Goal: Task Accomplishment & Management: Manage account settings

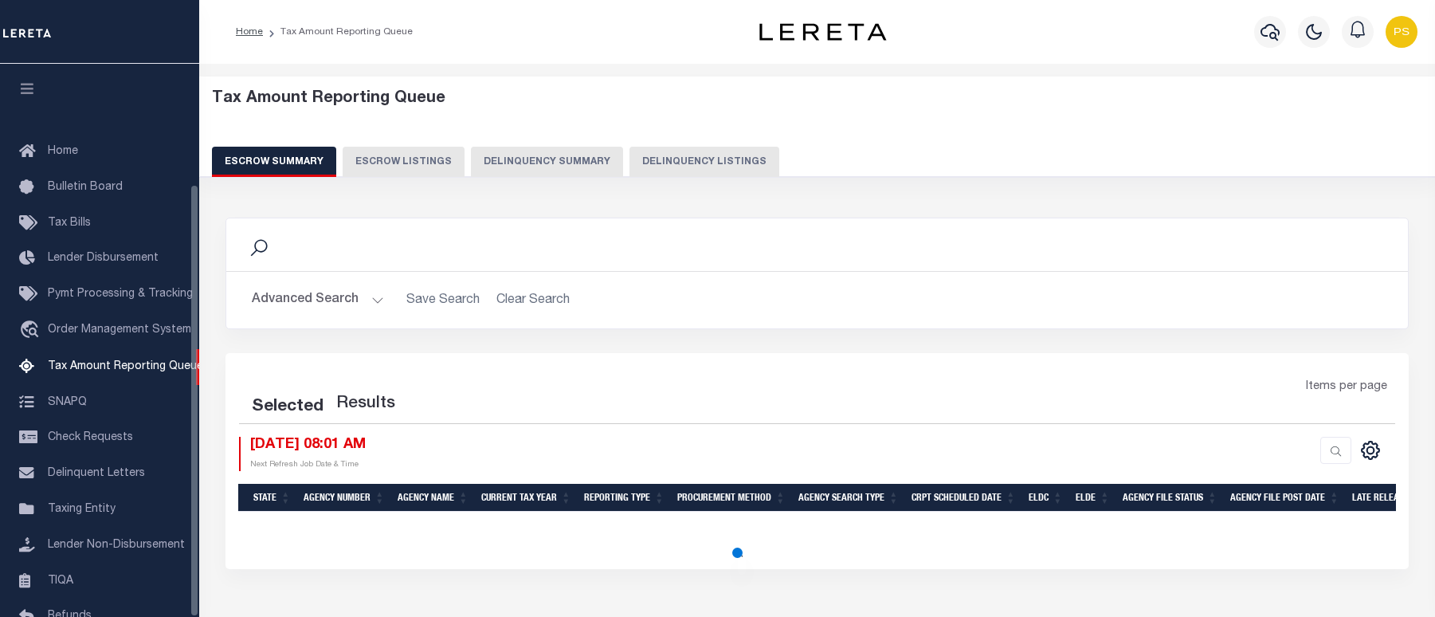
select select "100"
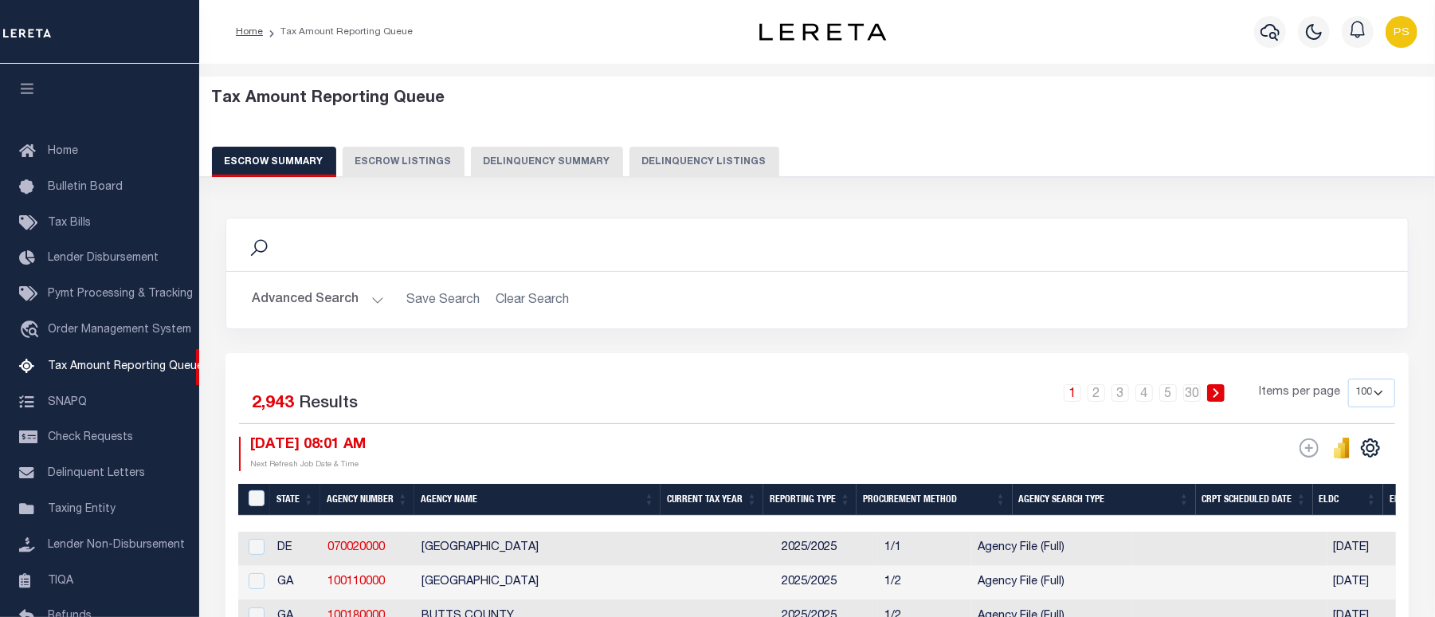
scroll to position [154, 0]
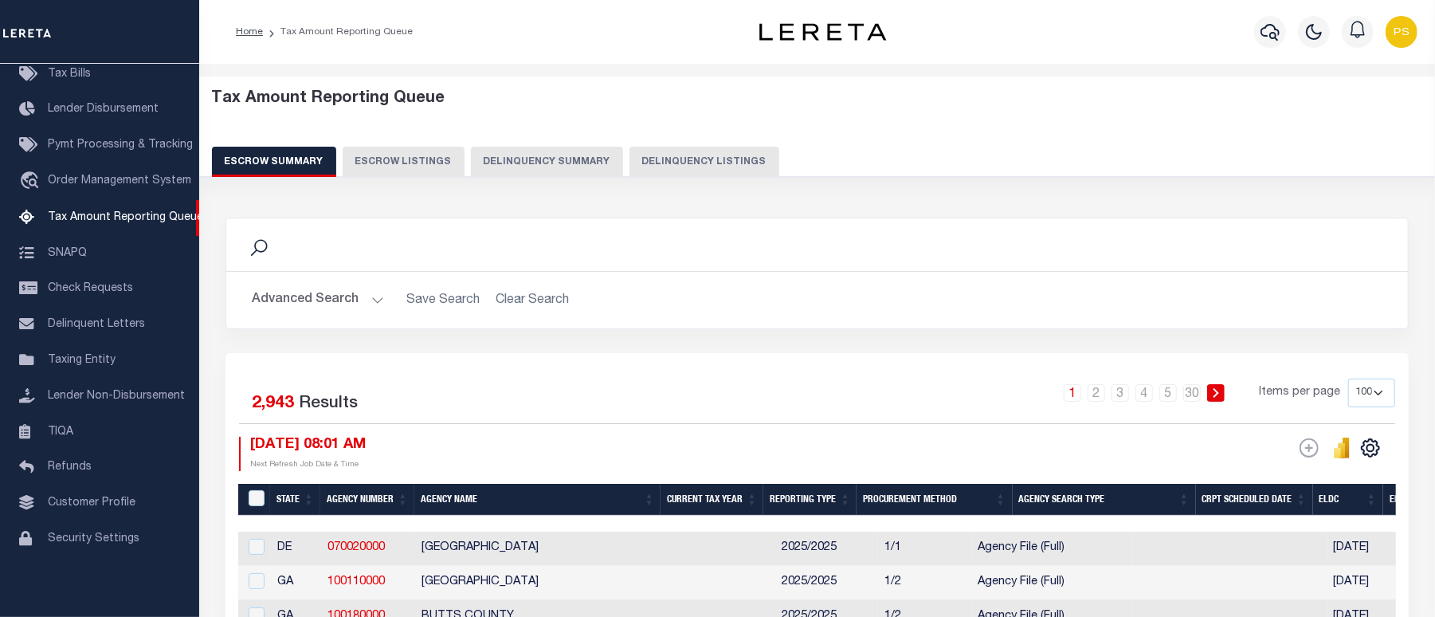
click at [695, 153] on button "Delinquency Listings" at bounding box center [704, 162] width 150 height 30
select select "100"
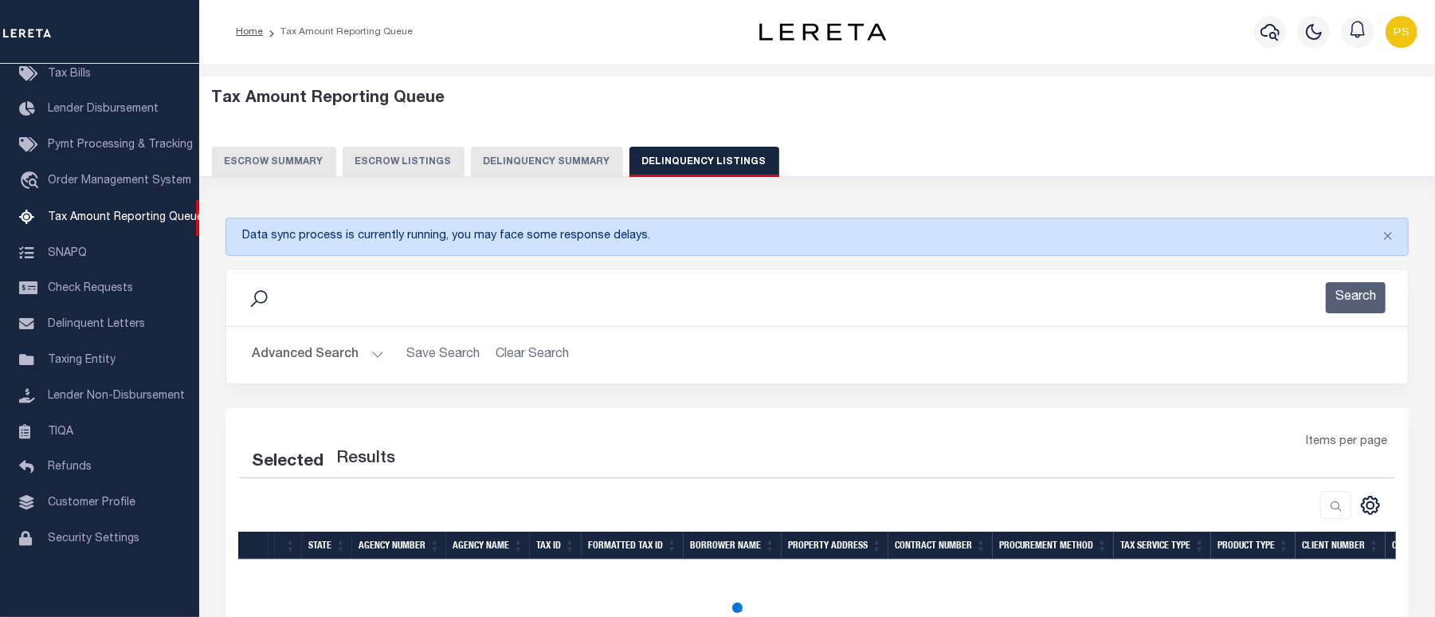
select select "100"
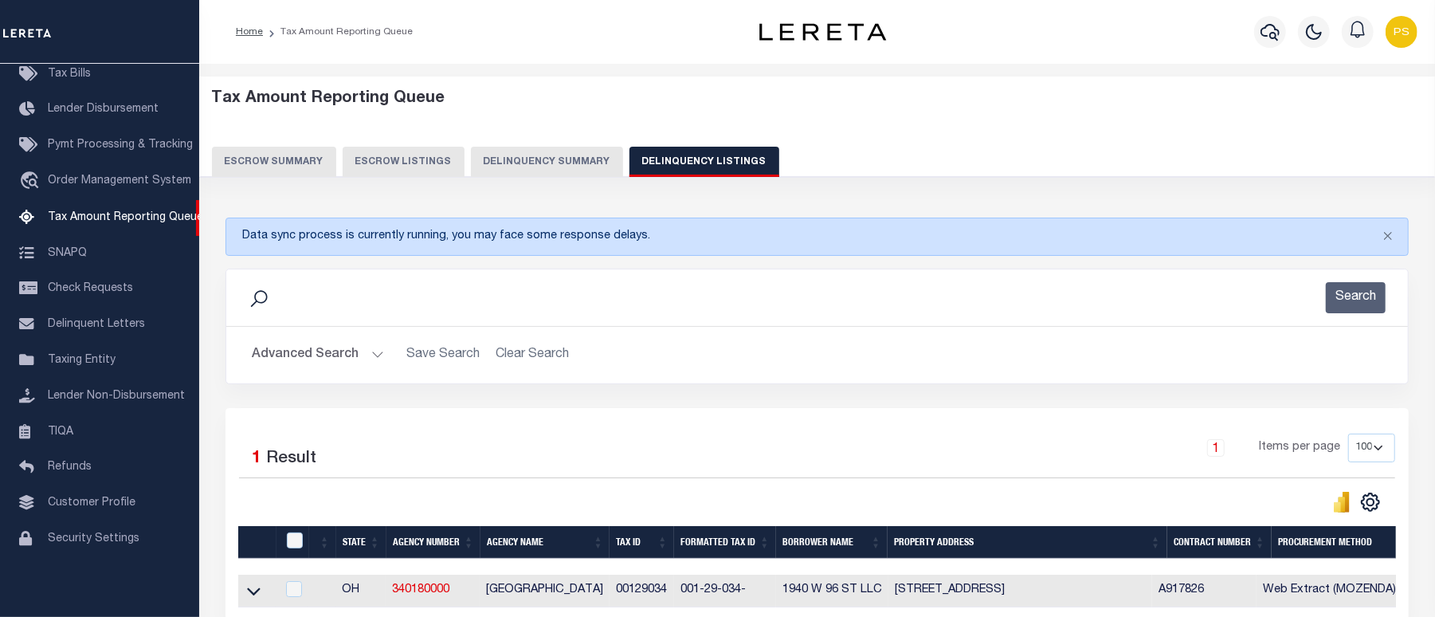
click at [310, 361] on button "Advanced Search" at bounding box center [318, 354] width 132 height 31
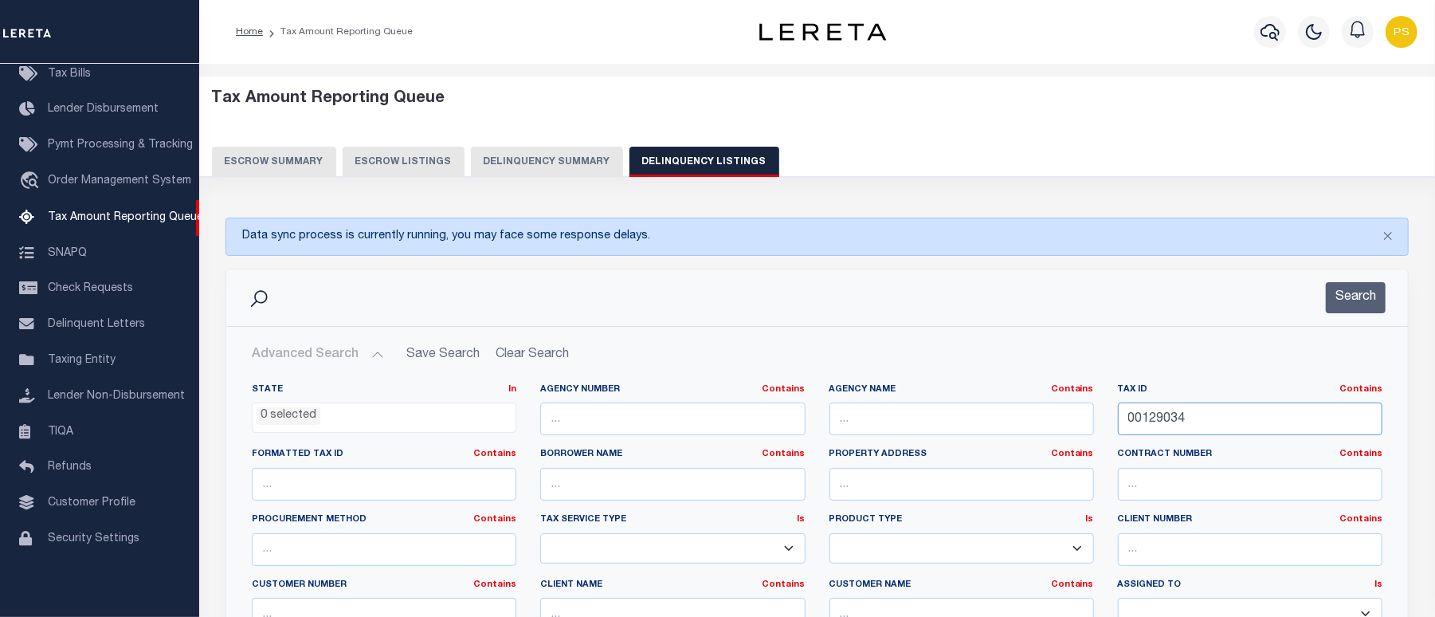
click at [1161, 421] on input "00129034" at bounding box center [1250, 418] width 264 height 33
paste input "85E01010000"
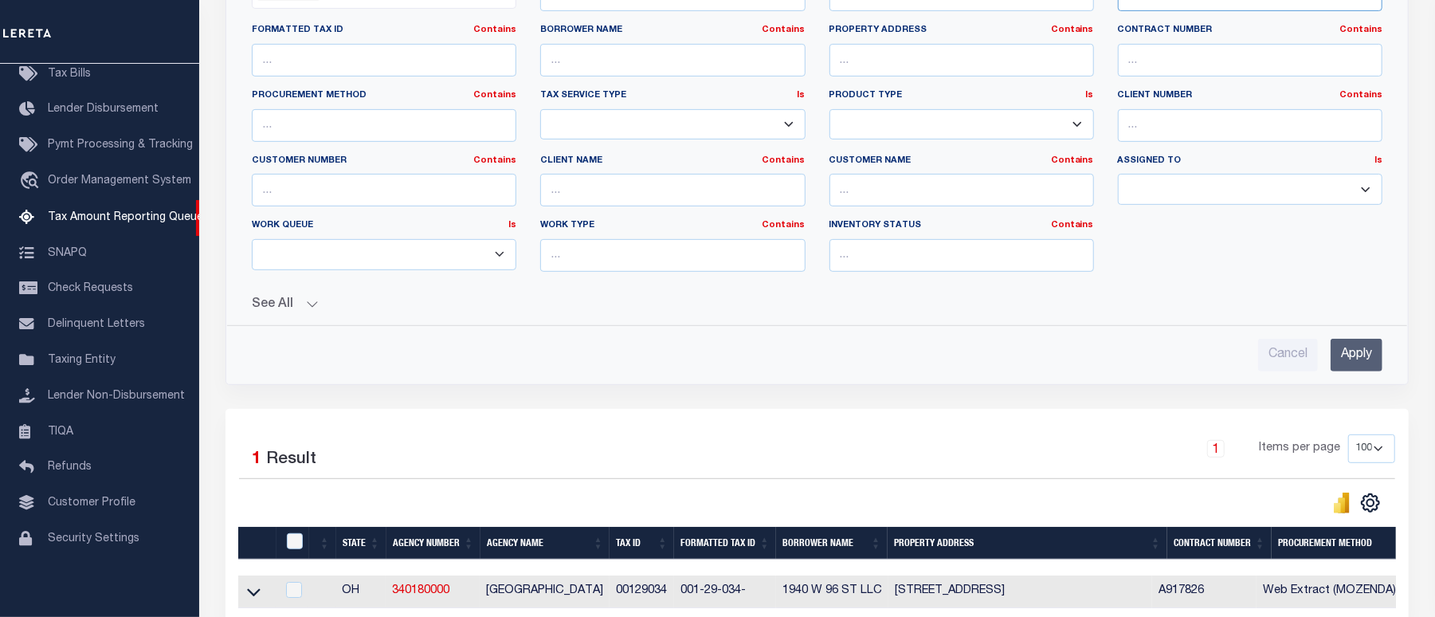
scroll to position [425, 0]
click at [1374, 352] on input "Apply" at bounding box center [1356, 354] width 52 height 33
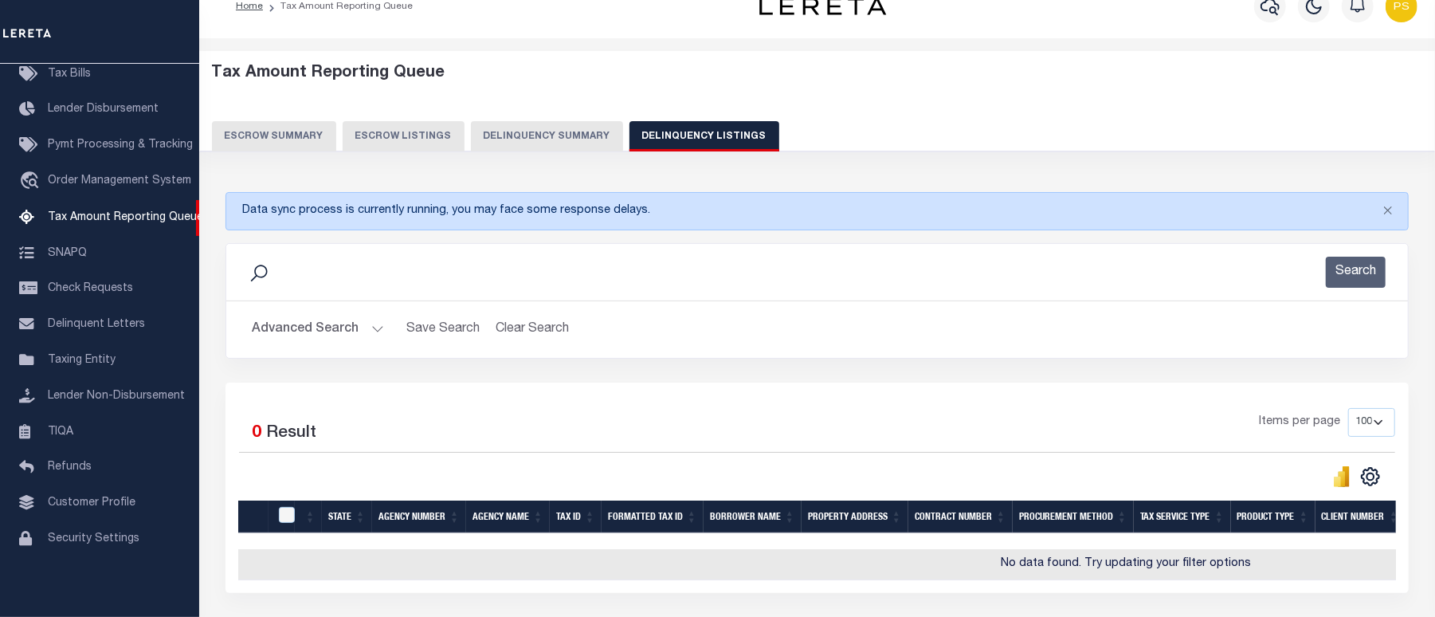
scroll to position [0, 0]
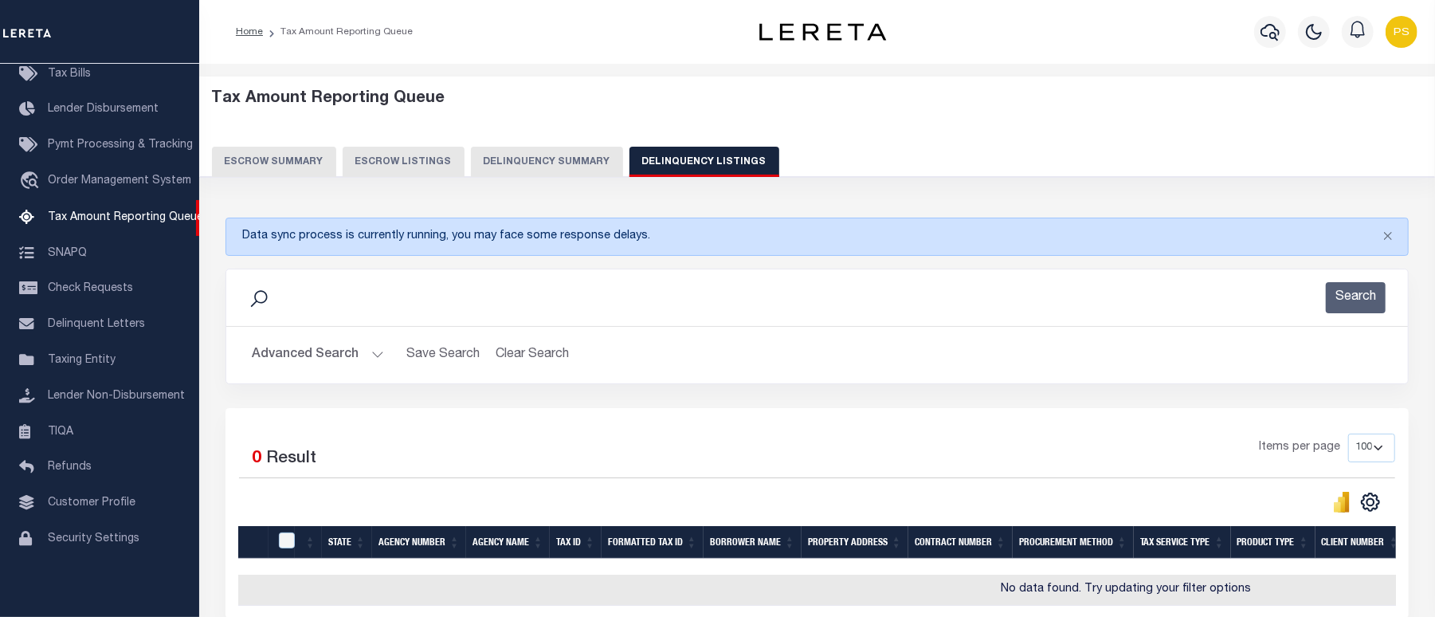
click at [278, 351] on button "Advanced Search" at bounding box center [318, 354] width 132 height 31
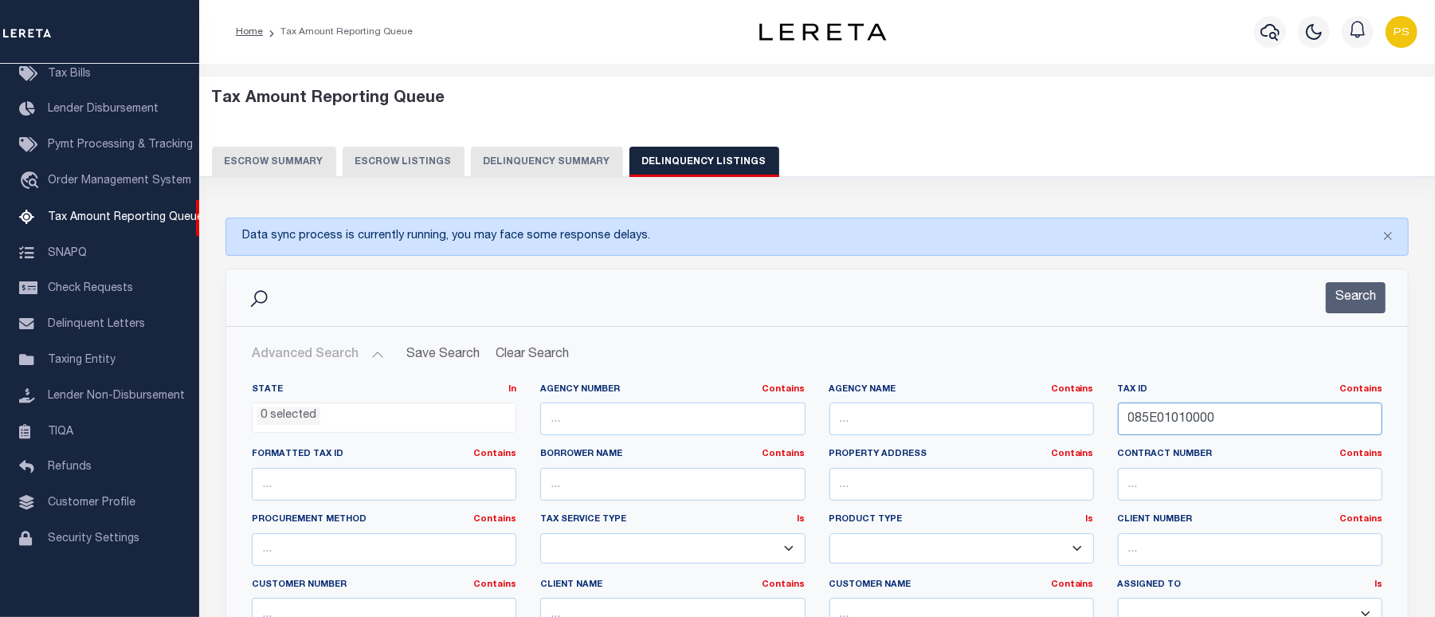
click at [1154, 422] on input "085E01010000" at bounding box center [1250, 418] width 264 height 33
paste input "10317009"
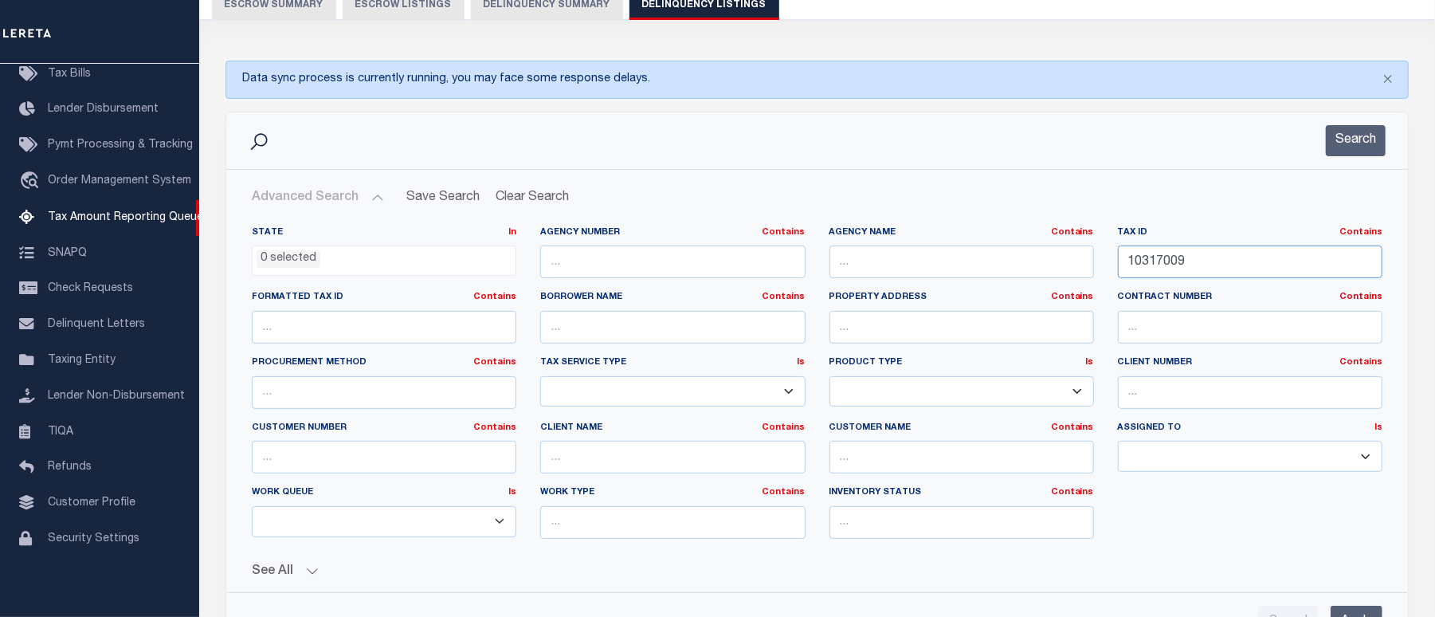
scroll to position [212, 0]
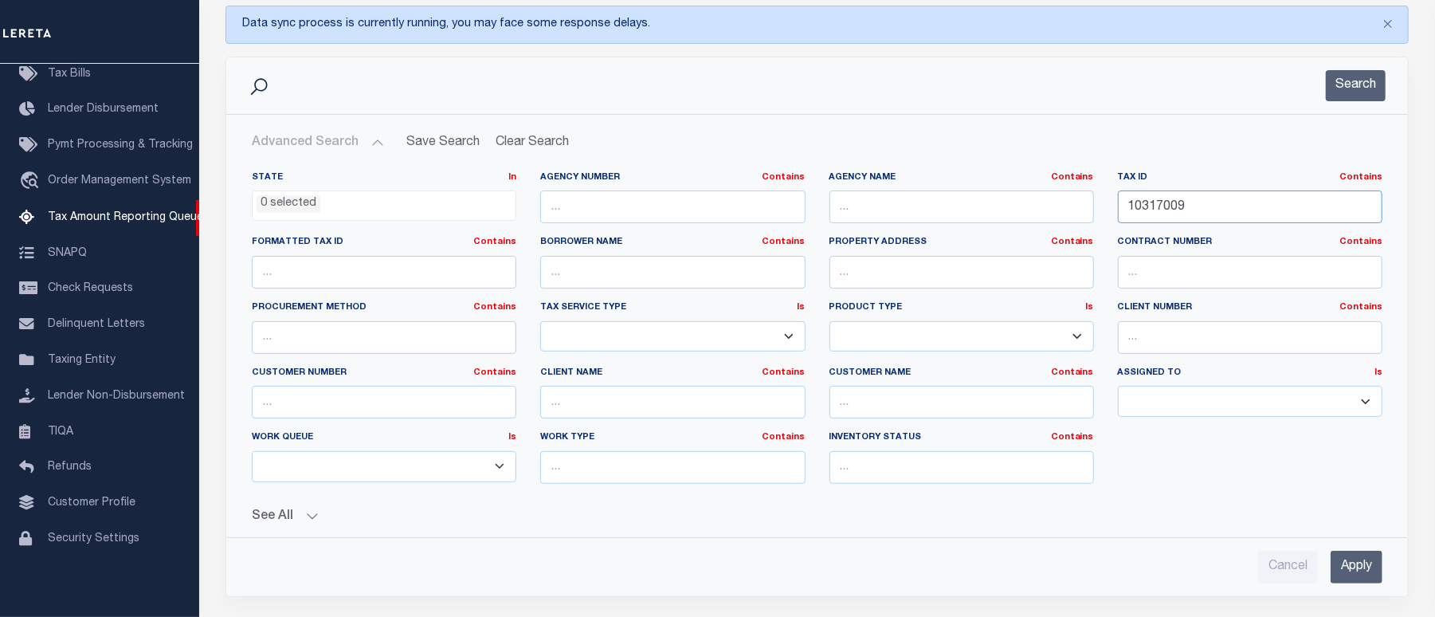
type input "10317009"
click at [1356, 574] on input "Apply" at bounding box center [1356, 566] width 52 height 33
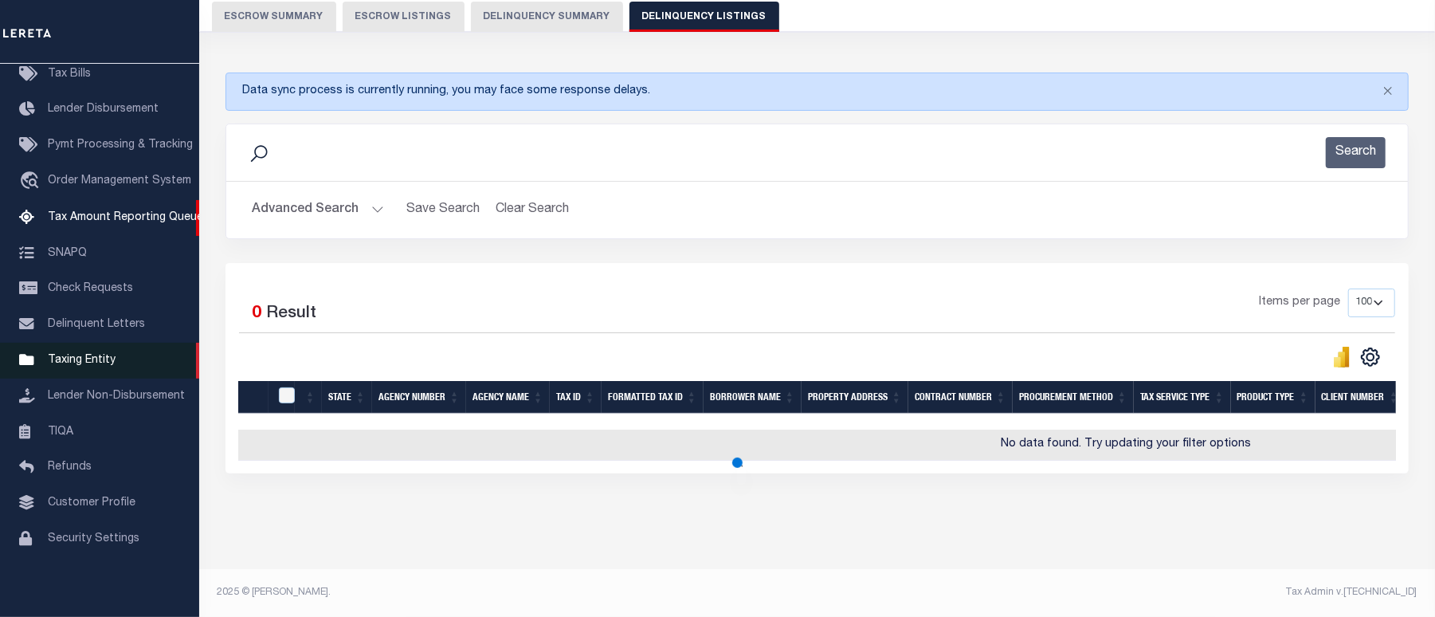
scroll to position [159, 0]
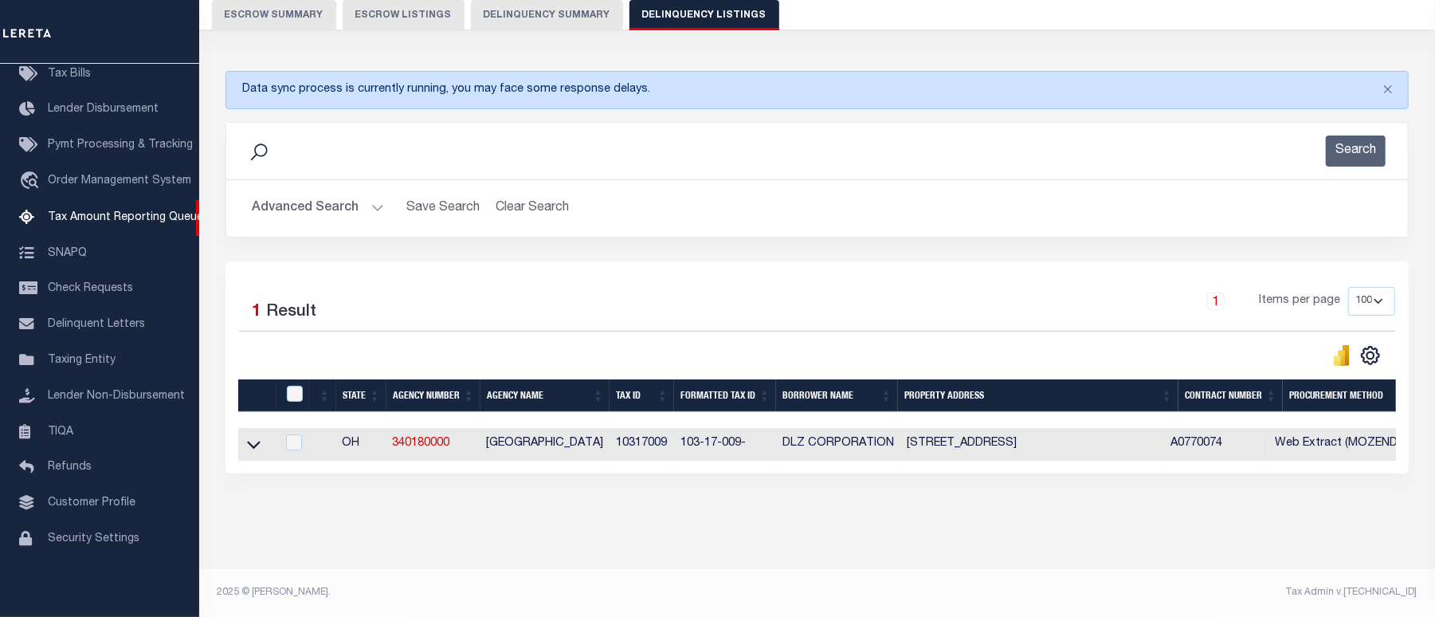
drag, startPoint x: 247, startPoint y: 434, endPoint x: 296, endPoint y: 435, distance: 49.4
click at [247, 436] on icon at bounding box center [254, 444] width 14 height 17
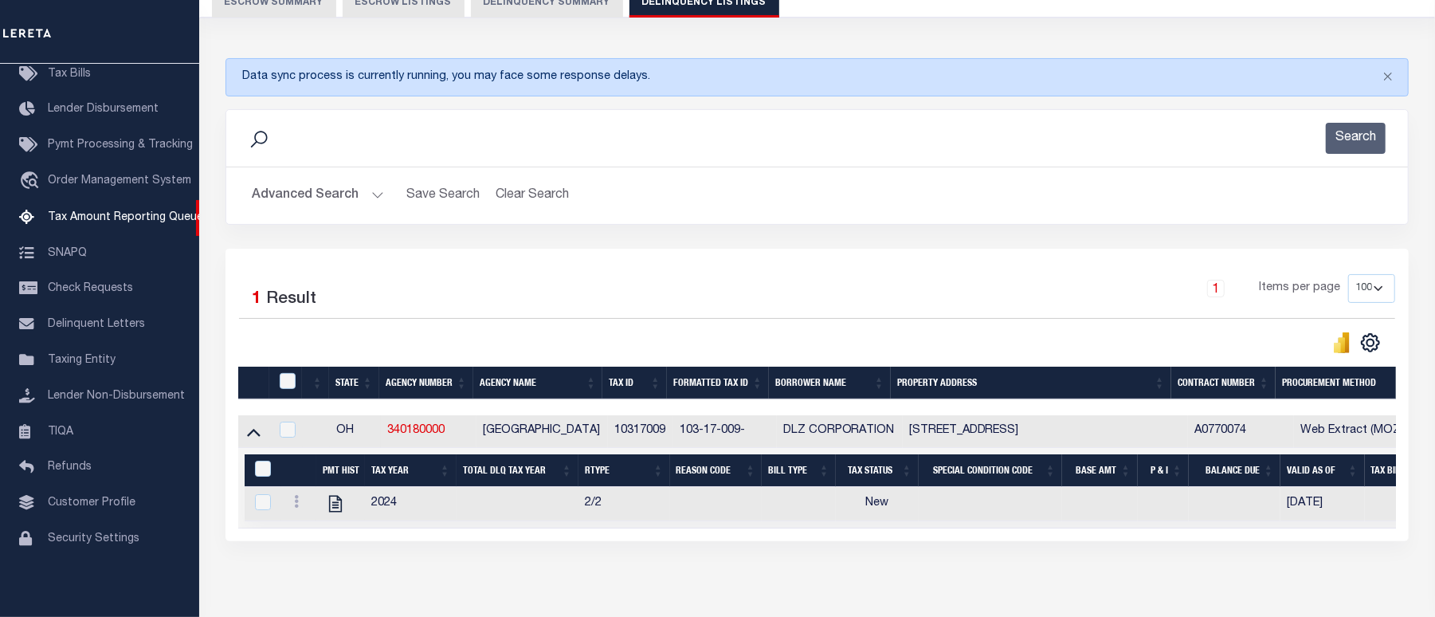
scroll to position [161, 0]
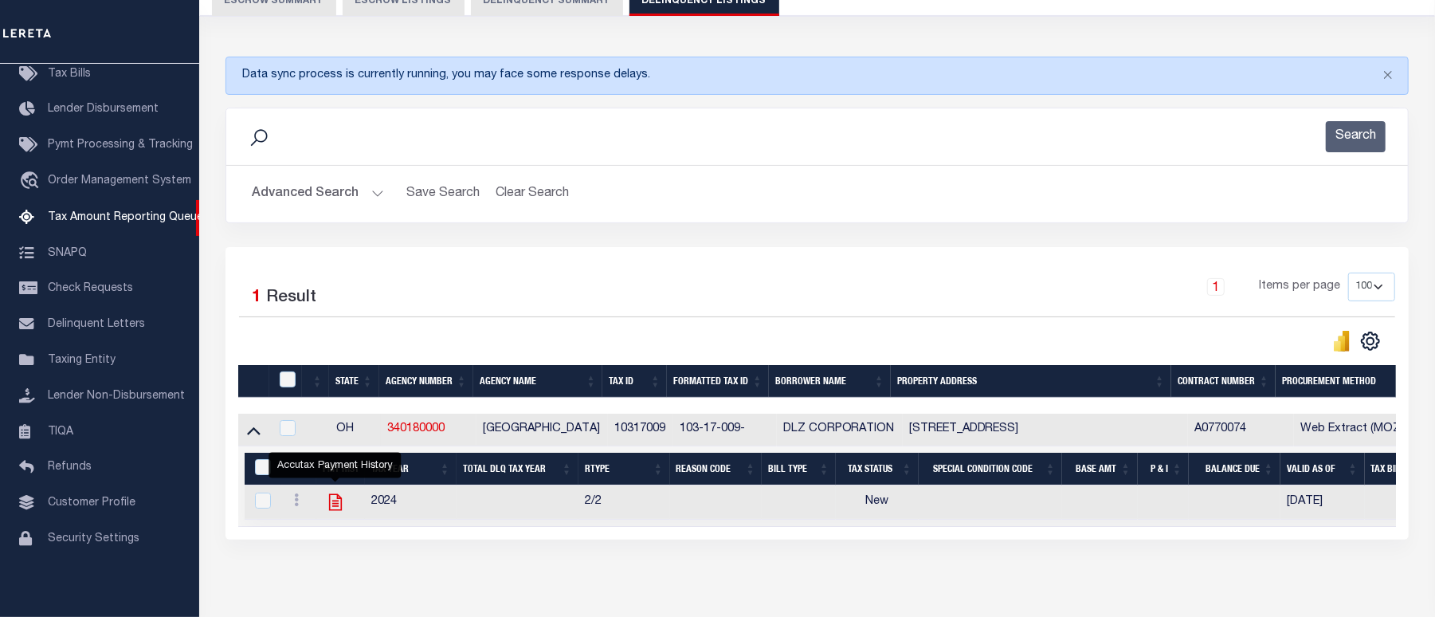
click at [329, 511] on icon "" at bounding box center [334, 502] width 13 height 17
checkbox input "true"
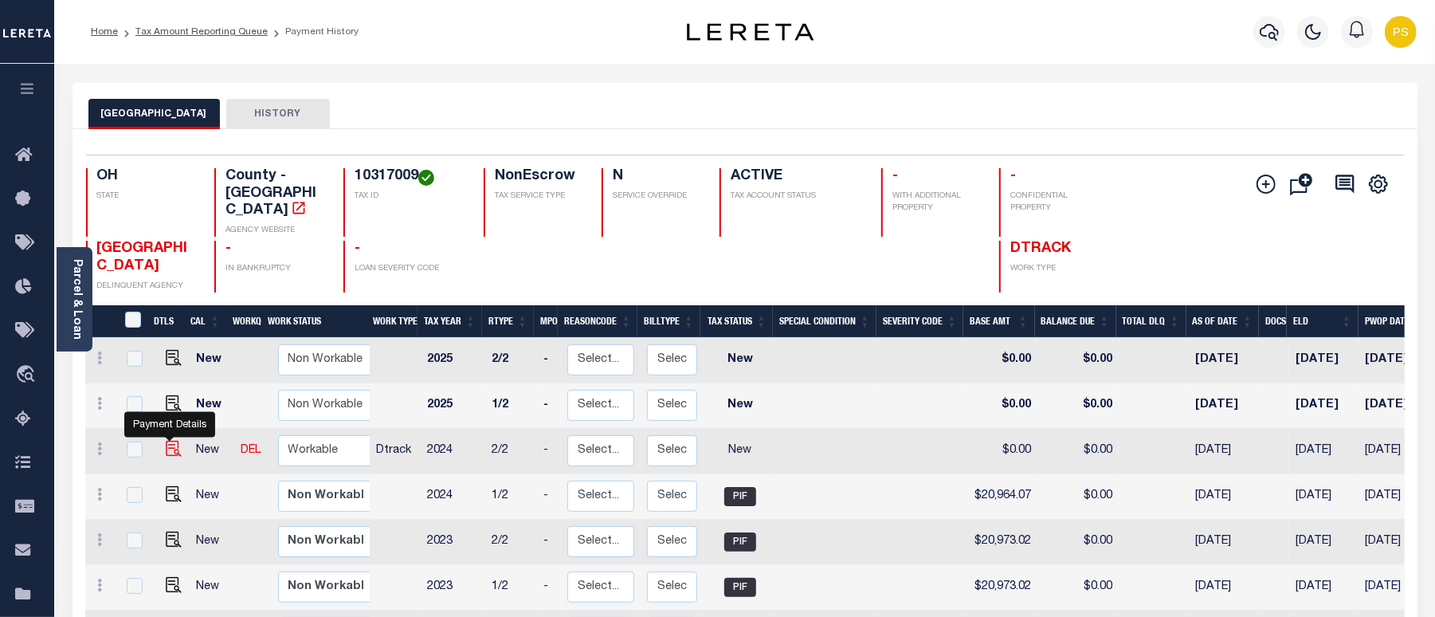
click at [173, 441] on img "" at bounding box center [174, 449] width 16 height 16
checkbox input "true"
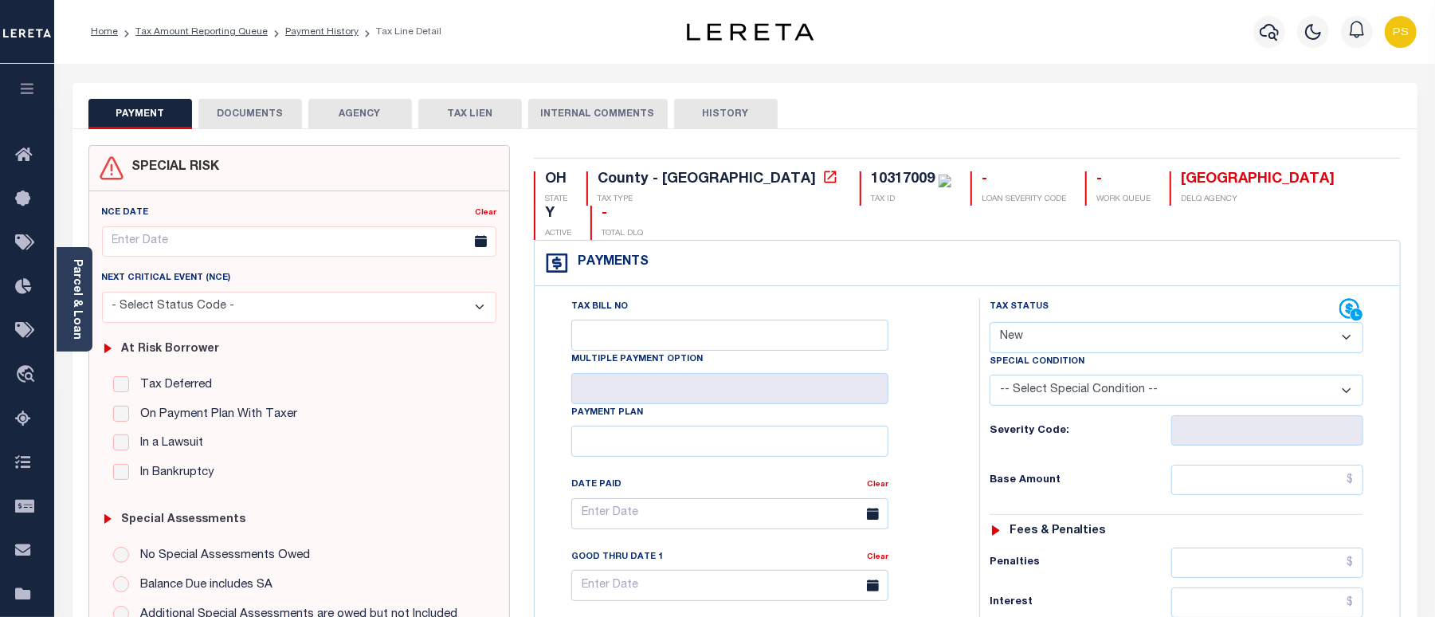
click at [1091, 322] on select "- Select Status Code - Open Due/Unpaid Paid Incomplete No Tax Due Internal Refu…" at bounding box center [1176, 337] width 374 height 31
select select "PYD"
click at [989, 322] on select "- Select Status Code - Open Due/Unpaid Paid Incomplete No Tax Due Internal Refu…" at bounding box center [1176, 337] width 374 height 31
type input "10/07/2025"
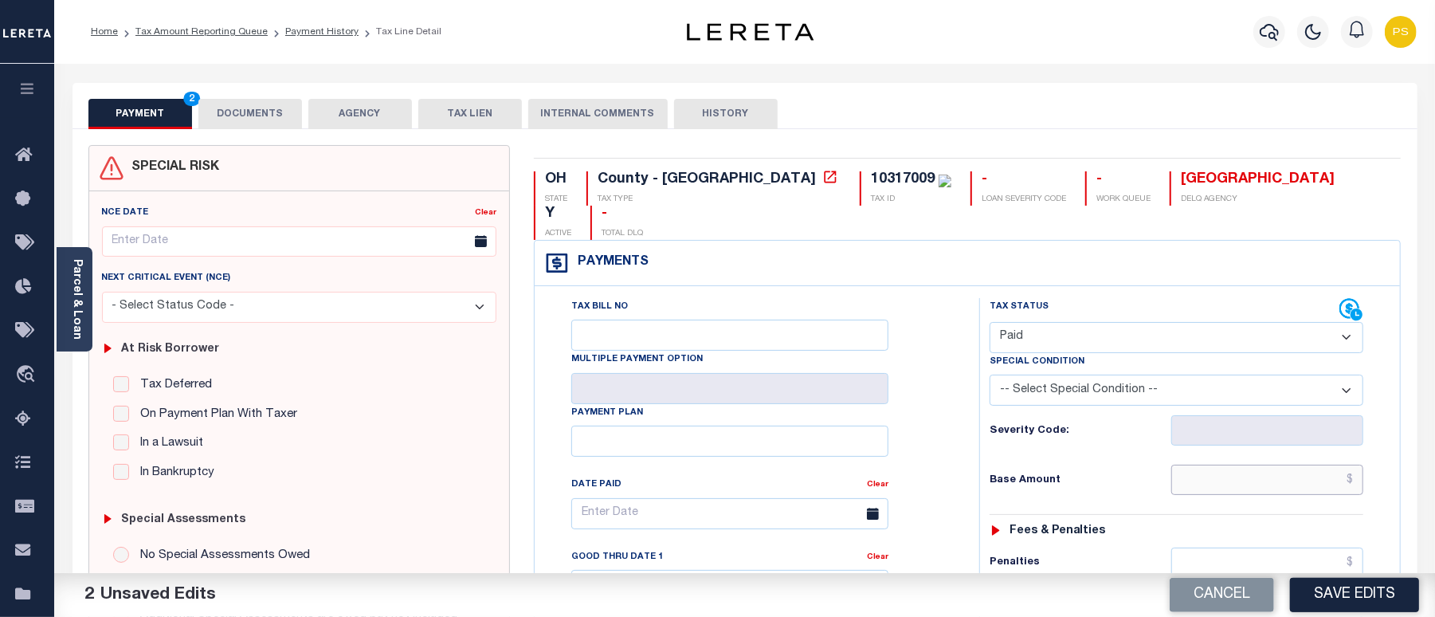
click at [1332, 464] on input "text" at bounding box center [1267, 479] width 192 height 30
paste input "20,969.91"
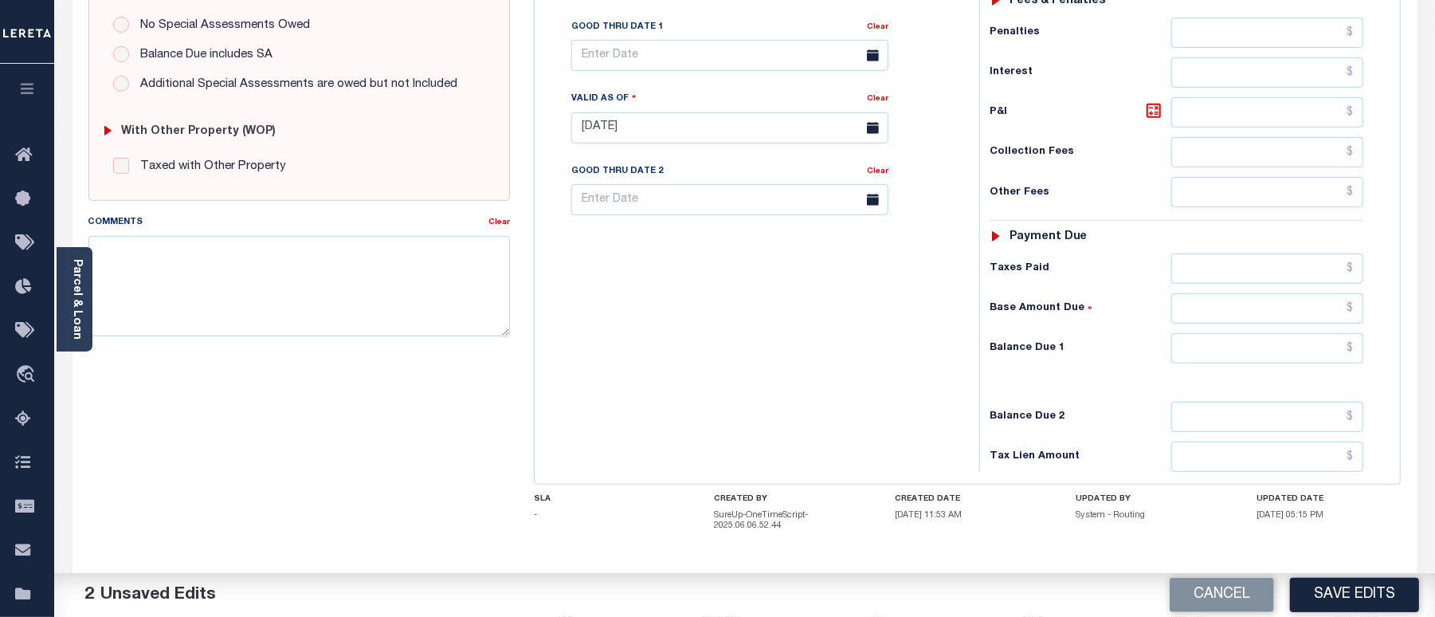
scroll to position [531, 0]
type input "$20,969.91"
drag, startPoint x: 1252, startPoint y: 323, endPoint x: 1236, endPoint y: 335, distance: 19.9
click at [1252, 332] on input "text" at bounding box center [1267, 347] width 192 height 30
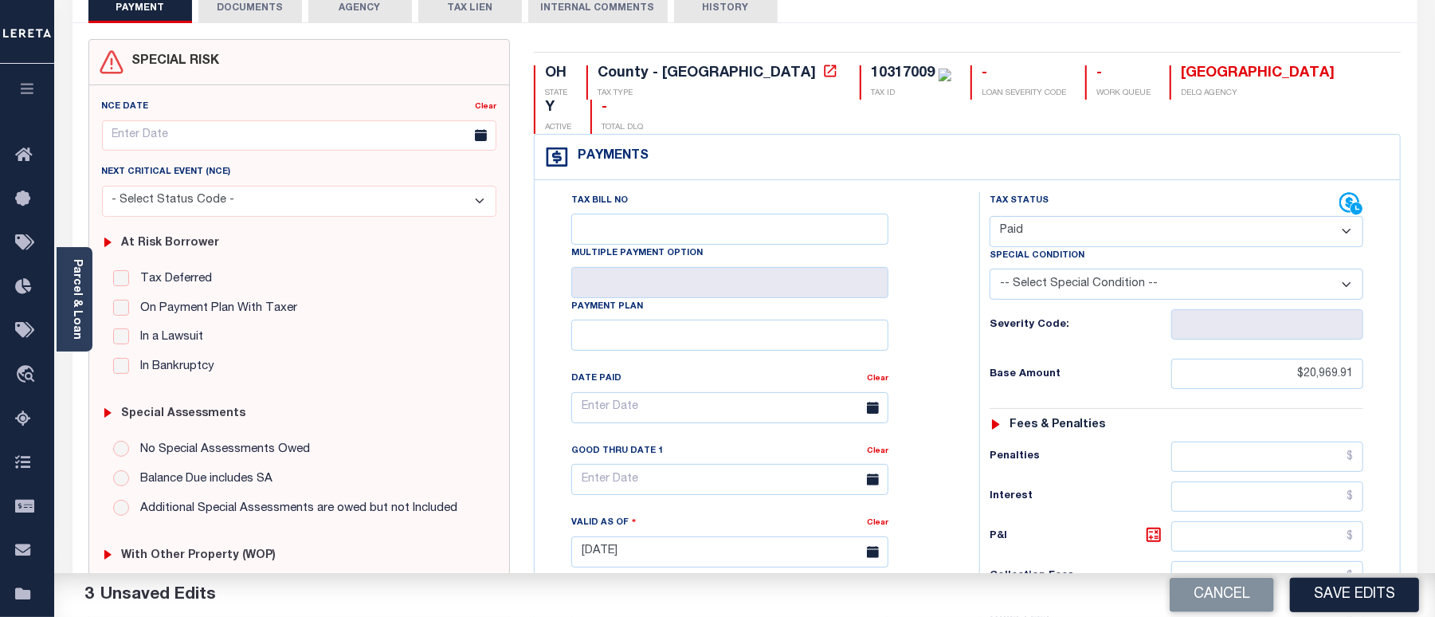
scroll to position [0, 0]
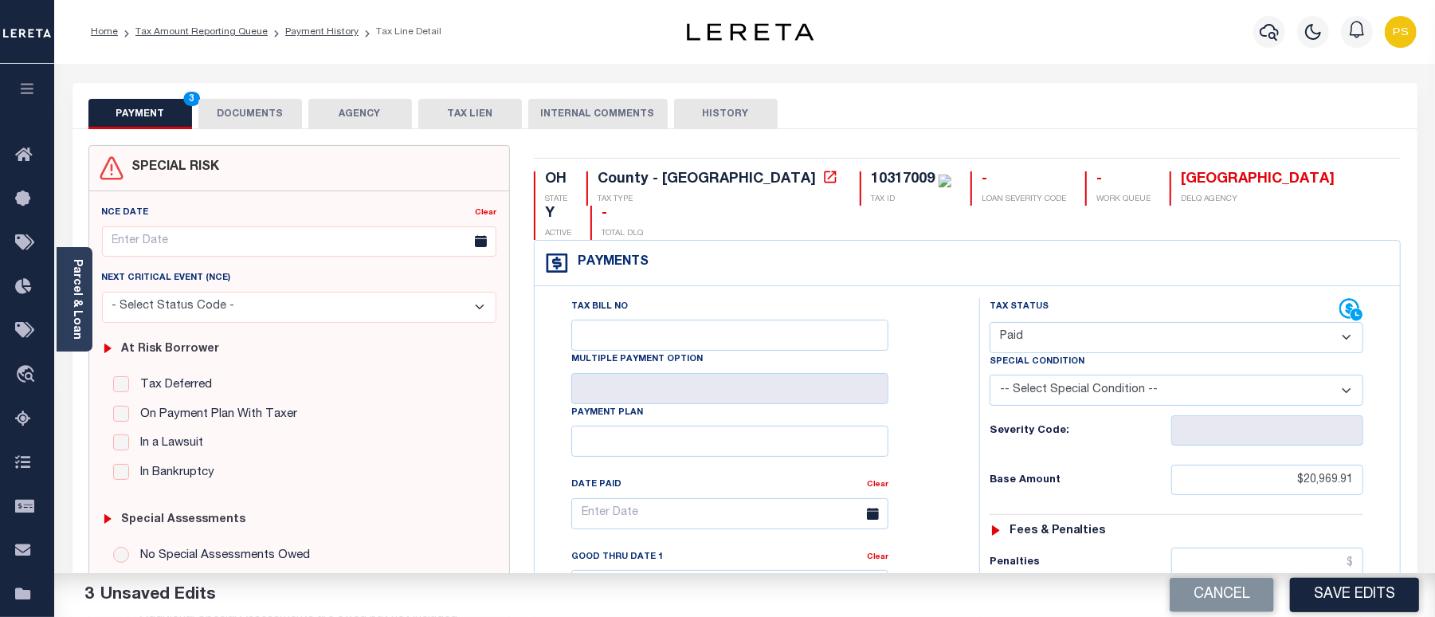
type input "$0.00"
click at [233, 128] on button "DOCUMENTS" at bounding box center [250, 114] width 104 height 30
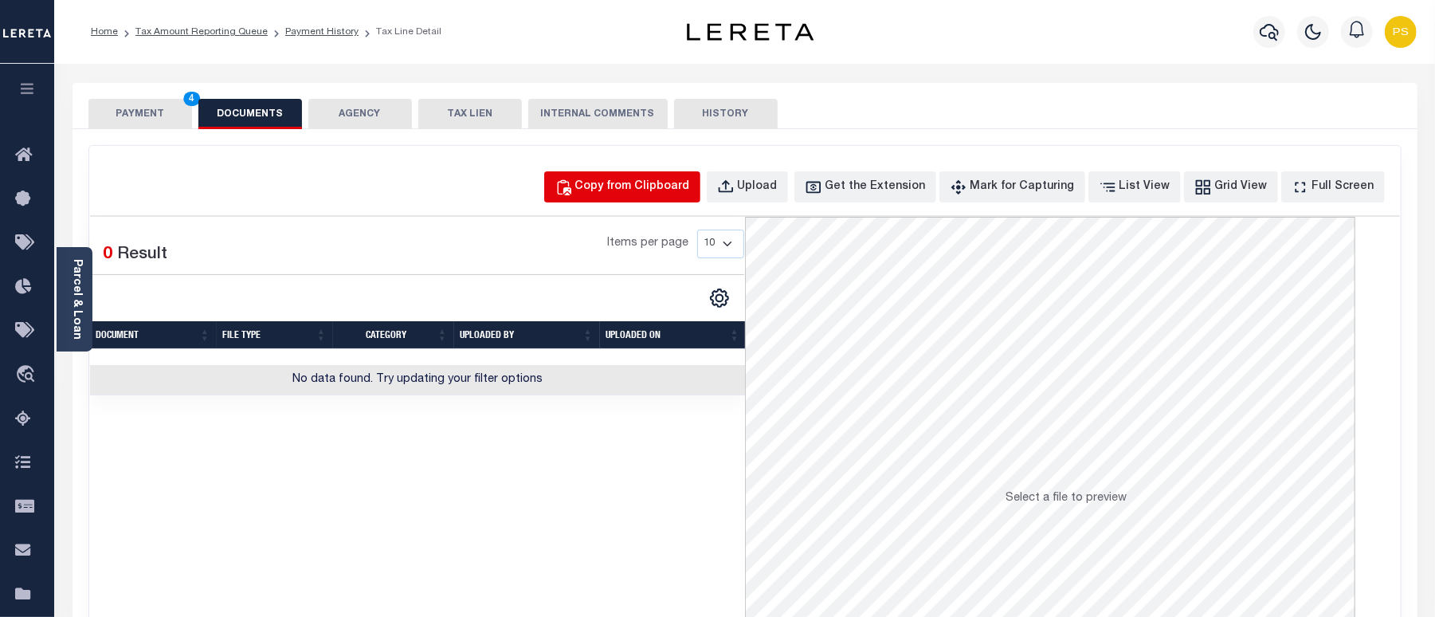
click at [621, 192] on div "Copy from Clipboard" at bounding box center [632, 187] width 115 height 18
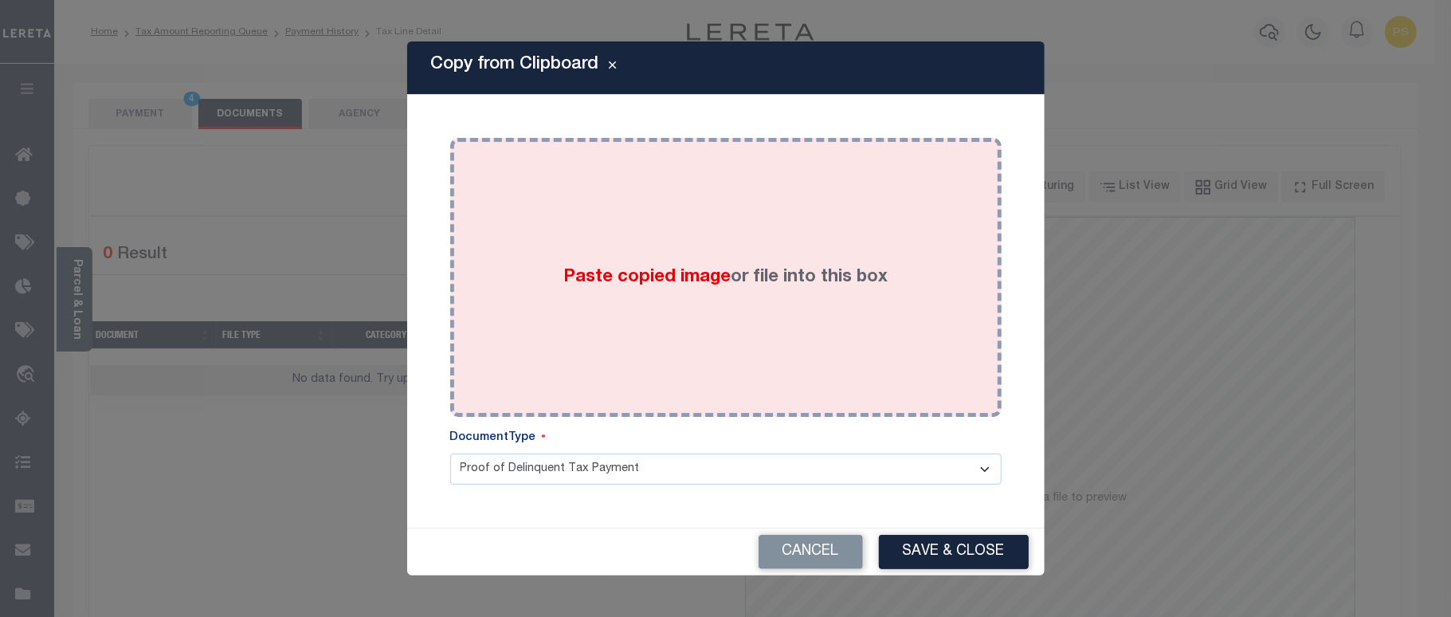
click at [711, 354] on div "Paste copied image or file into this box" at bounding box center [725, 277] width 527 height 255
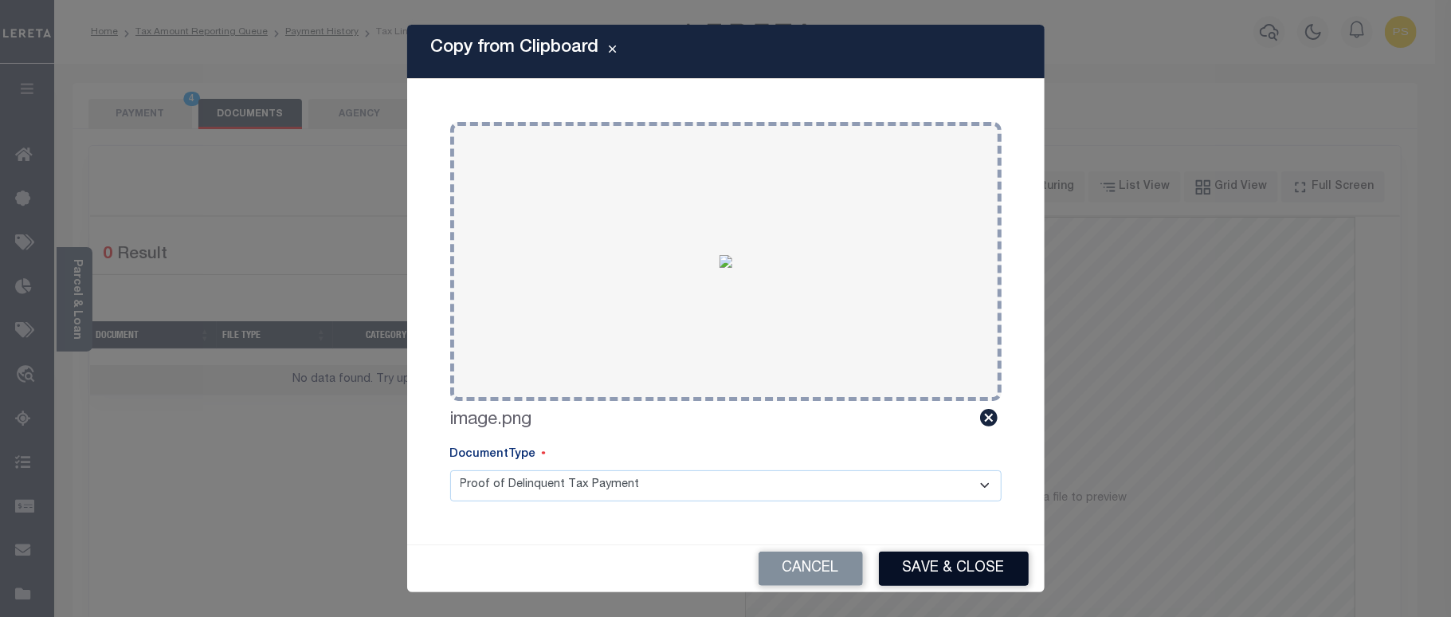
click at [959, 554] on button "Save & Close" at bounding box center [954, 568] width 150 height 34
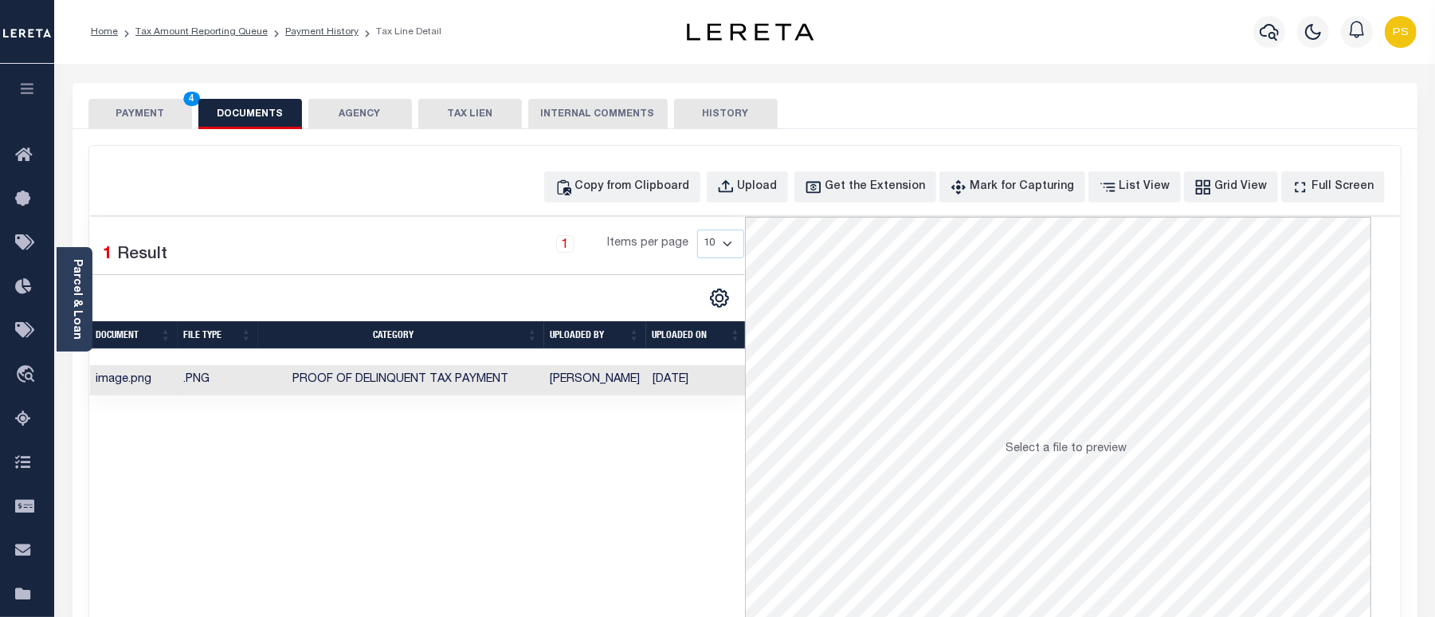
click at [124, 113] on button "PAYMENT 4" at bounding box center [140, 114] width 104 height 30
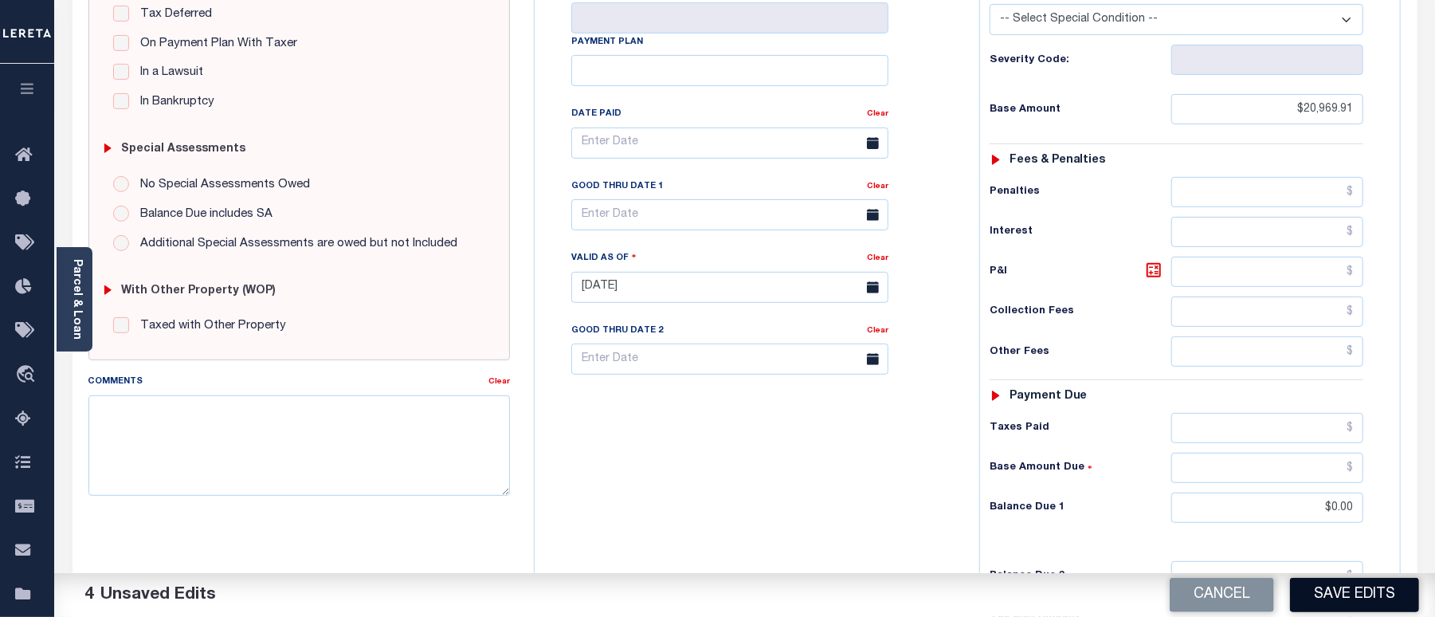
scroll to position [425, 0]
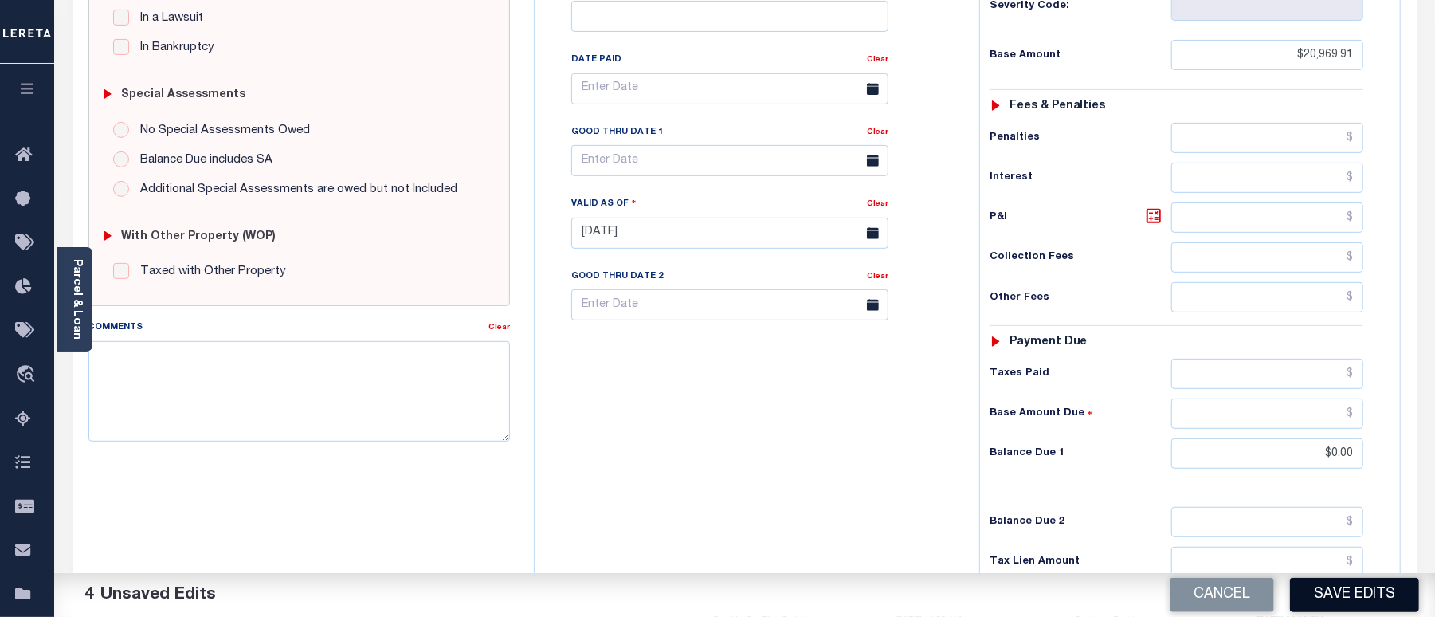
click at [1361, 612] on button "Save Edits" at bounding box center [1354, 595] width 129 height 34
checkbox input "false"
type input "$20,969.91"
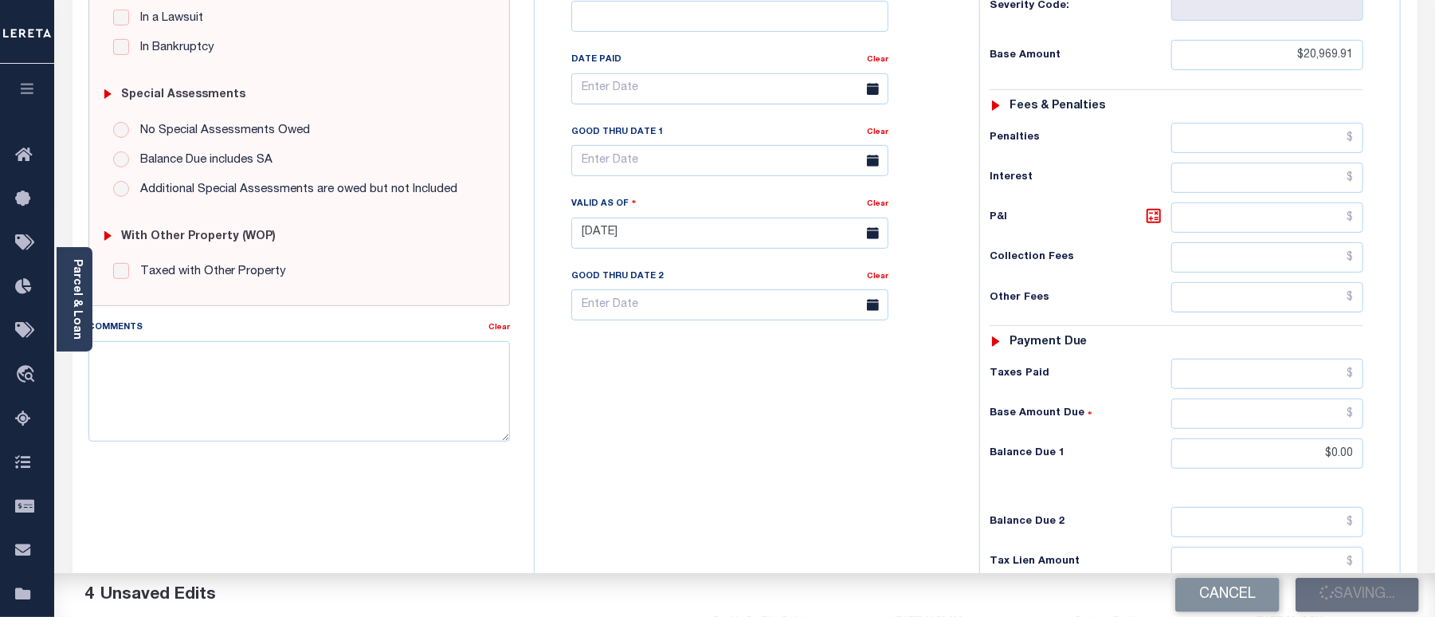
type input "$0"
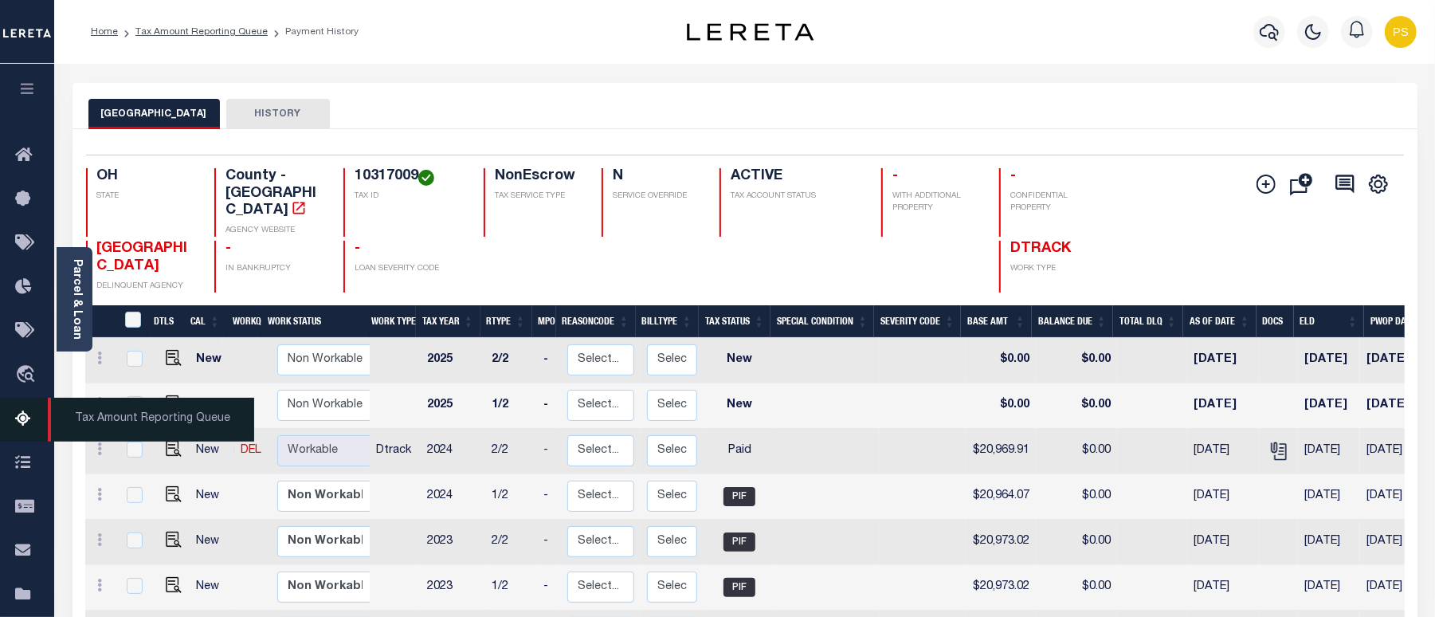
click at [27, 412] on icon at bounding box center [27, 419] width 25 height 20
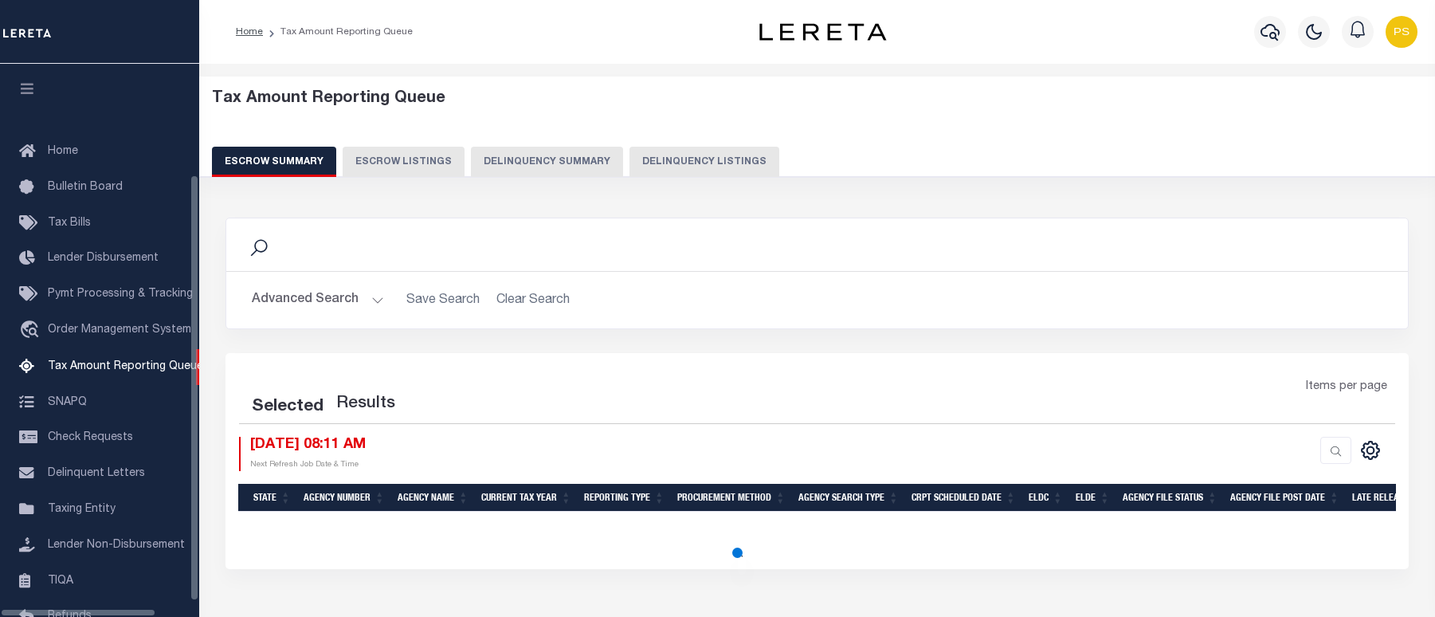
click at [705, 161] on button "Delinquency Listings" at bounding box center [704, 162] width 150 height 30
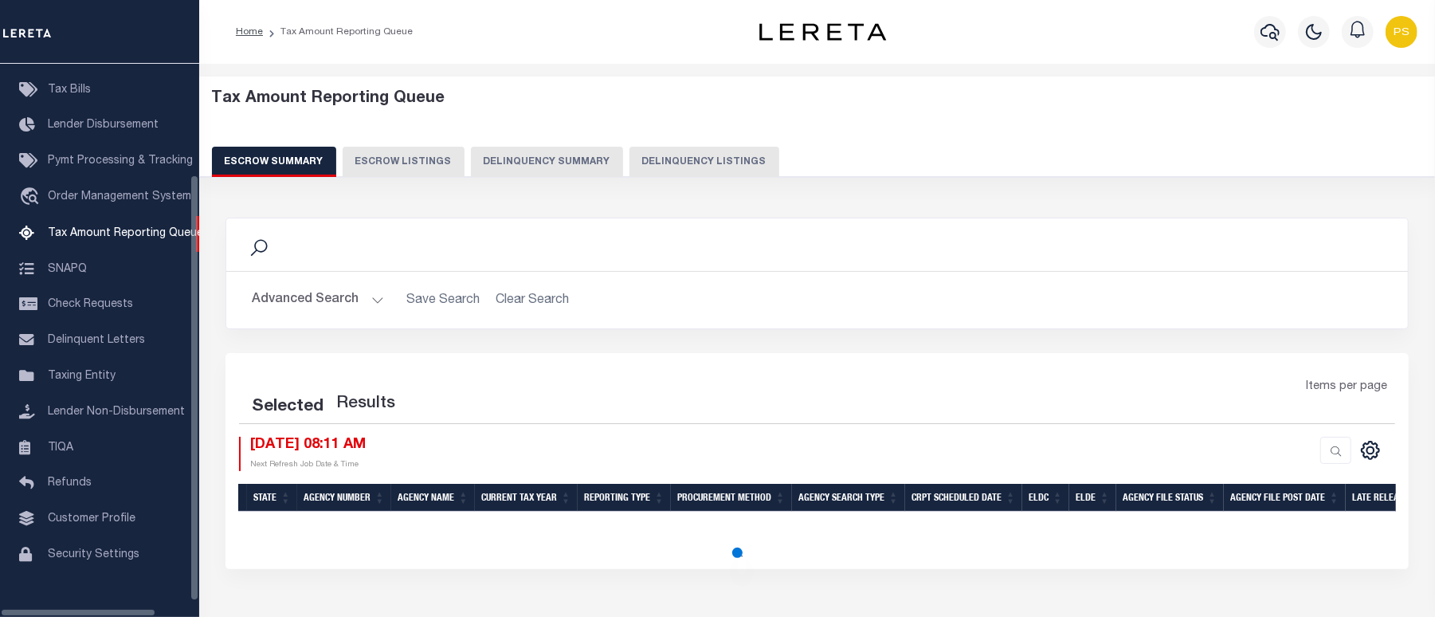
select select "100"
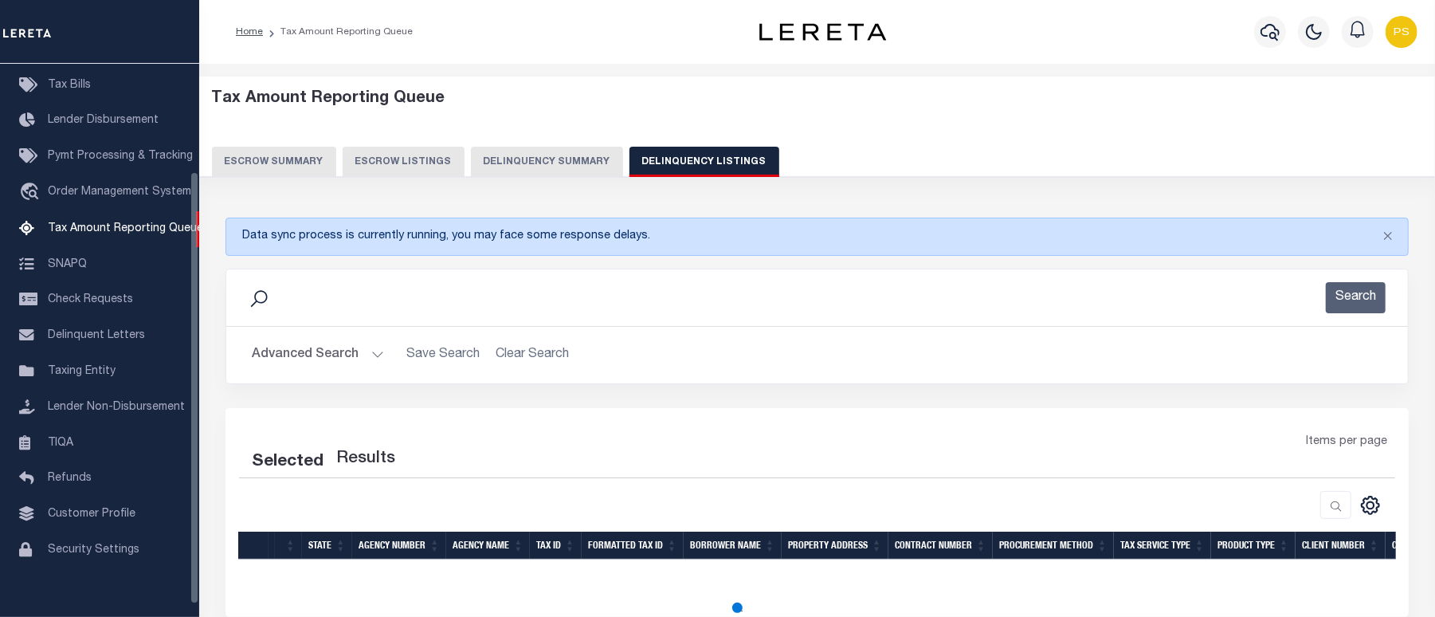
select select "100"
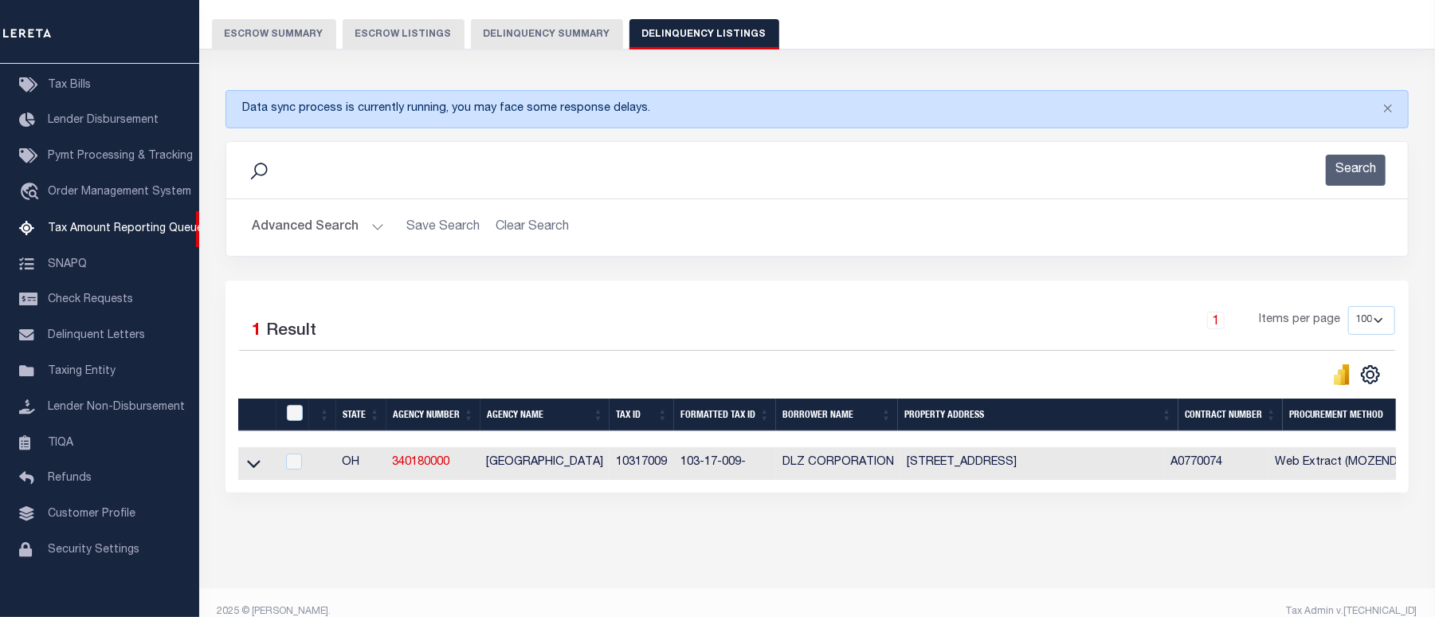
scroll to position [161, 0]
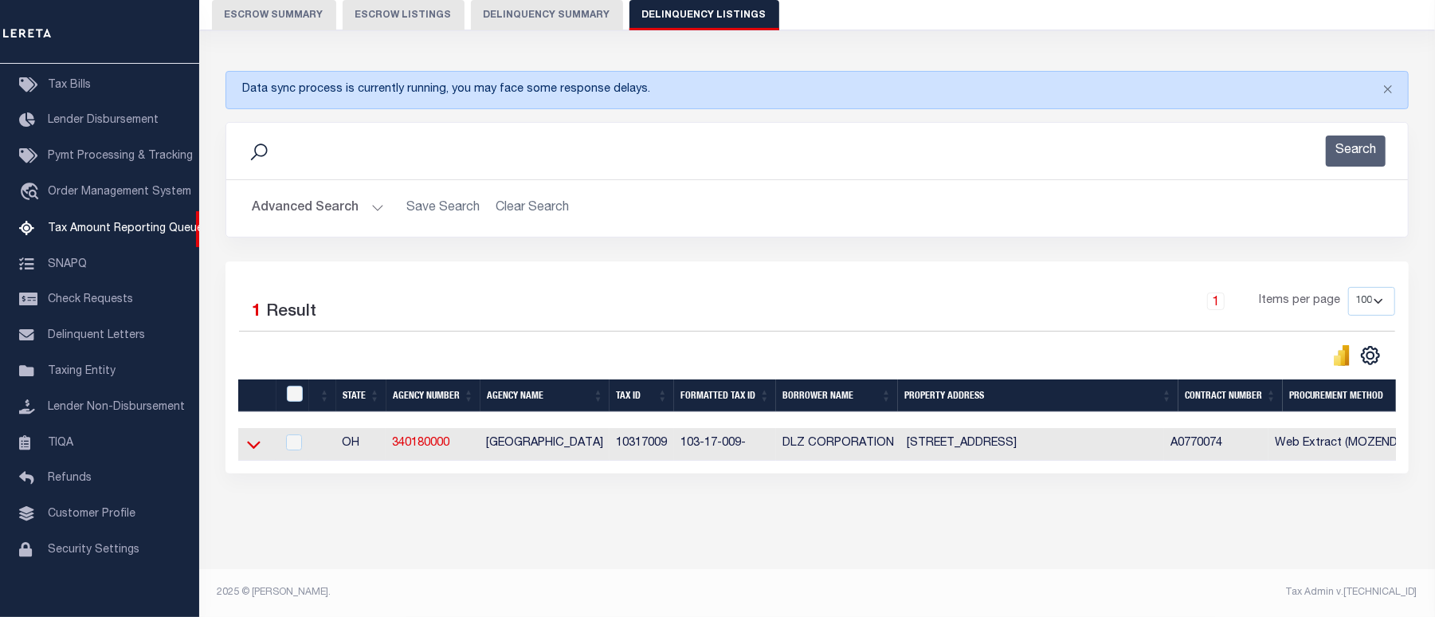
click at [255, 440] on icon at bounding box center [254, 444] width 14 height 17
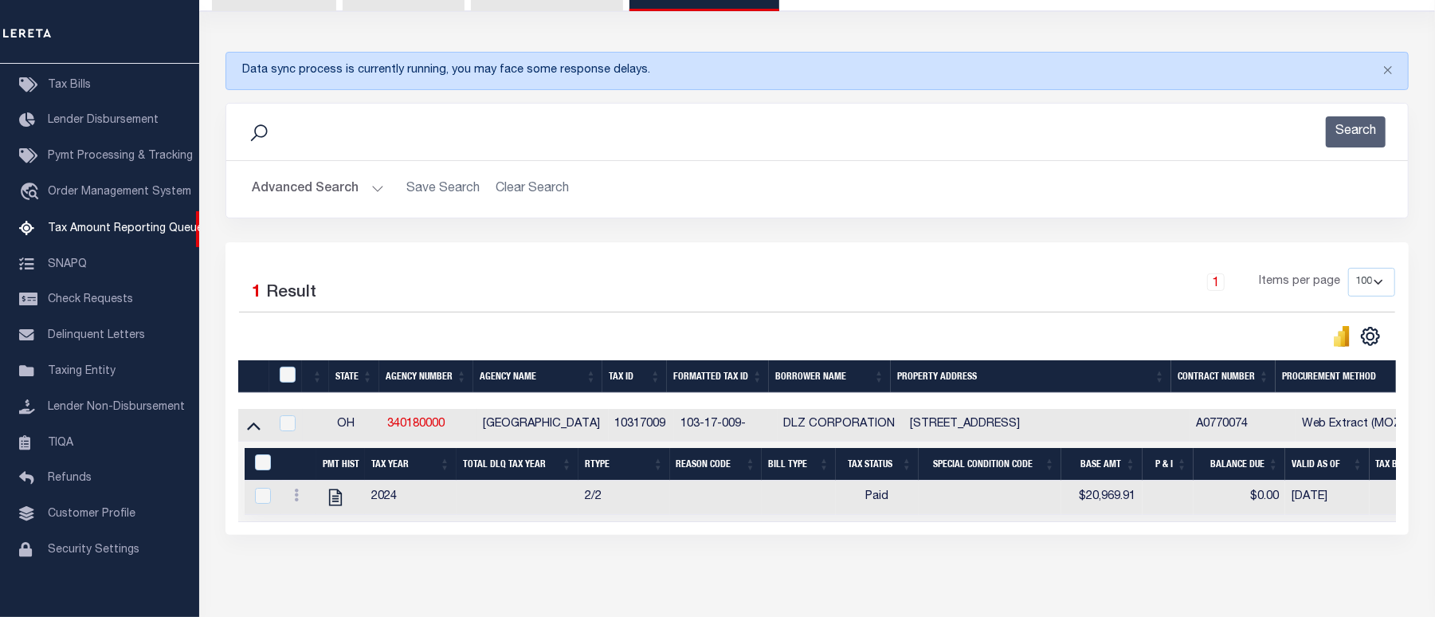
scroll to position [243, 0]
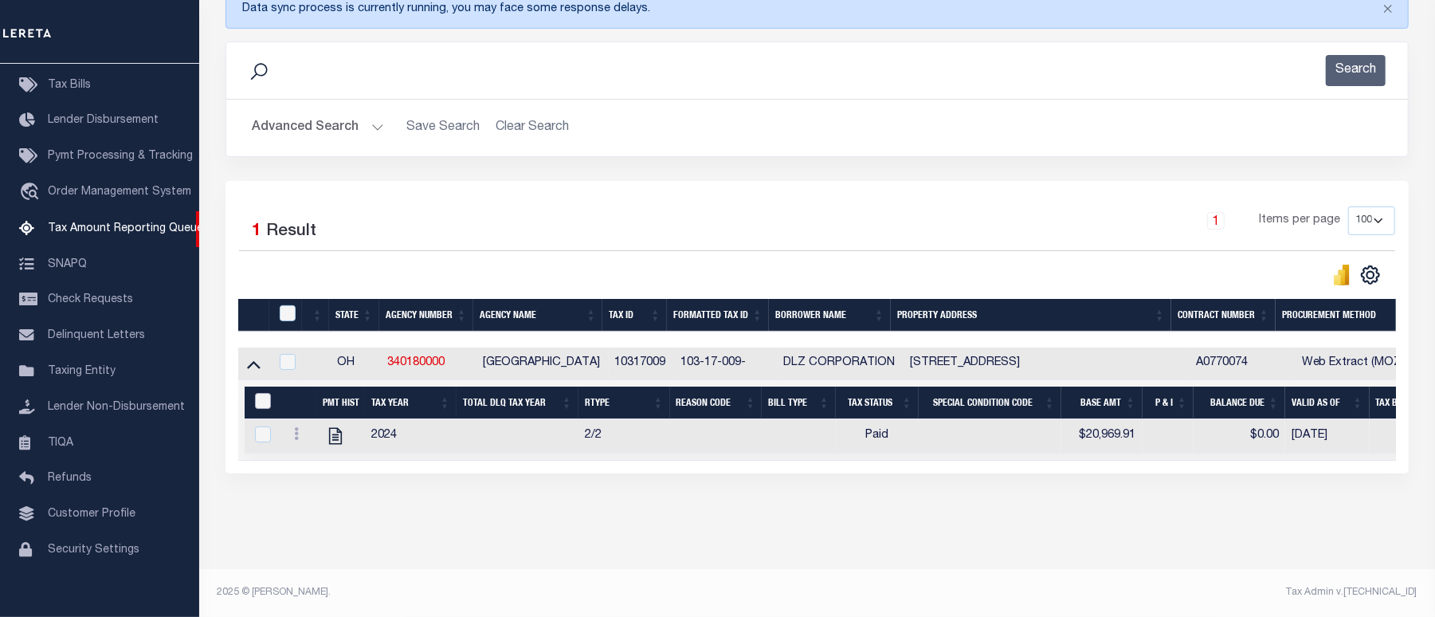
click at [262, 393] on input "&nbsp;" at bounding box center [263, 401] width 16 height 16
checkbox input "true"
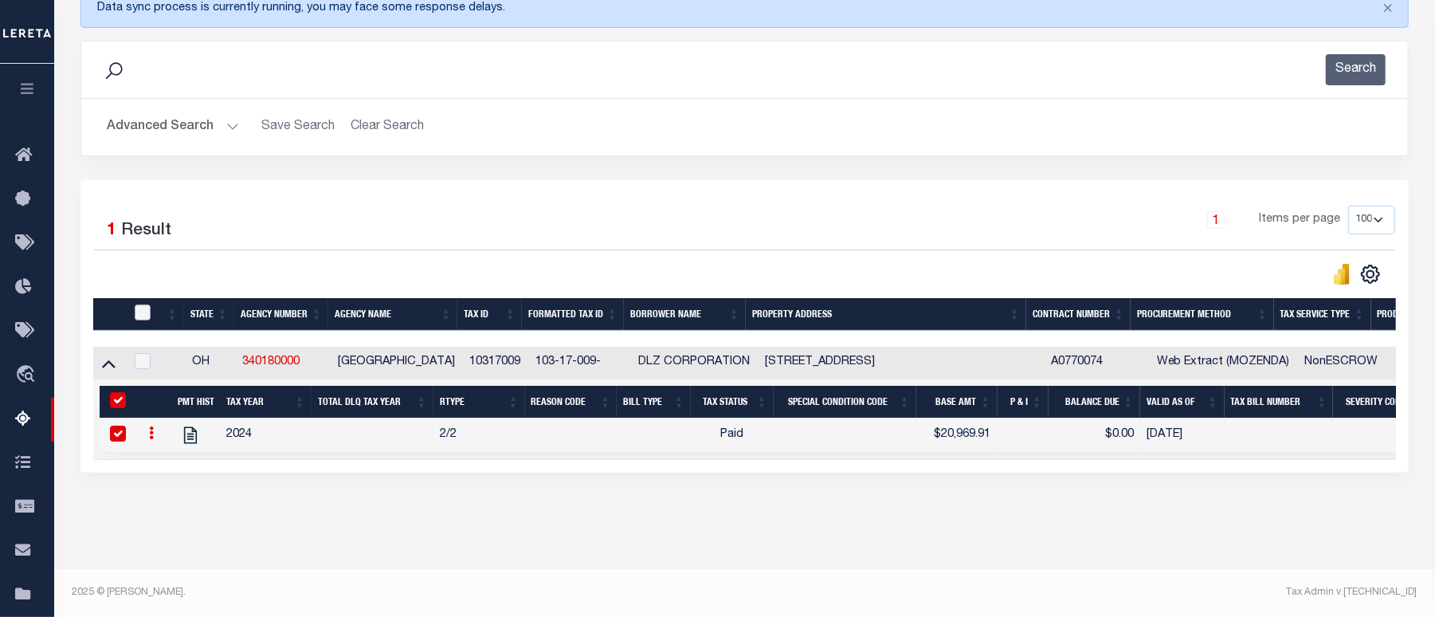
click at [143, 308] on input "checkbox" at bounding box center [143, 312] width 16 height 16
checkbox input "true"
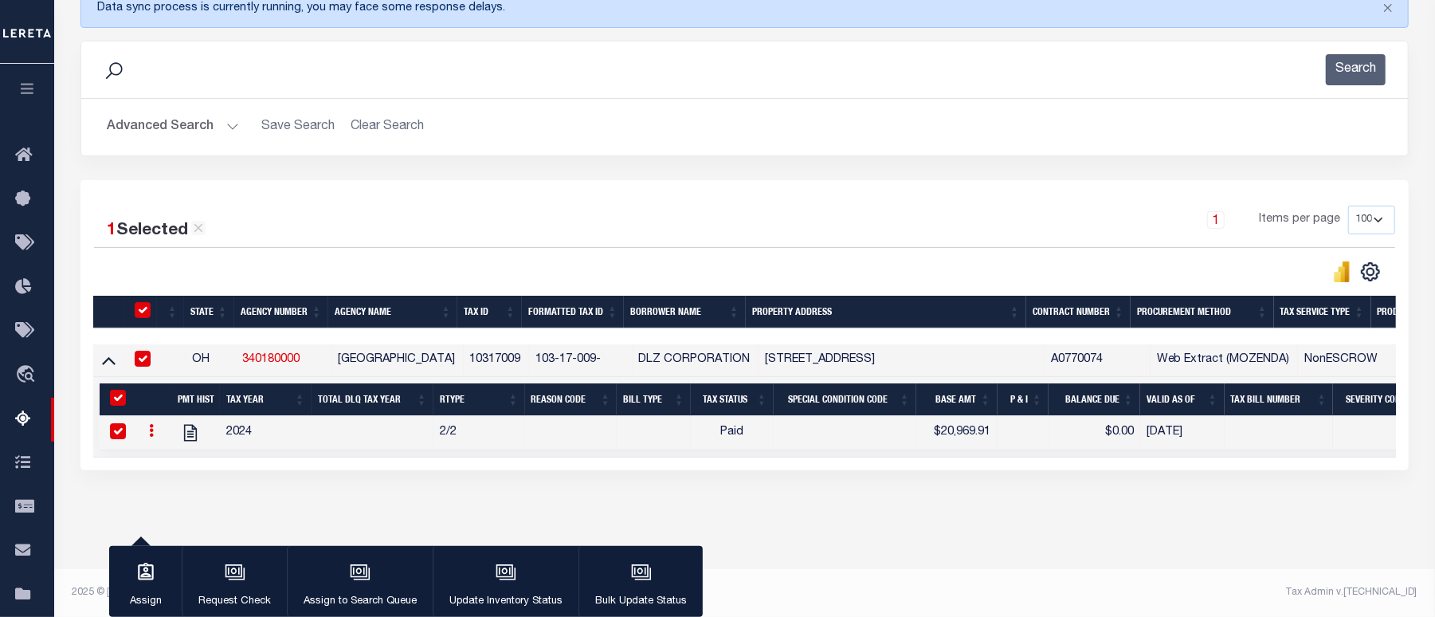
scroll to position [241, 0]
click at [515, 578] on div "button" at bounding box center [506, 574] width 40 height 40
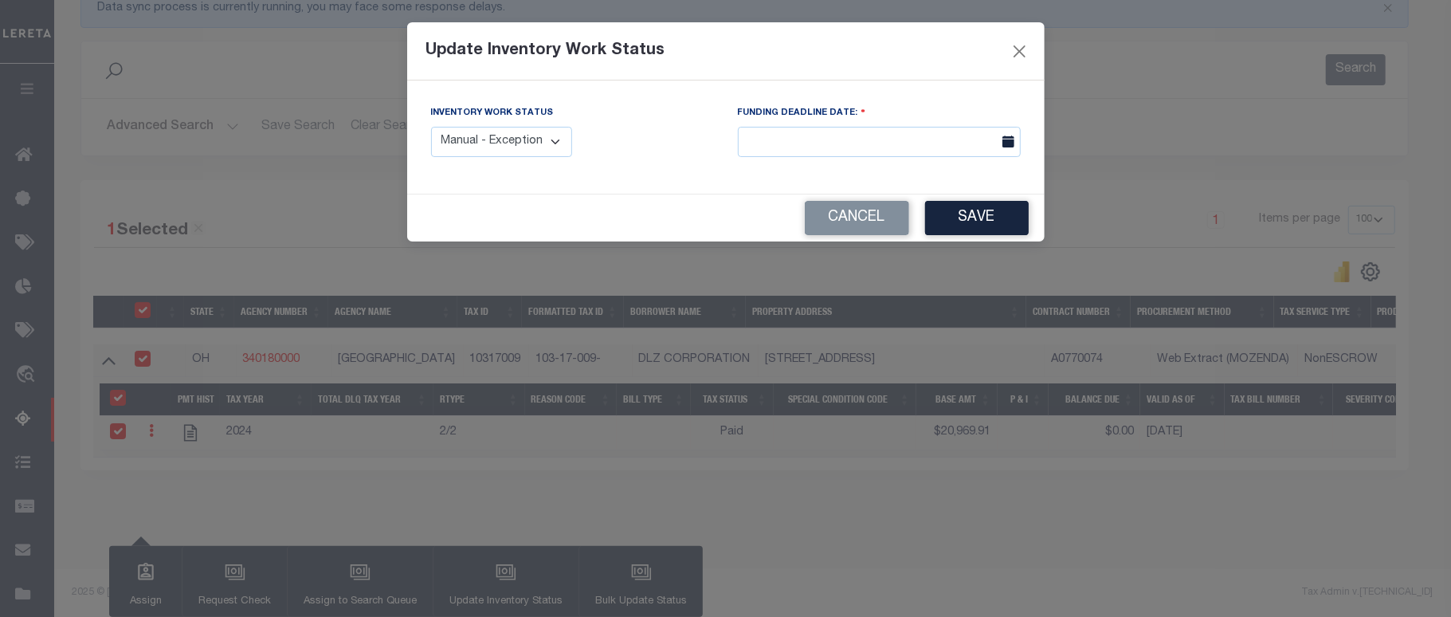
click at [510, 145] on select "Manual - Exception Pended - Awaiting Search Late Add Exception Completed" at bounding box center [502, 142] width 142 height 31
select select "4"
click at [431, 127] on select "Manual - Exception Pended - Awaiting Search Late Add Exception Completed" at bounding box center [502, 142] width 142 height 31
click at [997, 217] on button "Save" at bounding box center [977, 218] width 104 height 34
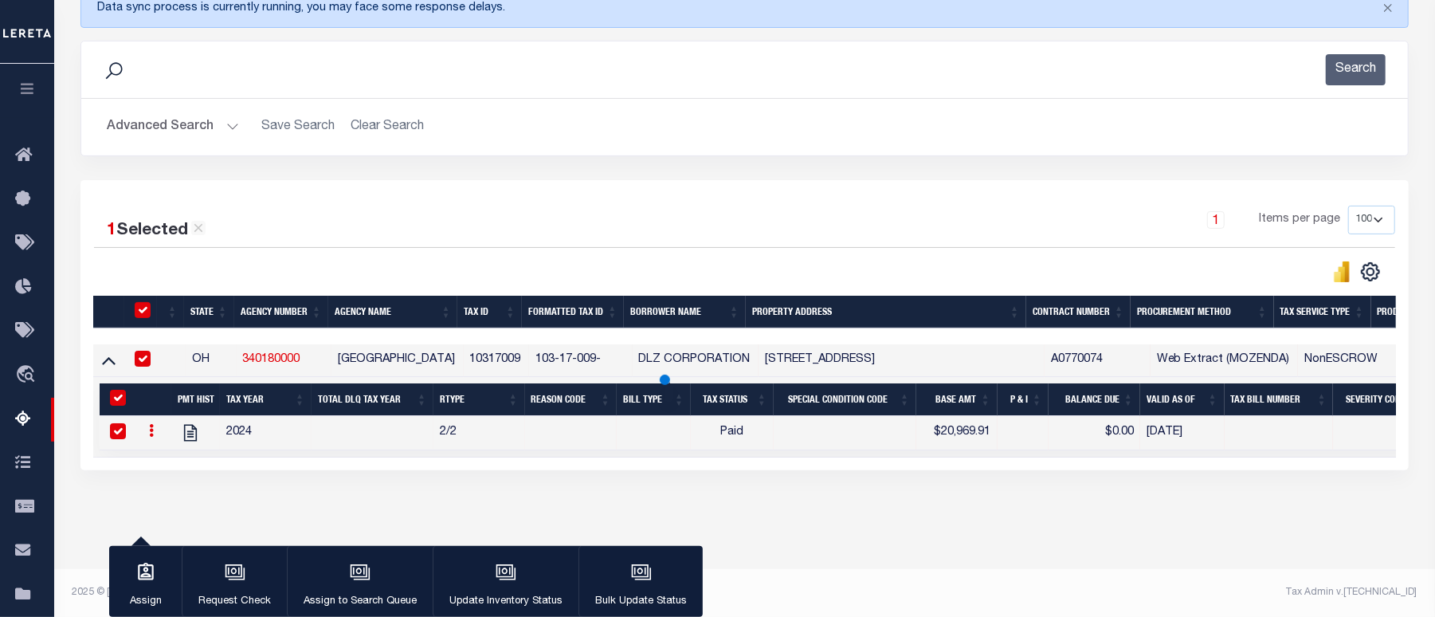
scroll to position [227, 0]
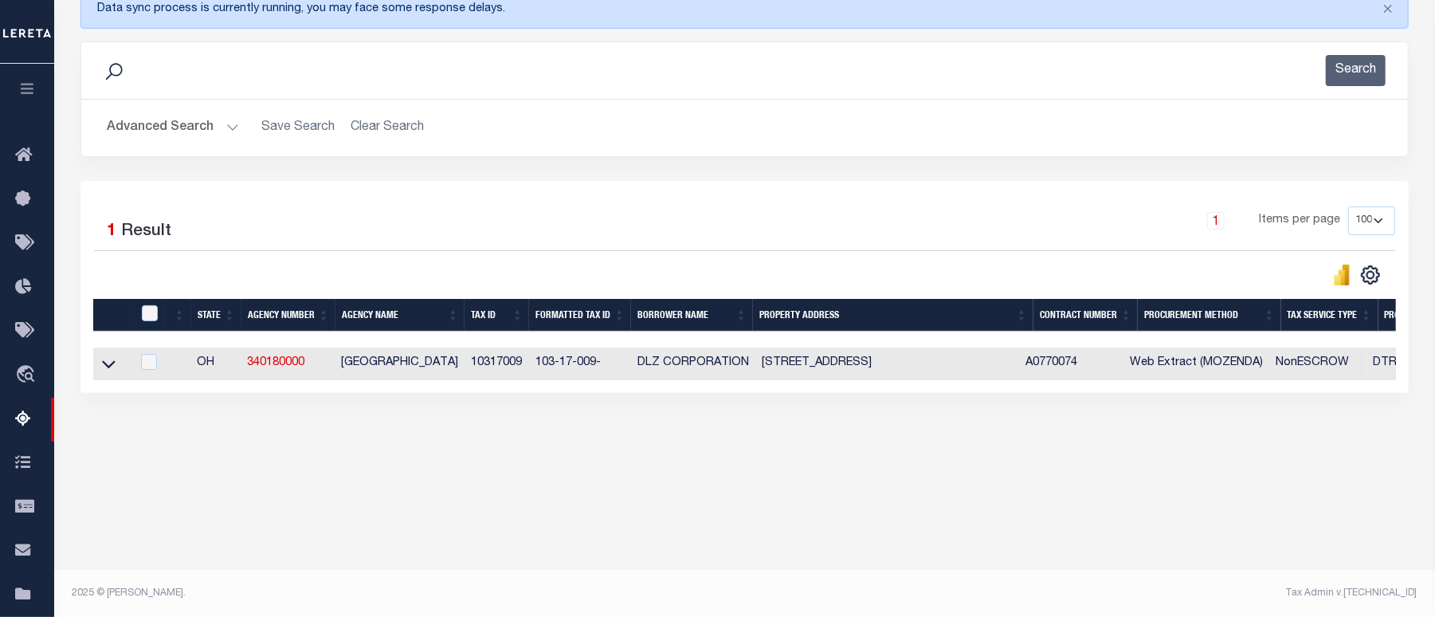
click at [164, 126] on button "Advanced Search" at bounding box center [173, 127] width 132 height 31
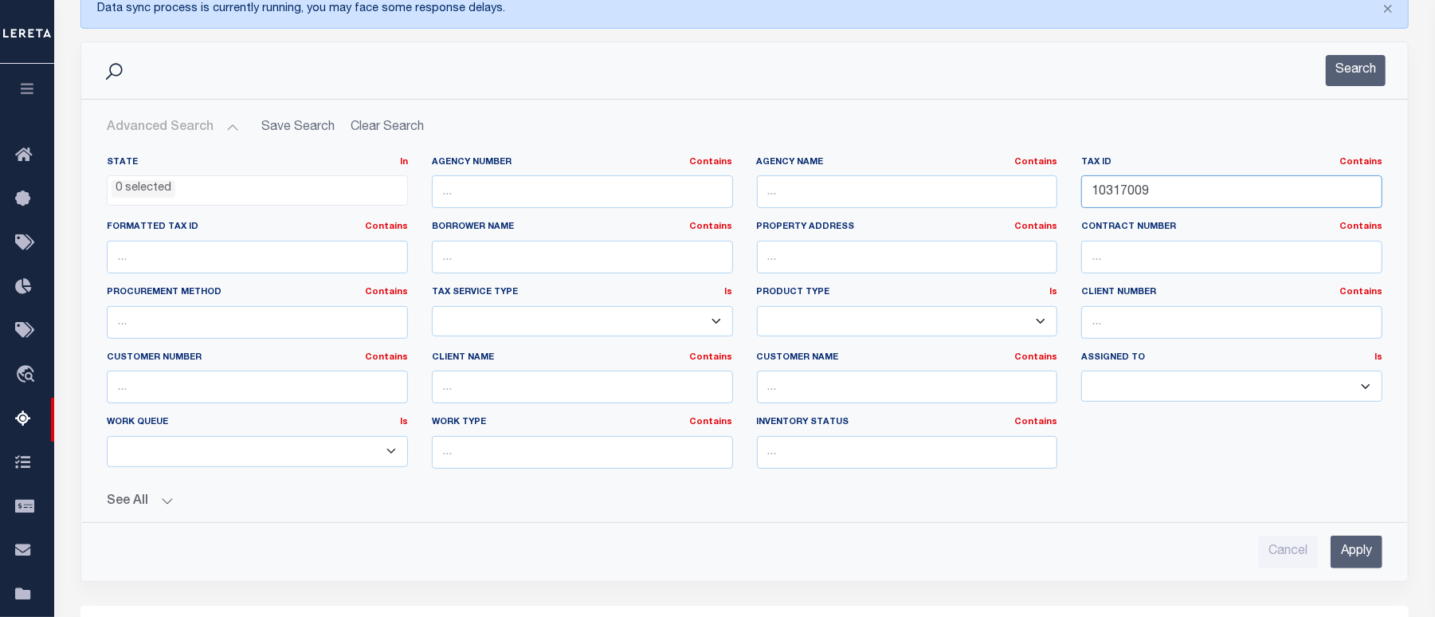
click at [1107, 195] on input "10317009" at bounding box center [1231, 191] width 301 height 33
paste input "408011"
type input "10408011"
click at [1345, 553] on input "Apply" at bounding box center [1356, 551] width 52 height 33
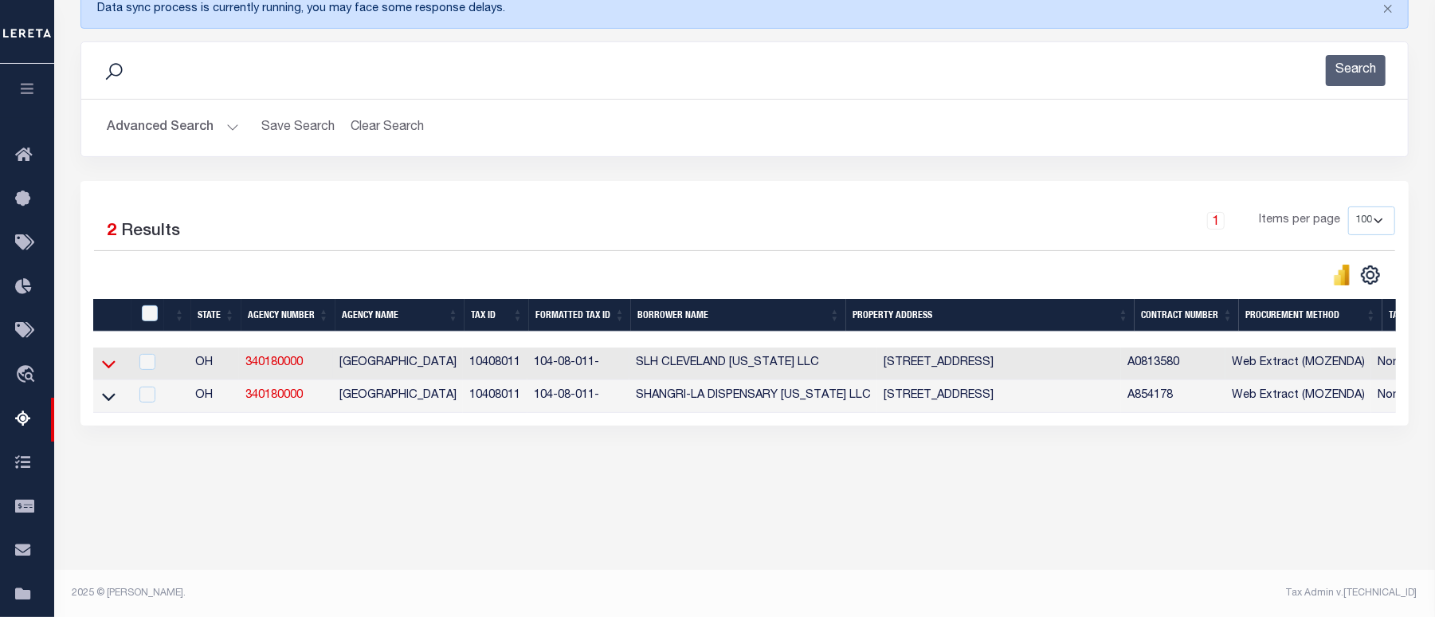
click at [113, 372] on icon at bounding box center [109, 363] width 14 height 17
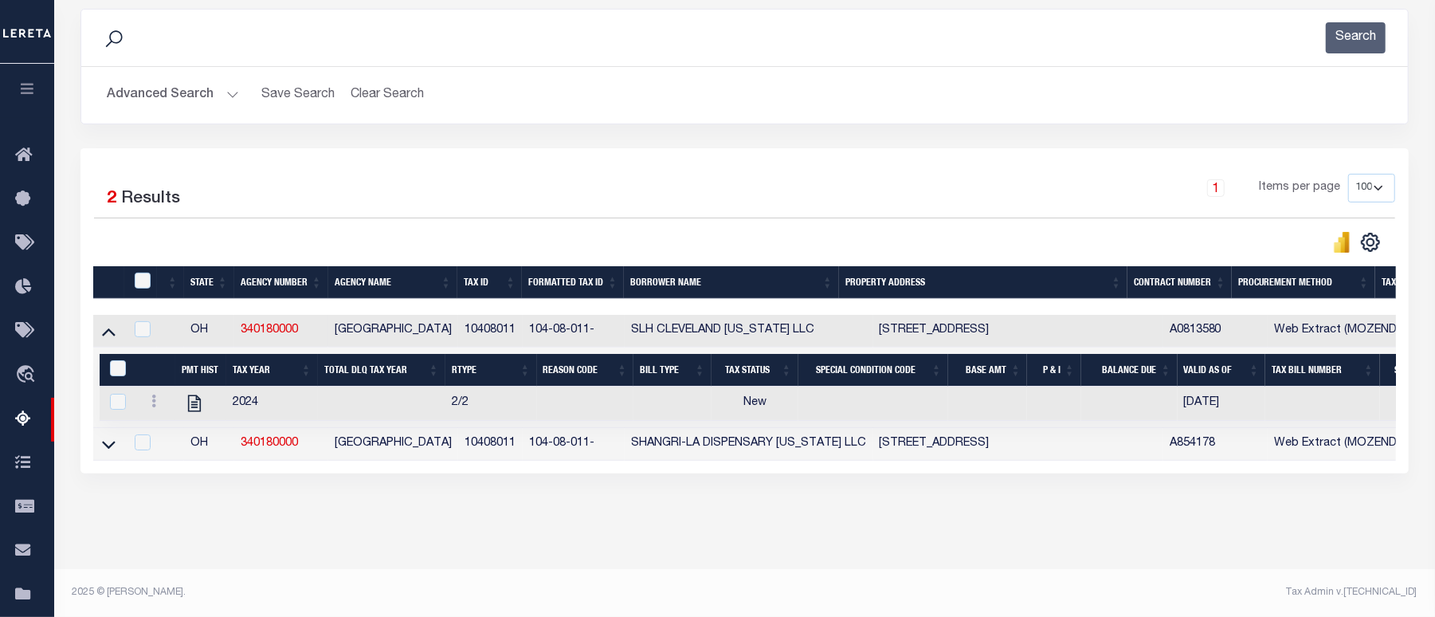
scroll to position [277, 0]
click at [198, 393] on icon "" at bounding box center [194, 403] width 21 height 21
checkbox input "true"
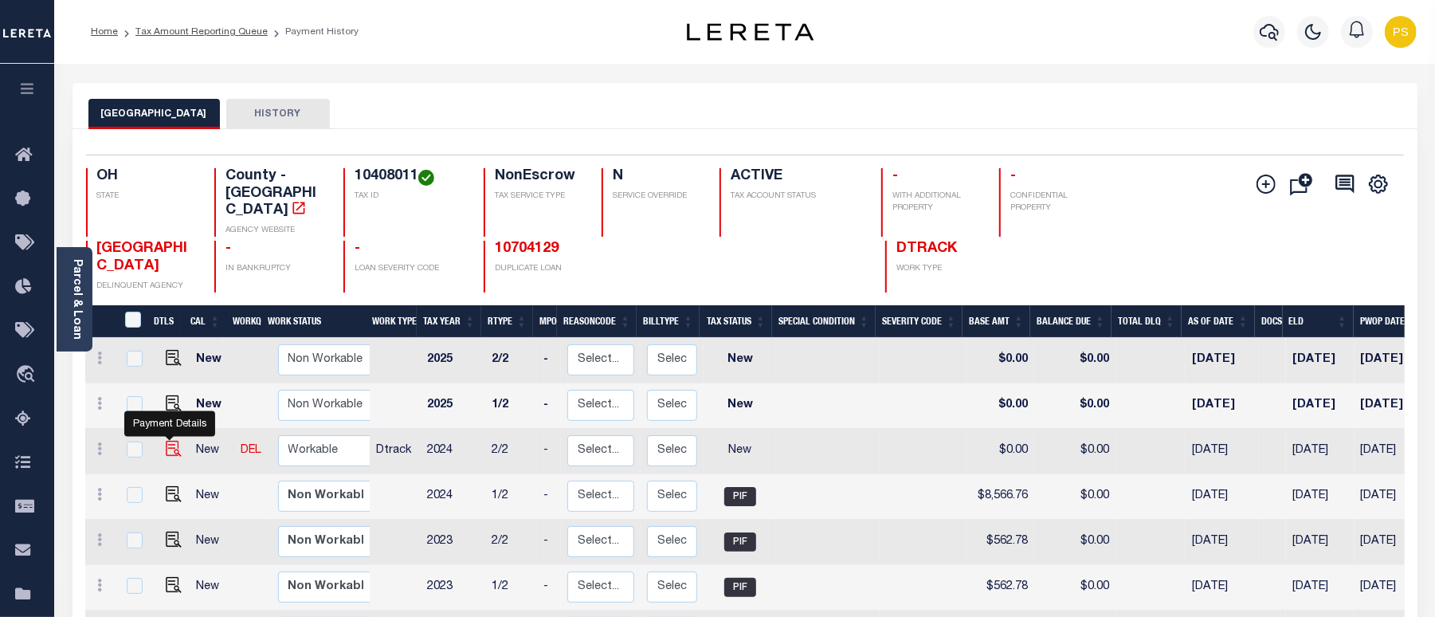
click at [166, 441] on img "" at bounding box center [174, 449] width 16 height 16
checkbox input "true"
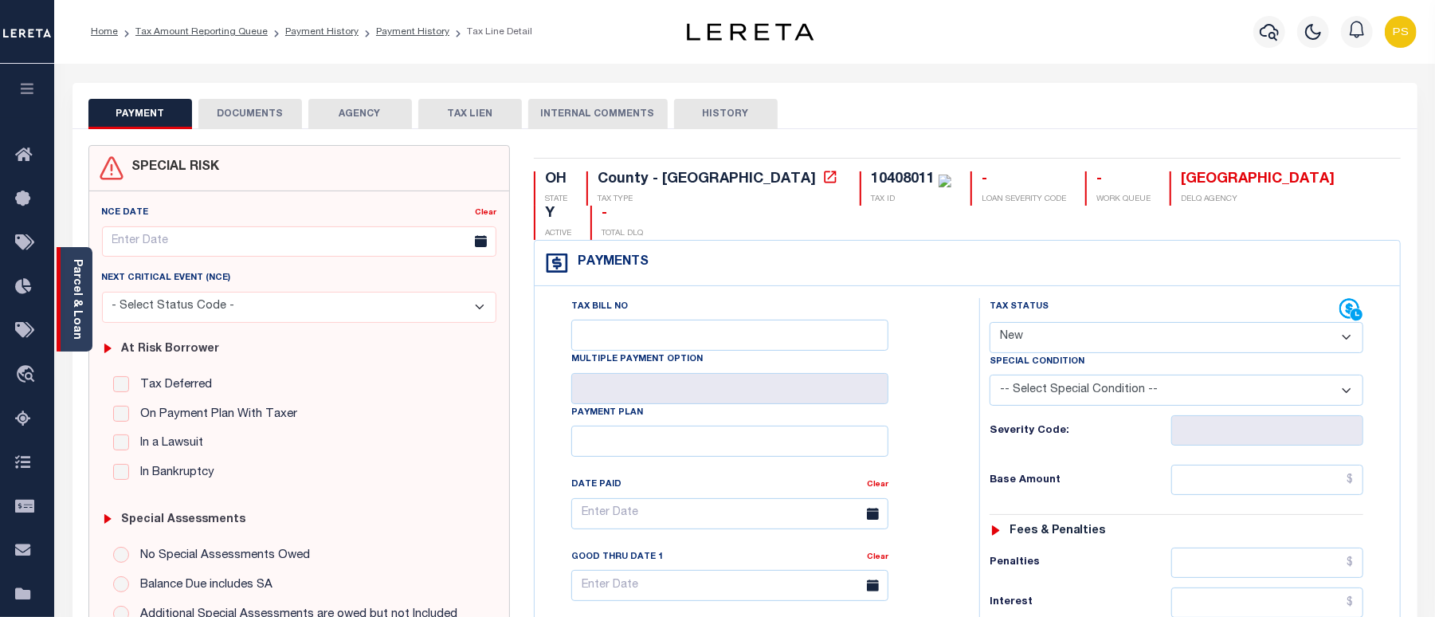
click at [78, 306] on link "Parcel & Loan" at bounding box center [76, 299] width 11 height 80
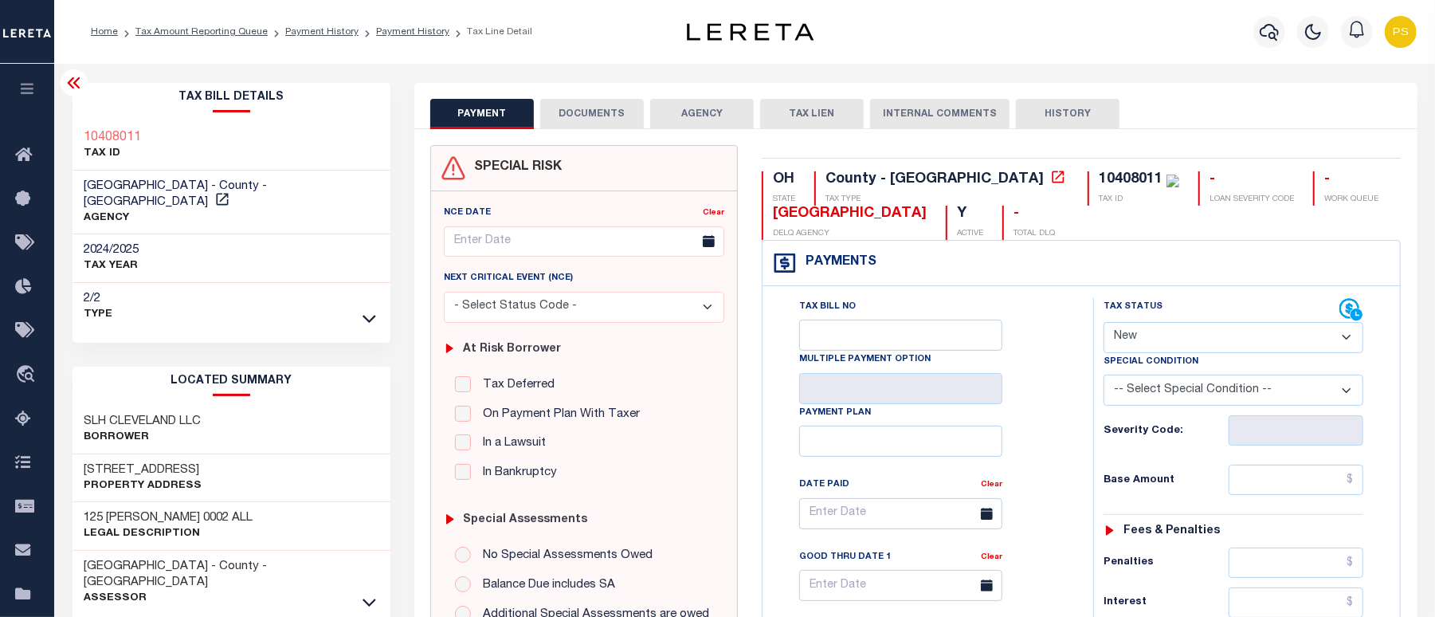
click at [1181, 343] on select "- Select Status Code - Open Due/Unpaid Paid Incomplete No Tax Due Internal Refu…" at bounding box center [1233, 337] width 260 height 31
select select "PYD"
click at [1103, 323] on select "- Select Status Code - Open Due/Unpaid Paid Incomplete No Tax Due Internal Refu…" at bounding box center [1233, 337] width 260 height 31
type input "[DATE]"
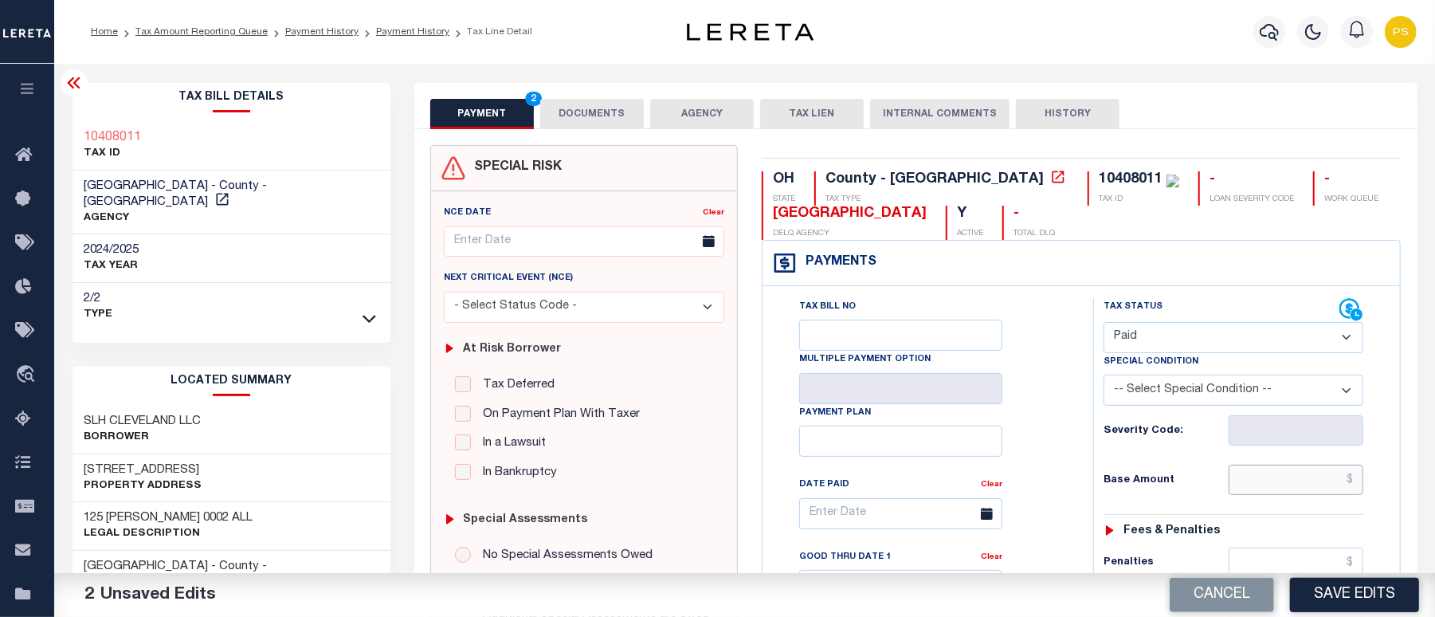
click at [1352, 480] on input "text" at bounding box center [1295, 479] width 135 height 30
paste input "8,569.16"
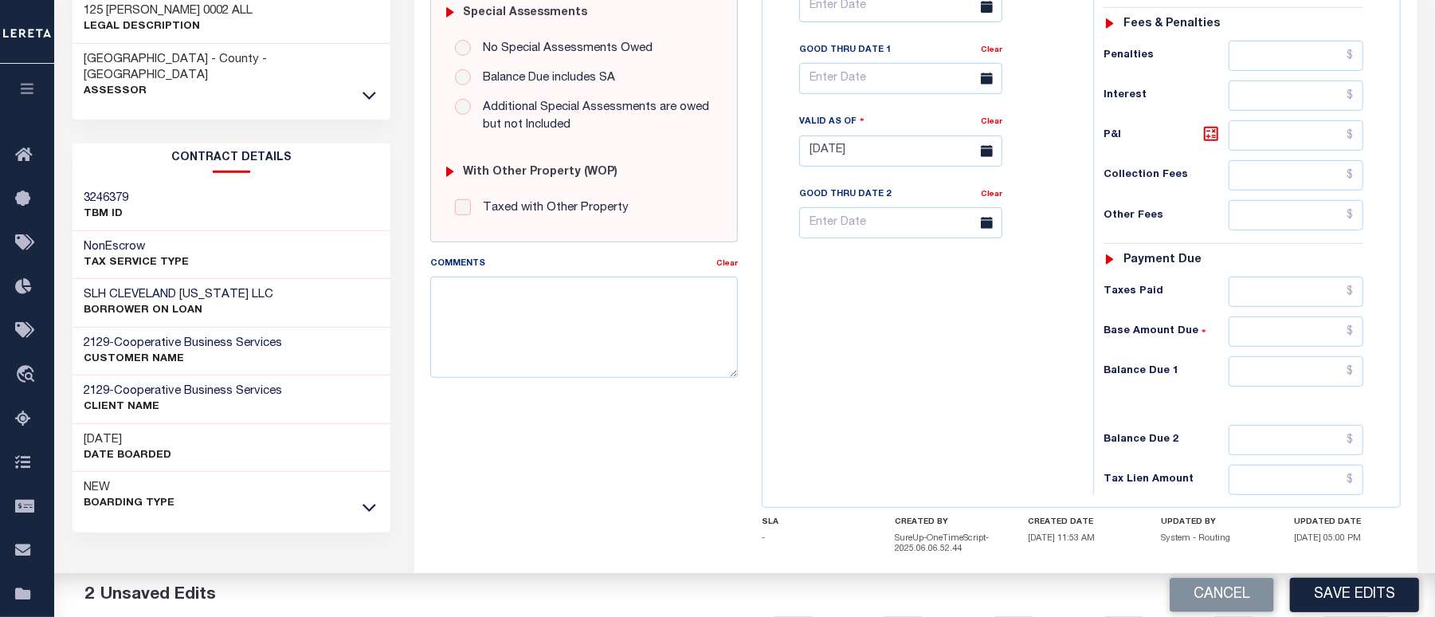
scroll to position [531, 0]
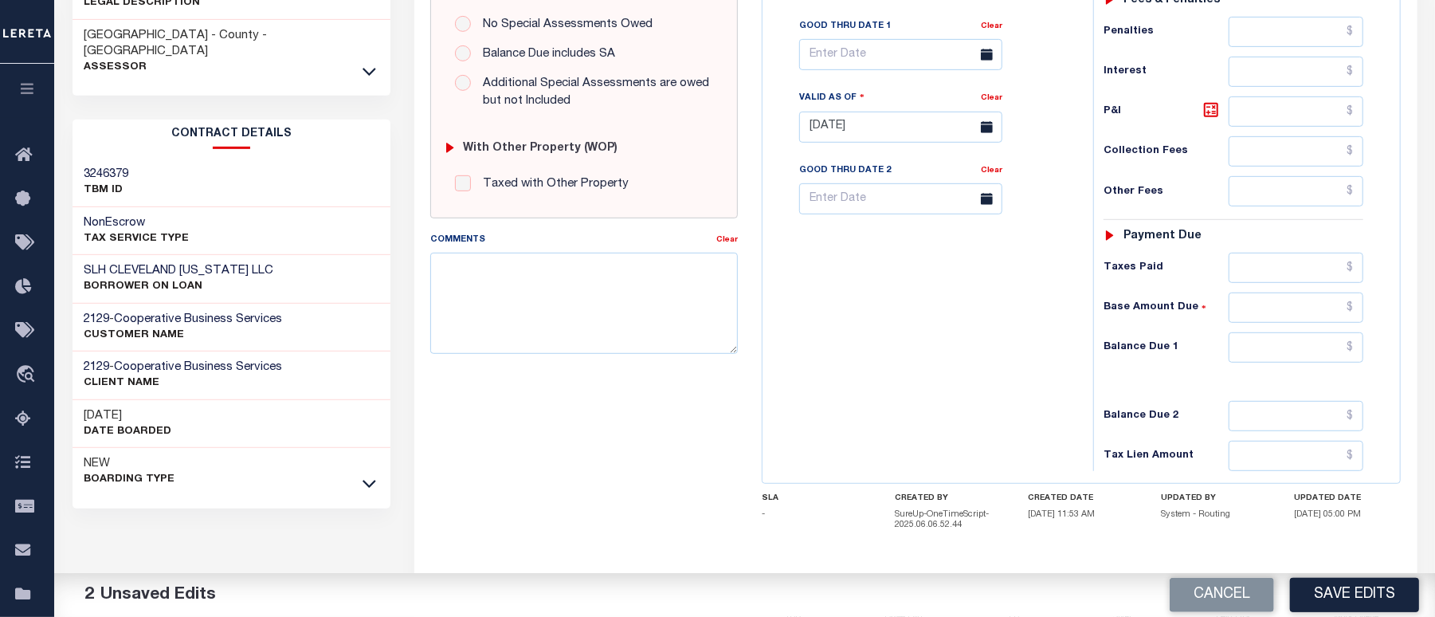
type input "$8,569.16"
click at [1295, 358] on input "text" at bounding box center [1295, 347] width 135 height 30
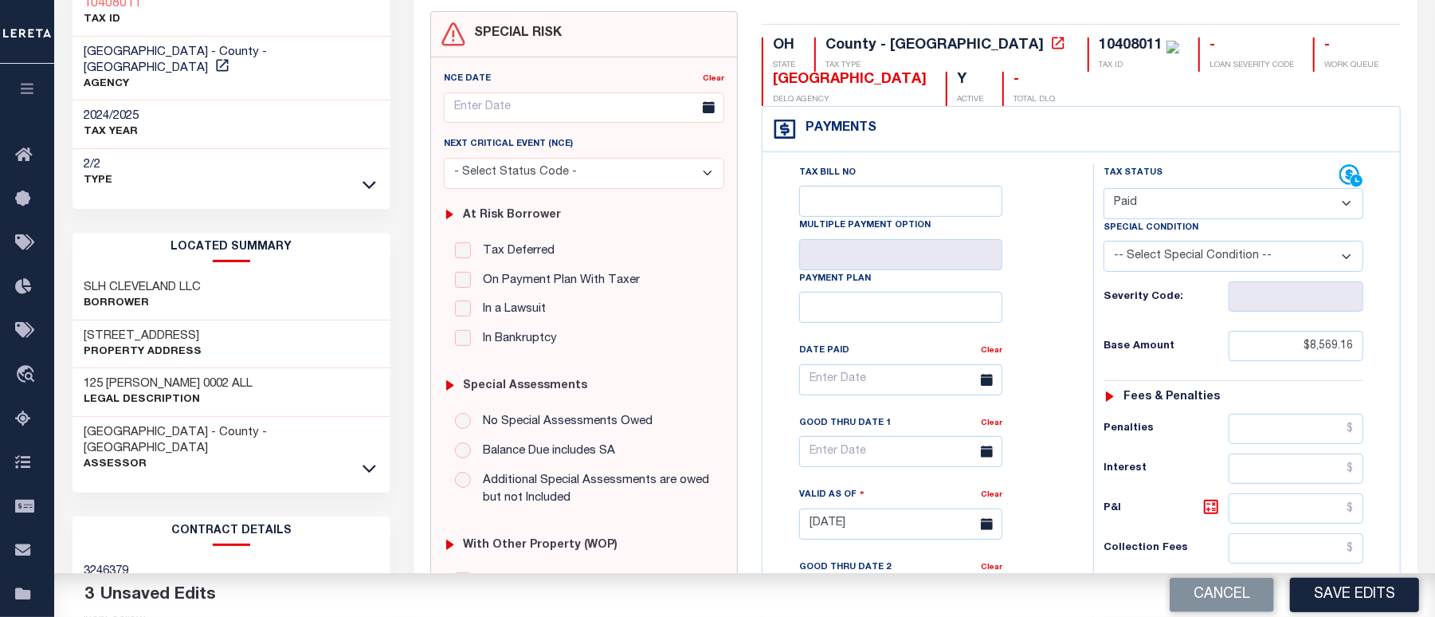
scroll to position [0, 0]
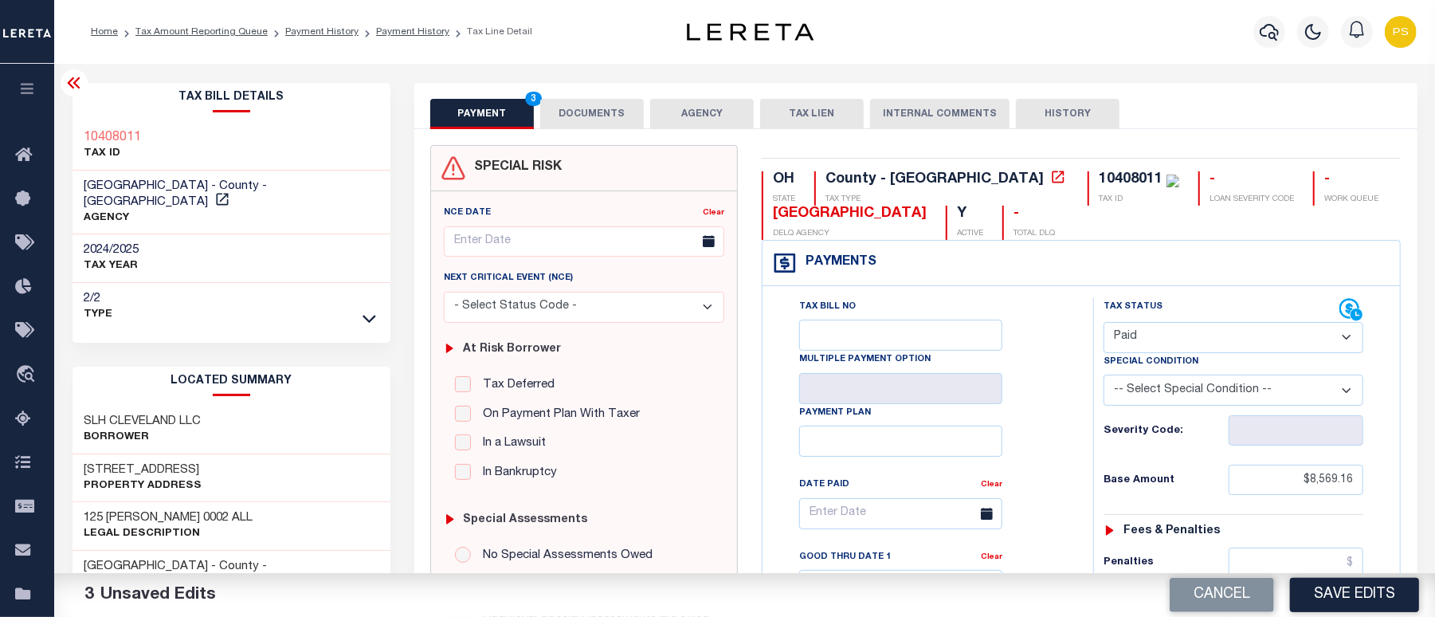
type input "$0.00"
click at [603, 115] on button "DOCUMENTS" at bounding box center [592, 114] width 104 height 30
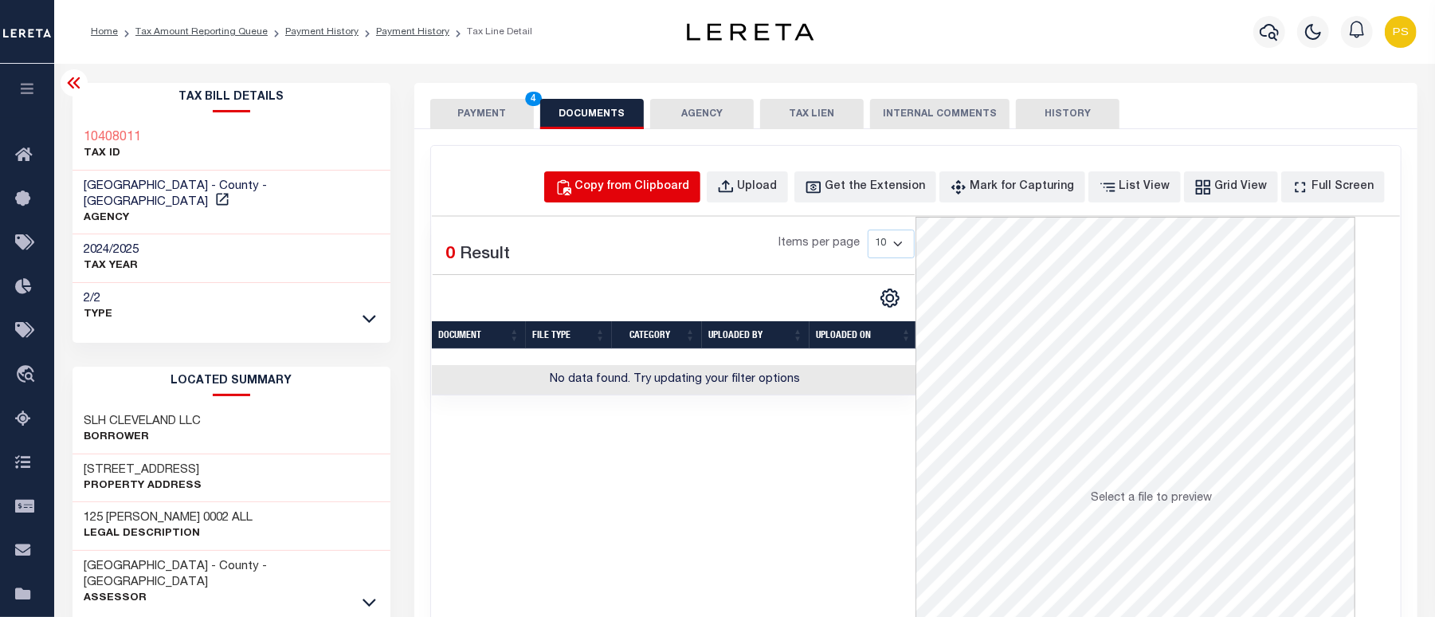
click at [648, 193] on div "Copy from Clipboard" at bounding box center [632, 187] width 115 height 18
select select "POP"
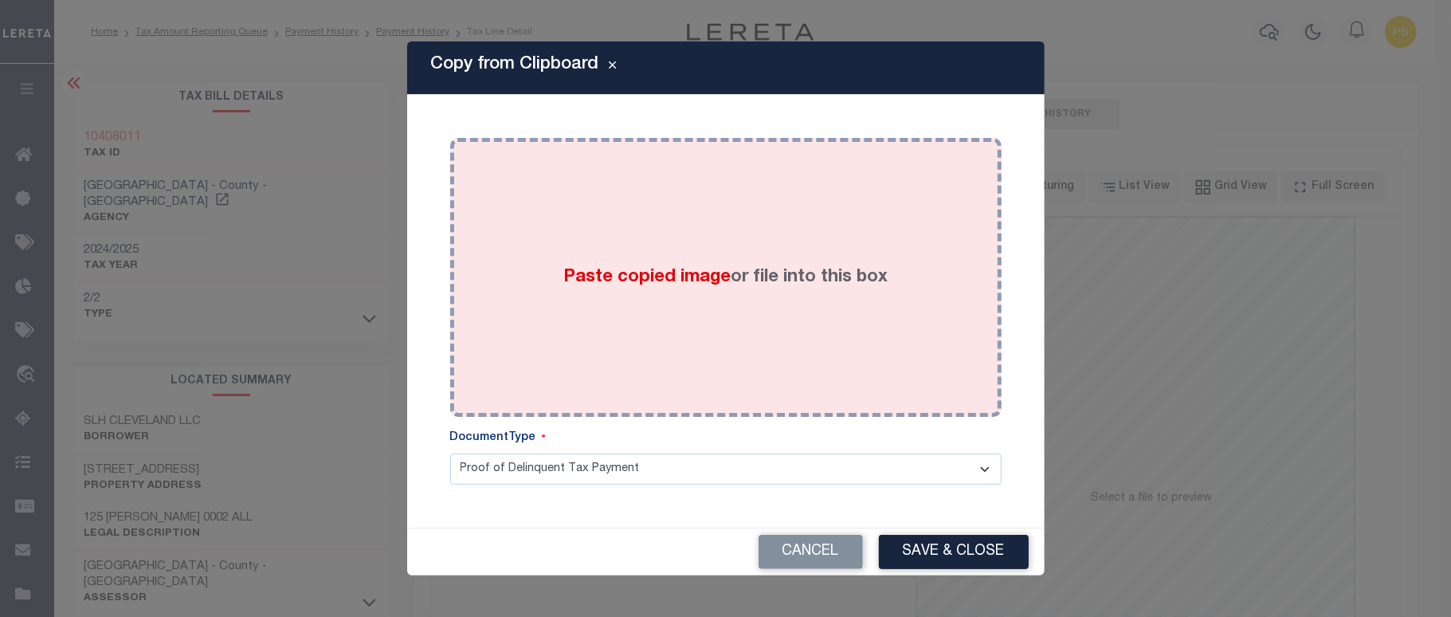
click at [717, 319] on div "Paste copied image or file into this box" at bounding box center [725, 277] width 527 height 255
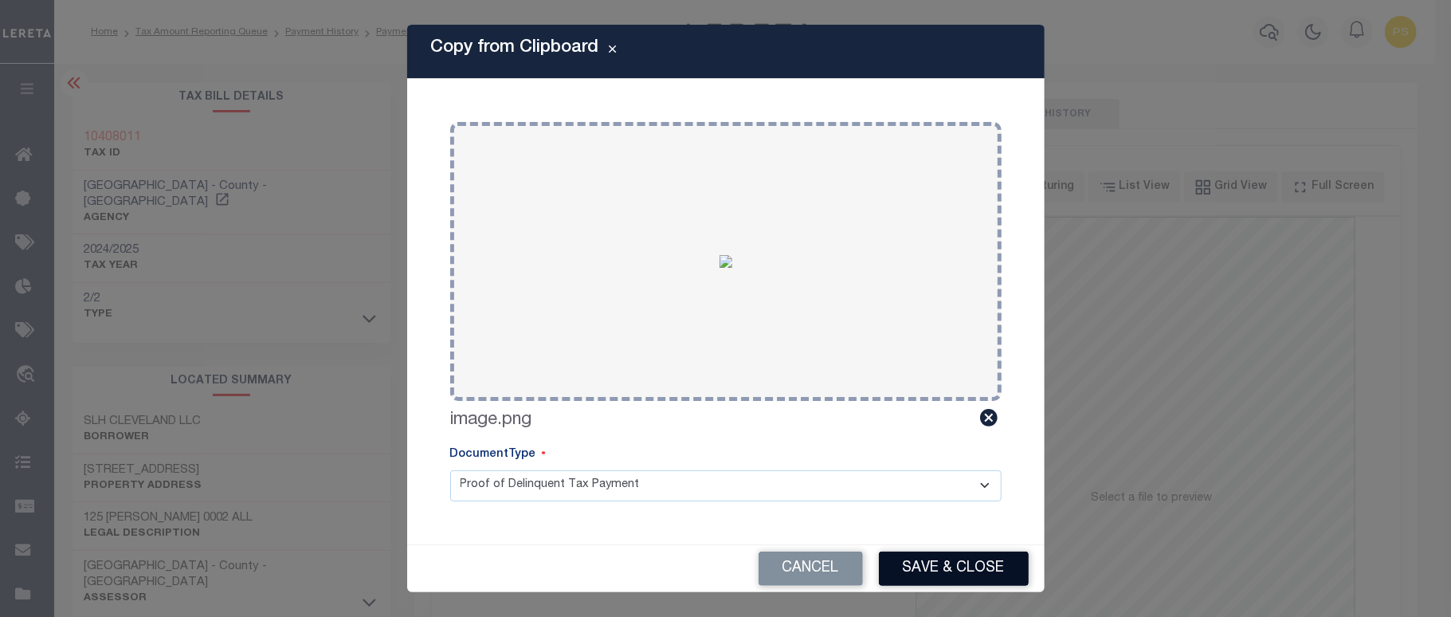
click at [991, 578] on button "Save & Close" at bounding box center [954, 568] width 150 height 34
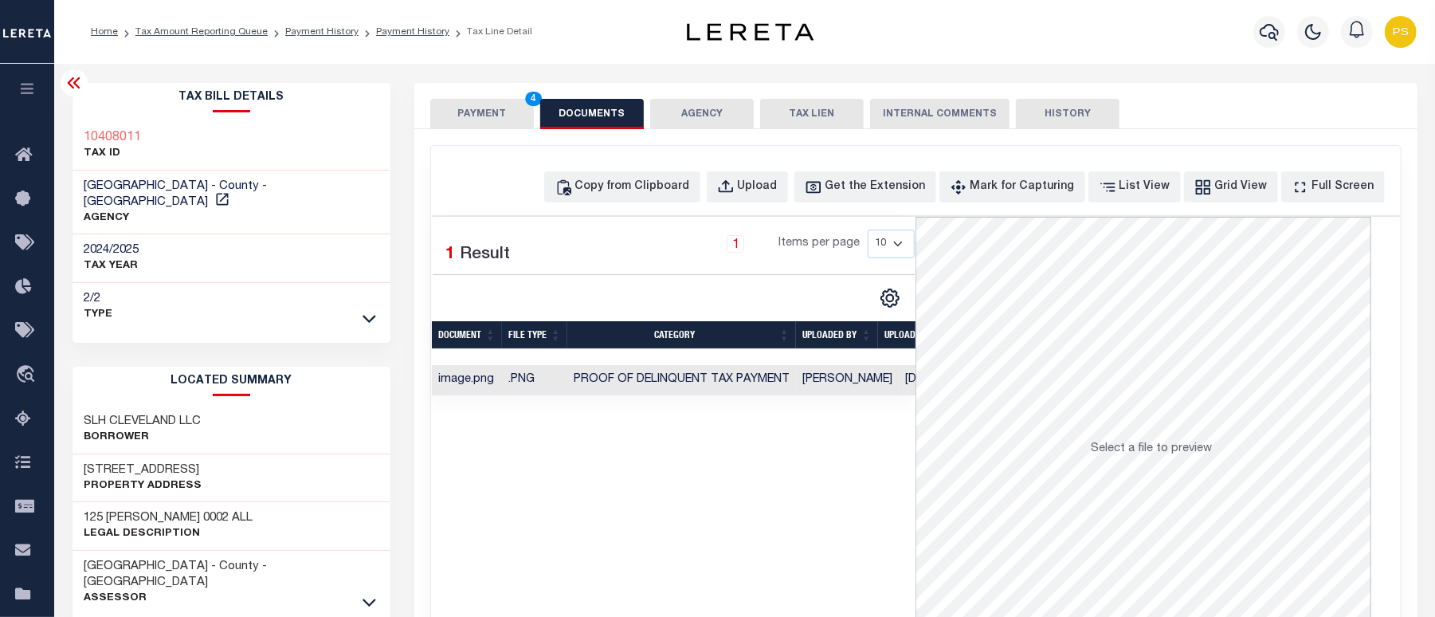
click at [480, 119] on button "PAYMENT 4" at bounding box center [482, 114] width 104 height 30
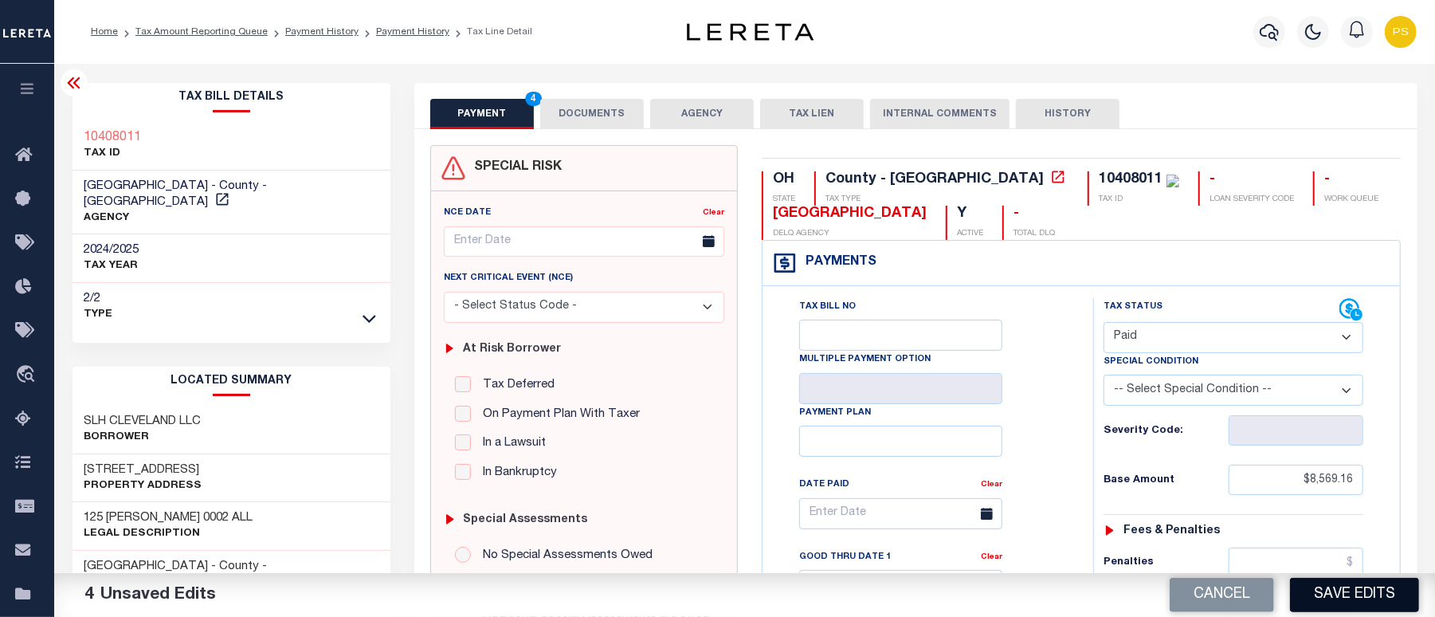
click at [1336, 602] on button "Save Edits" at bounding box center [1354, 595] width 129 height 34
checkbox input "false"
type input "$8,569.16"
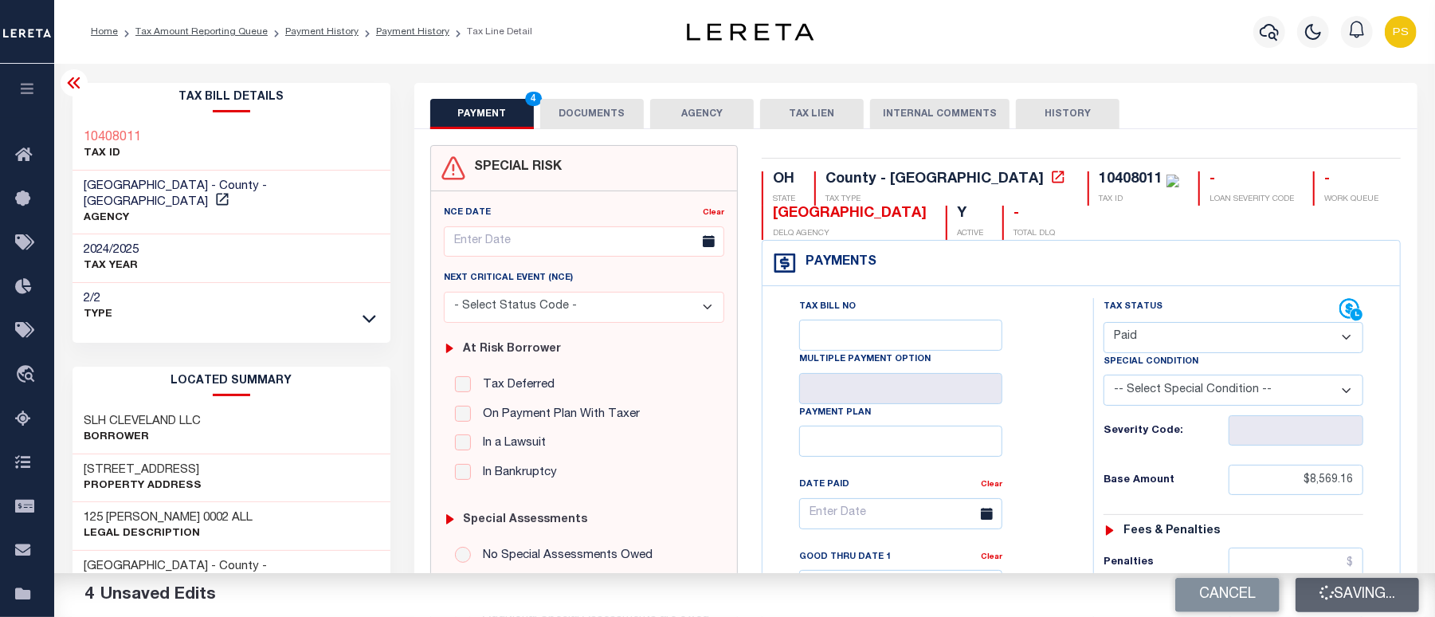
type input "$0"
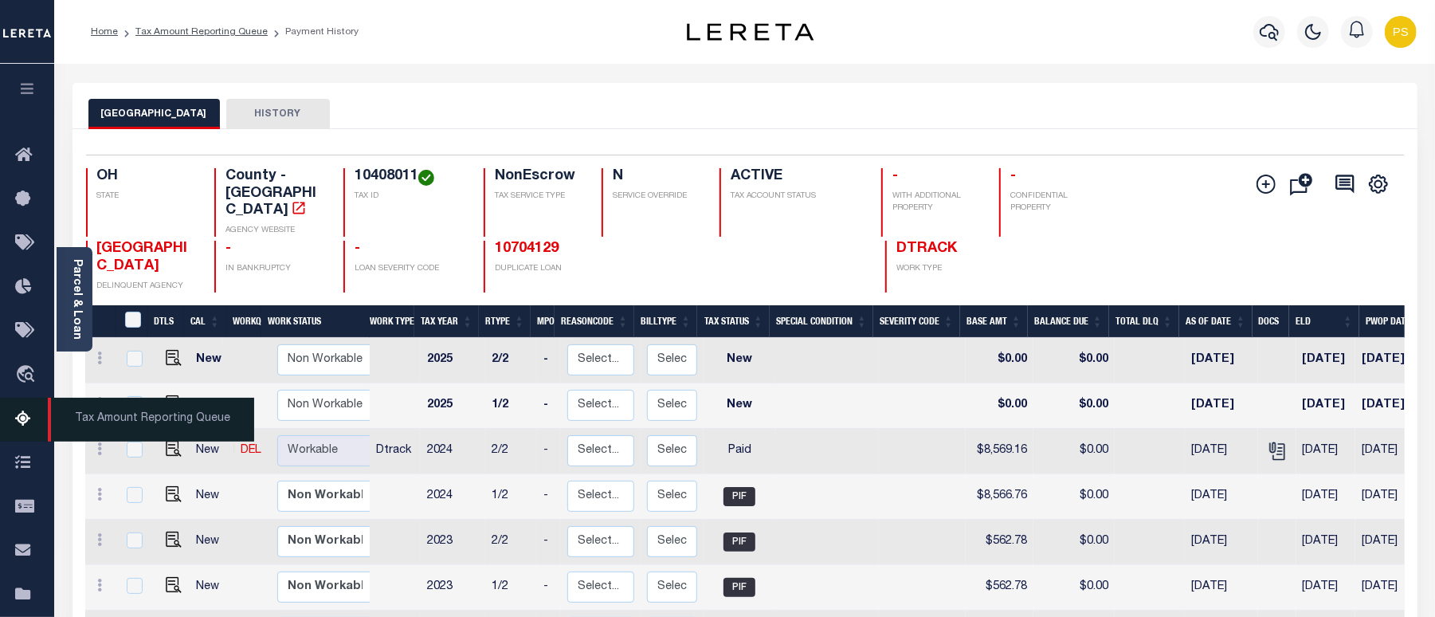
click at [20, 419] on icon at bounding box center [27, 419] width 25 height 20
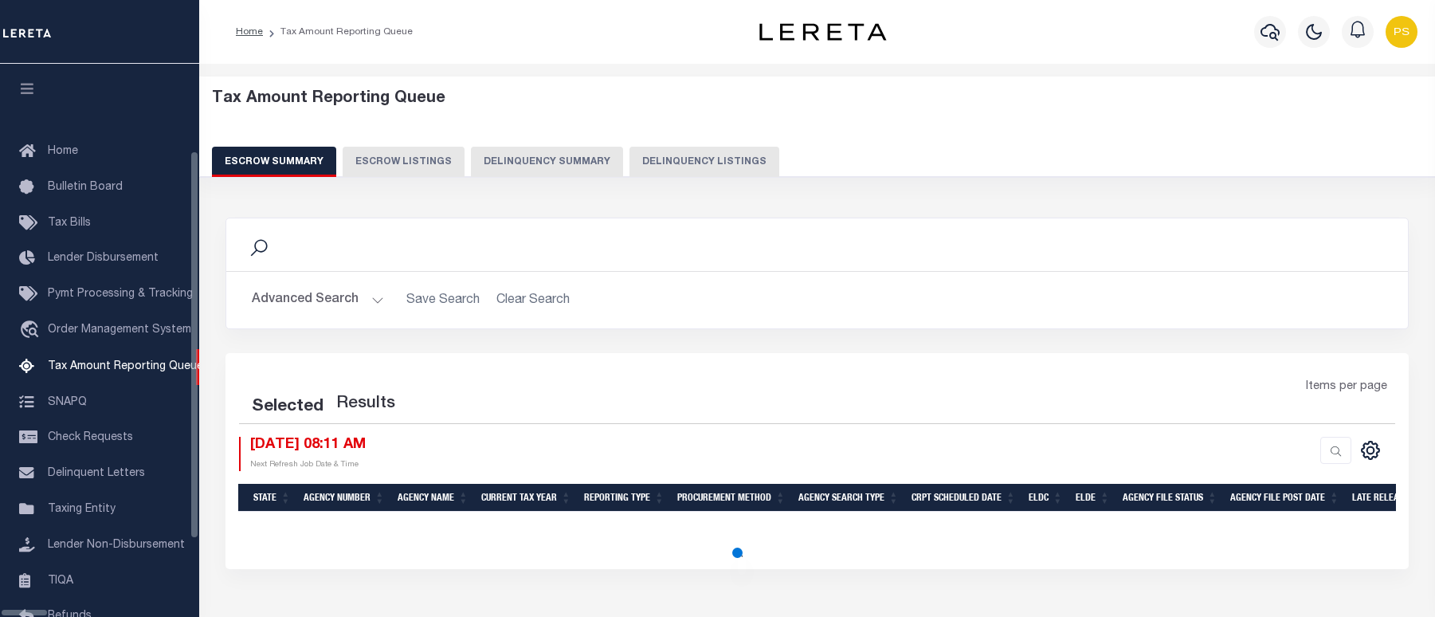
click at [668, 172] on button "Delinquency Listings" at bounding box center [704, 162] width 150 height 30
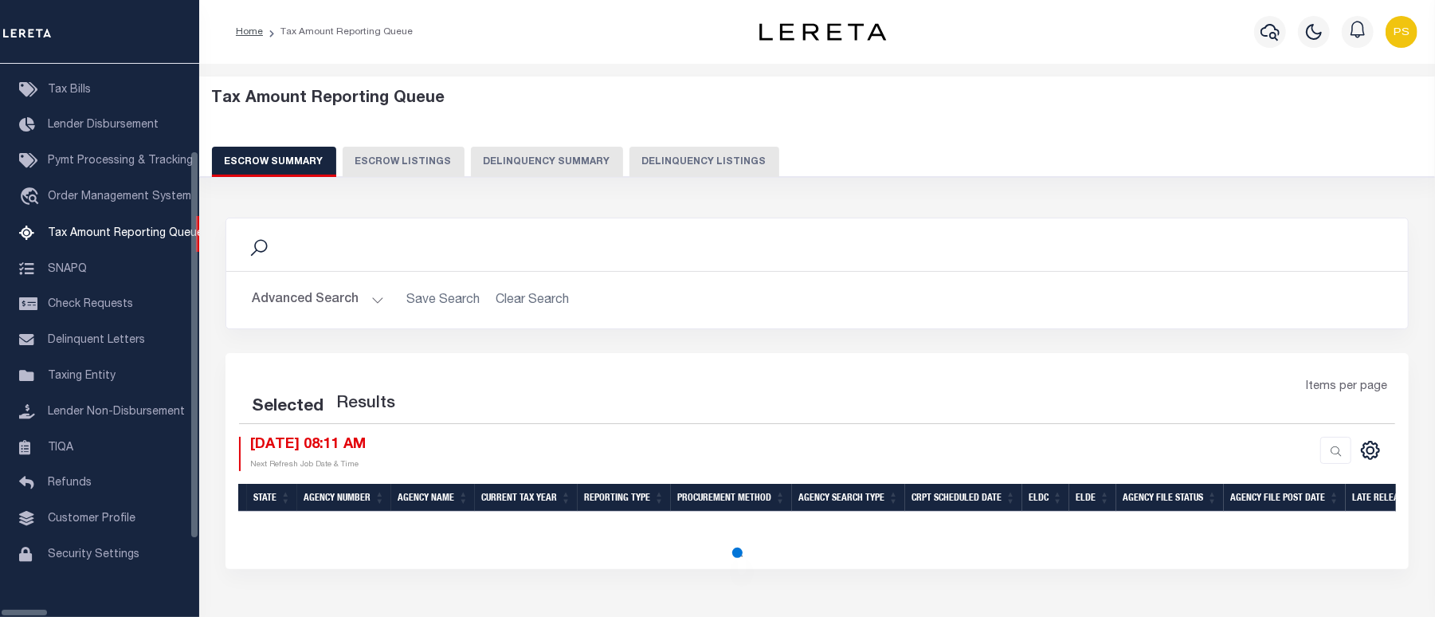
select select "100"
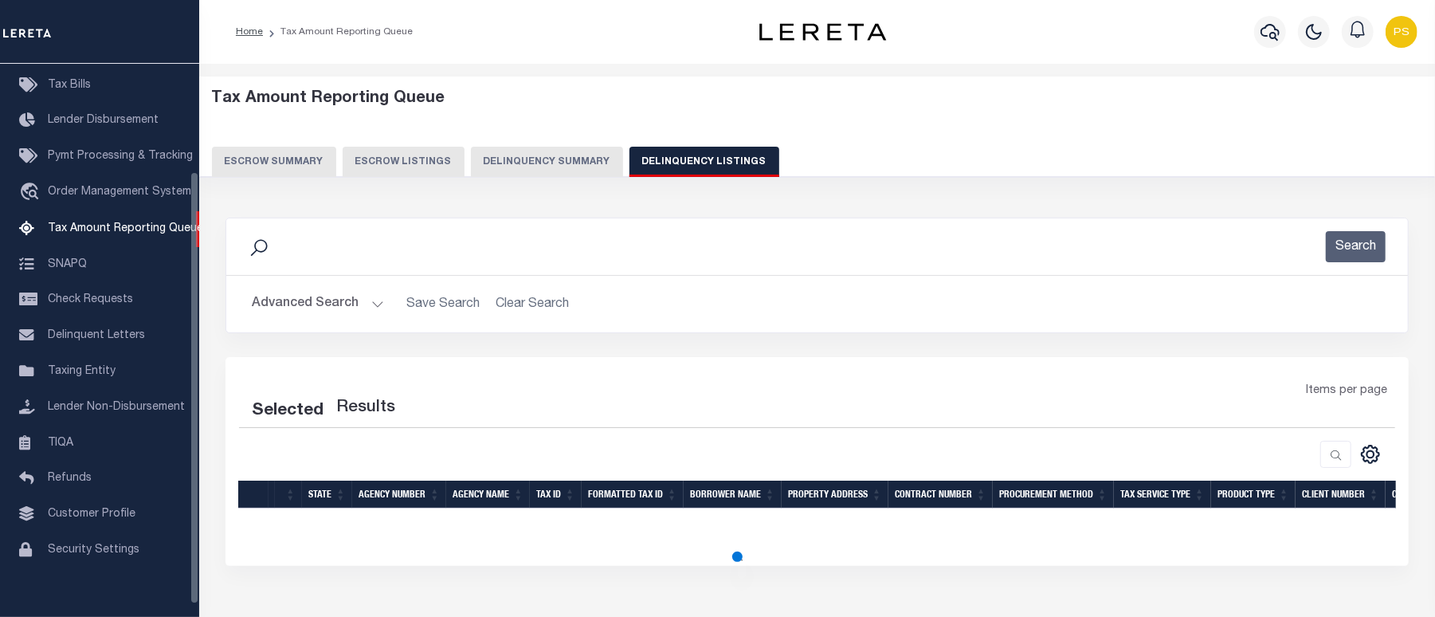
select select "100"
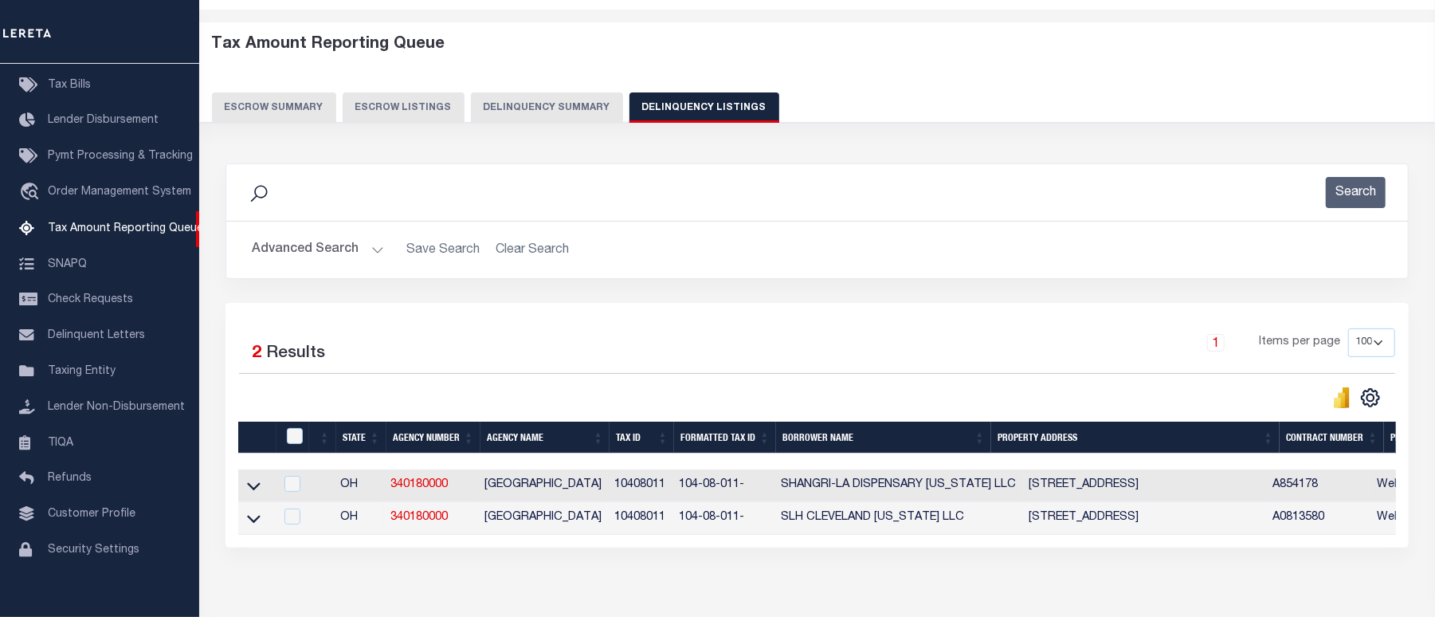
scroll to position [143, 0]
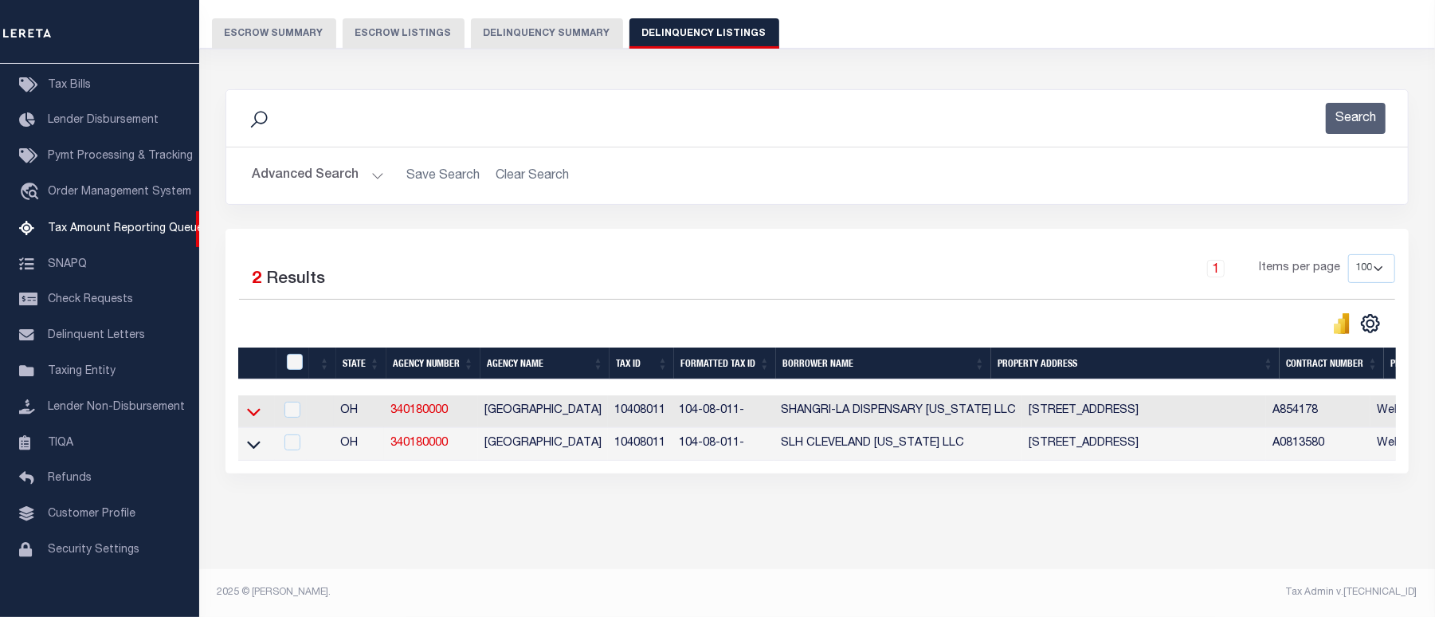
click at [255, 409] on icon at bounding box center [254, 413] width 14 height 8
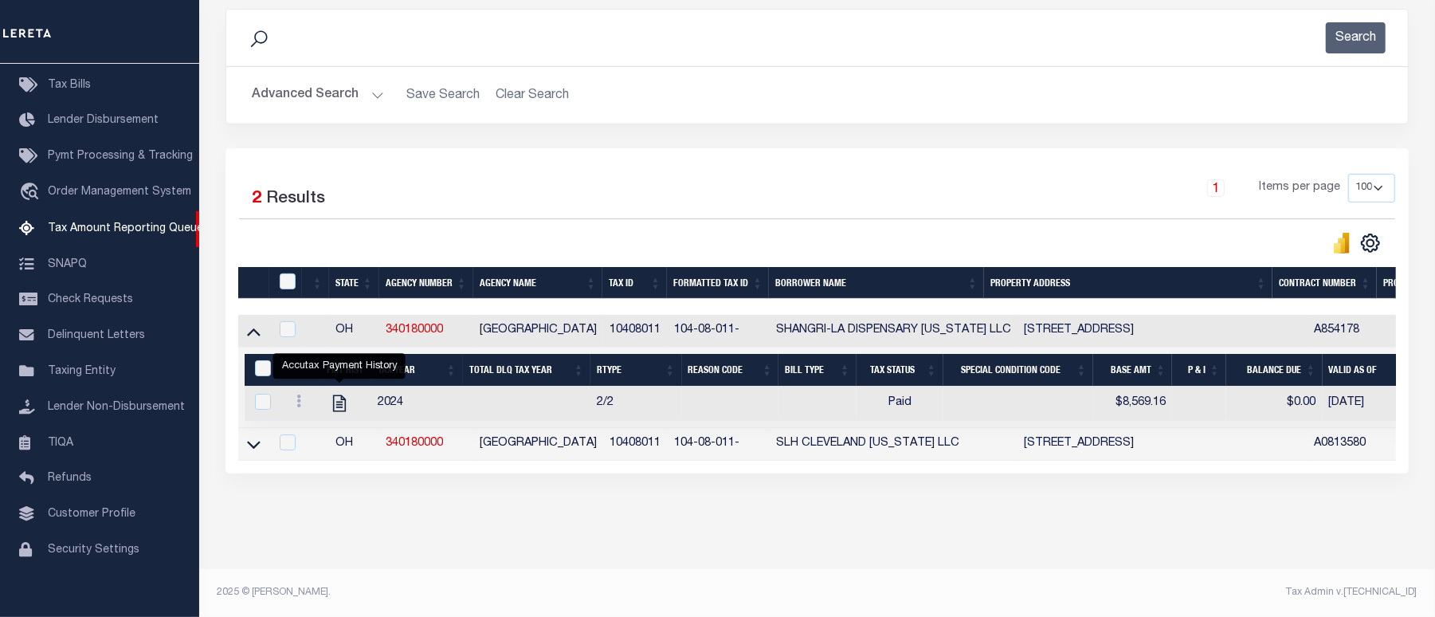
scroll to position [226, 0]
click at [250, 437] on icon at bounding box center [254, 444] width 14 height 17
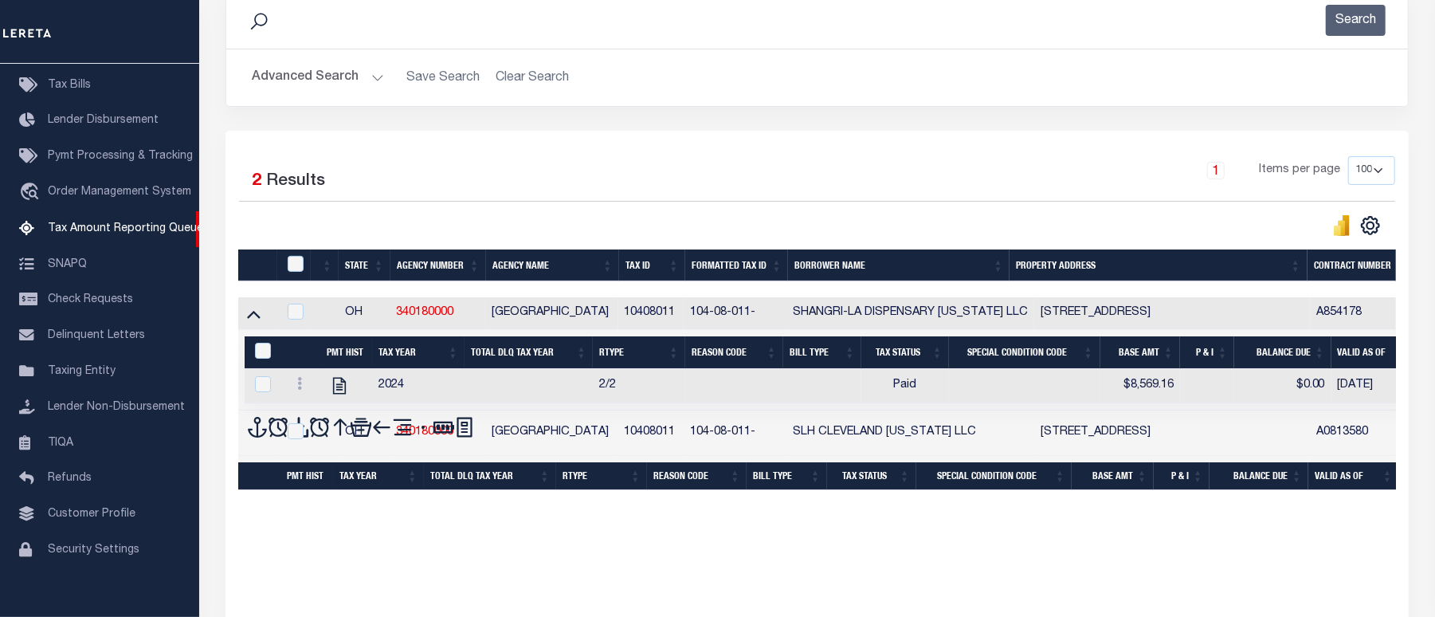
scroll to position [308, 0]
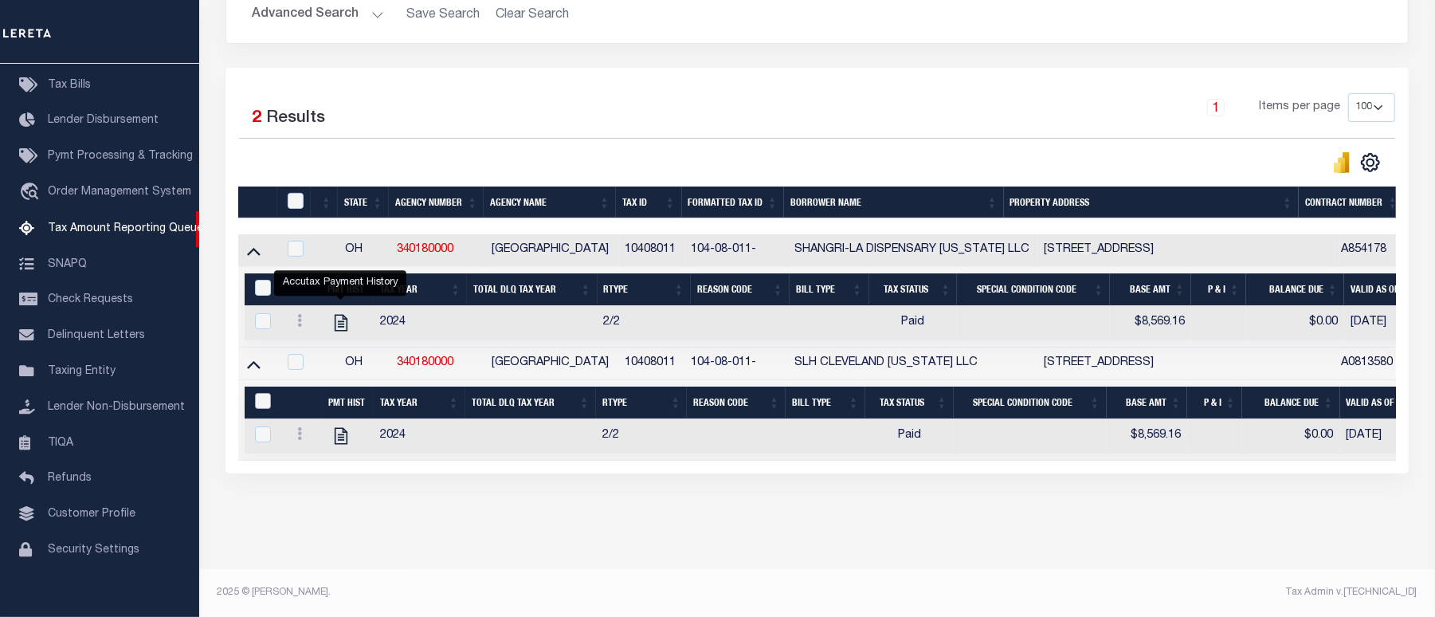
click at [266, 393] on input "&nbsp;" at bounding box center [263, 401] width 16 height 16
checkbox input "true"
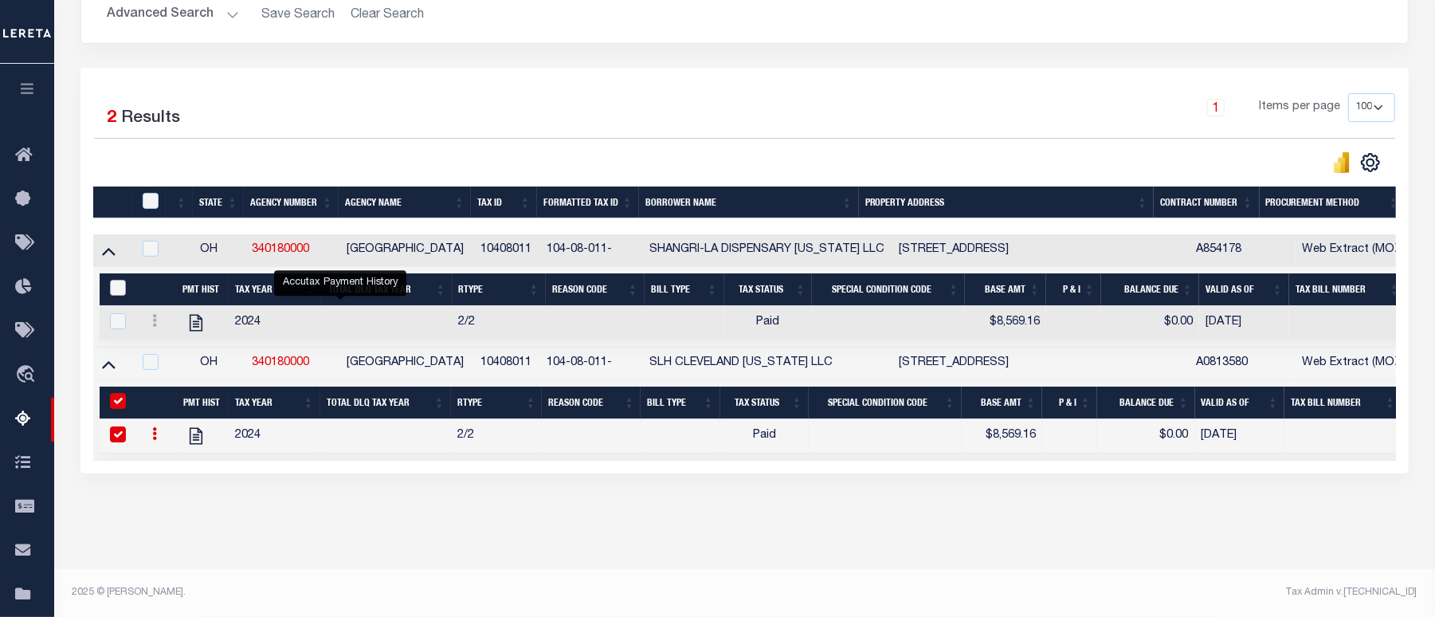
click at [115, 280] on input "&nbsp;" at bounding box center [118, 288] width 16 height 16
checkbox input "true"
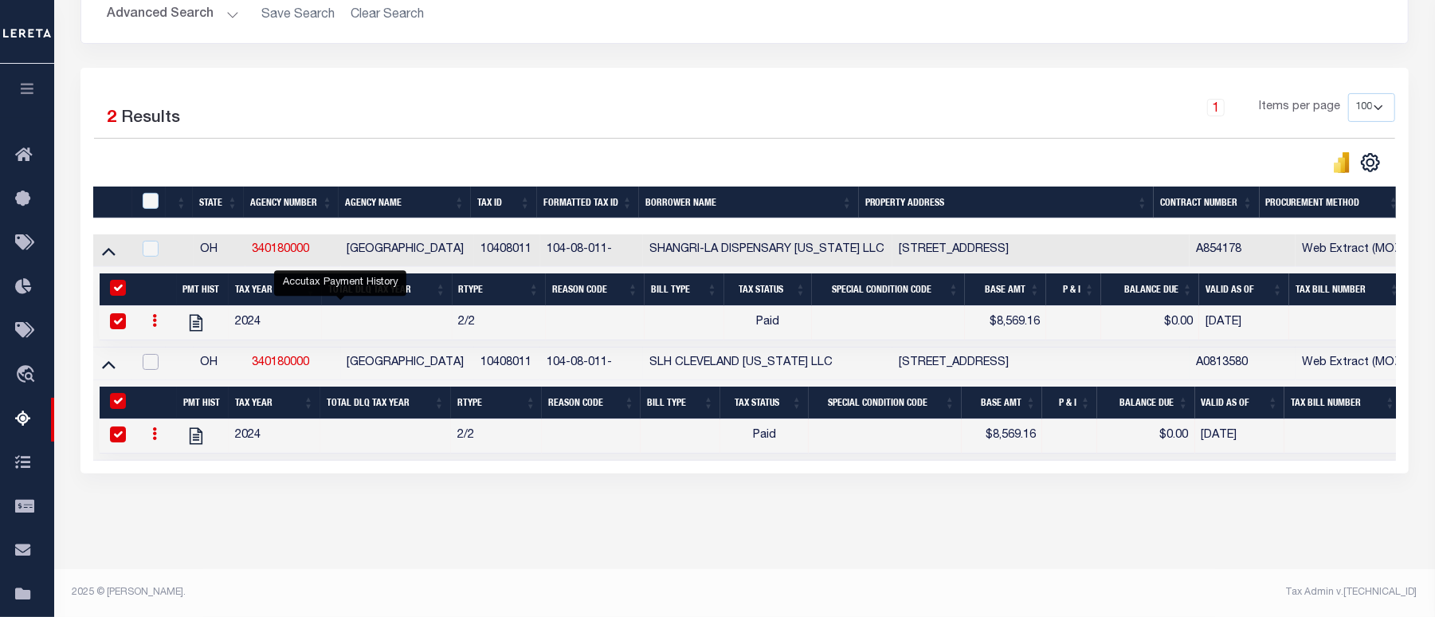
click at [150, 355] on input "checkbox" at bounding box center [151, 362] width 16 height 16
checkbox input "true"
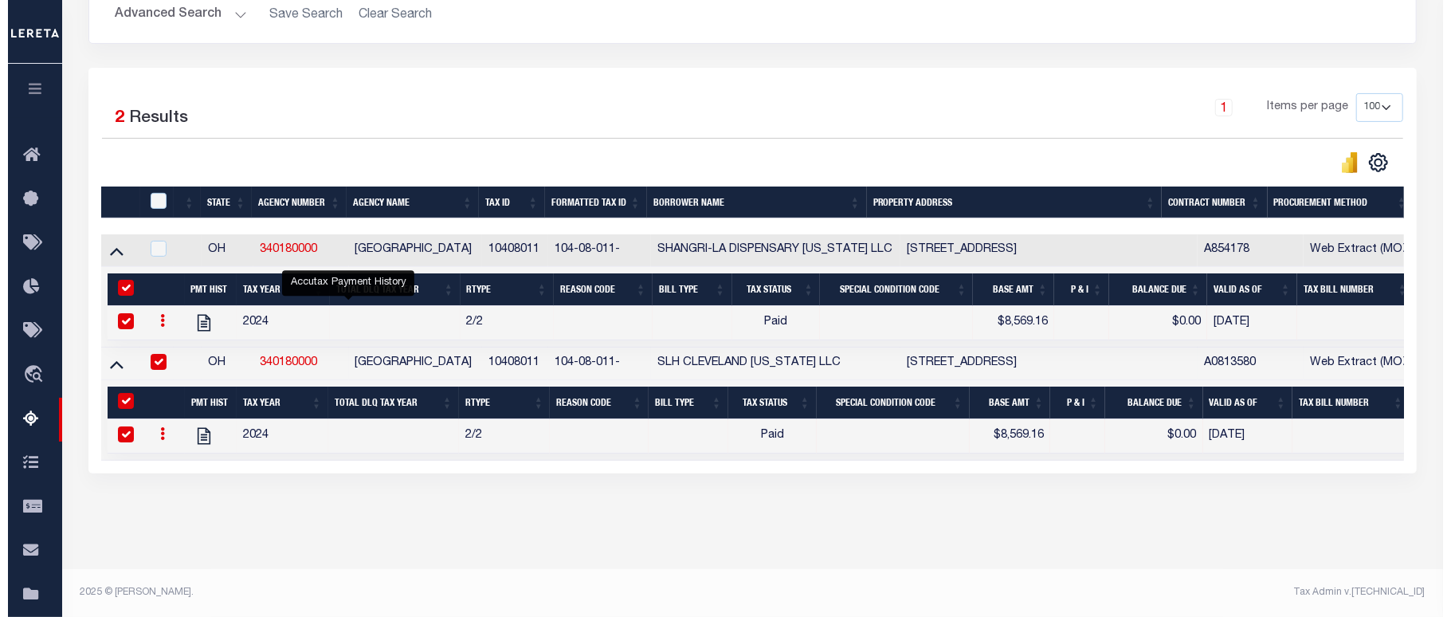
scroll to position [304, 0]
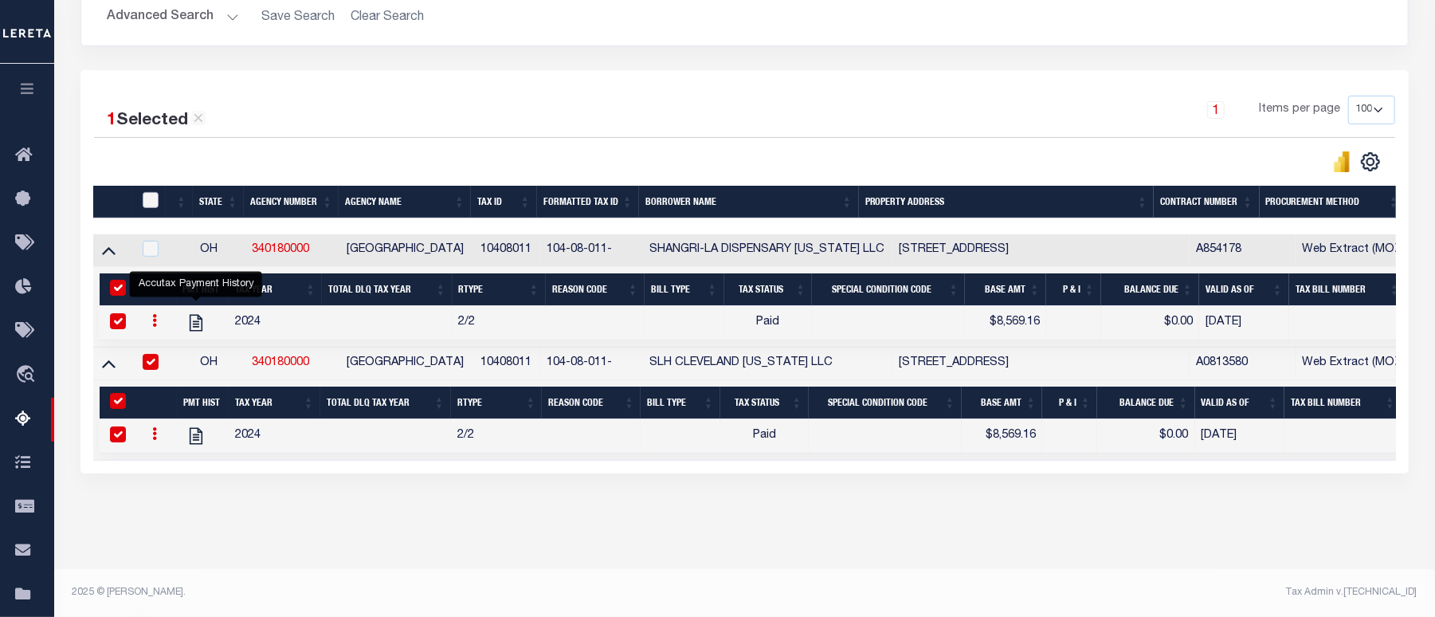
click at [155, 192] on input "checkbox" at bounding box center [151, 200] width 16 height 16
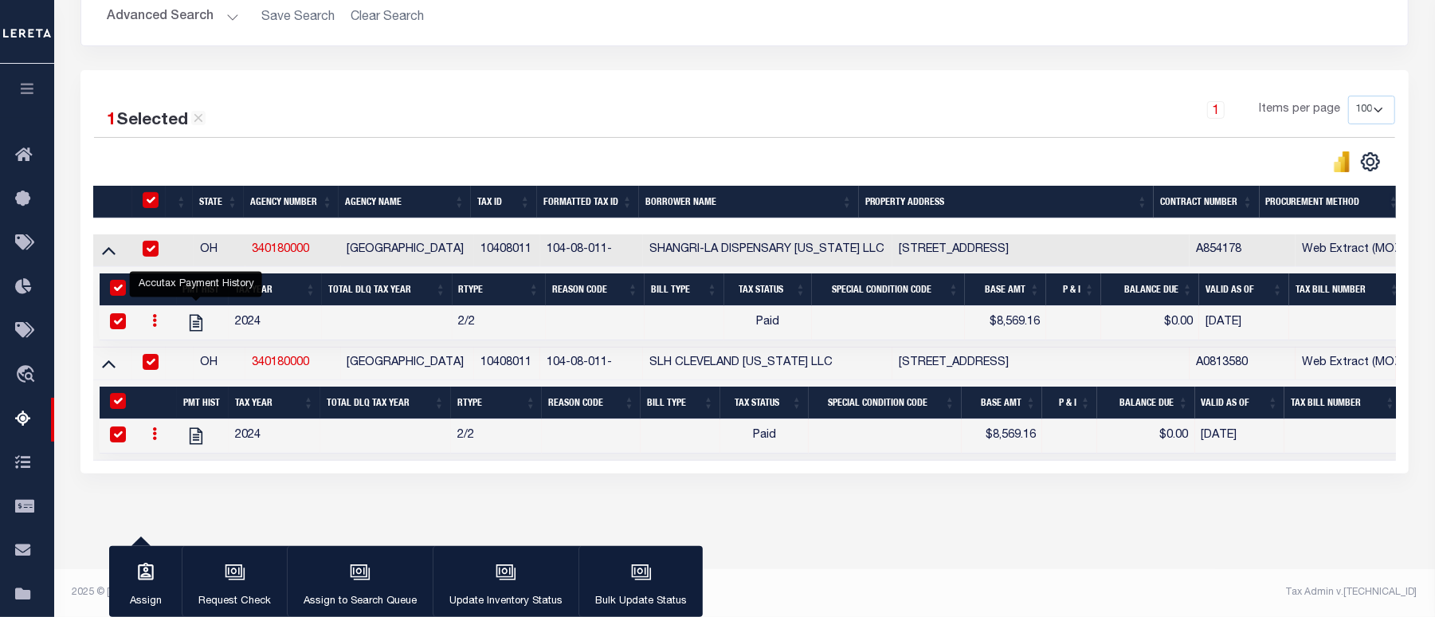
checkbox input "true"
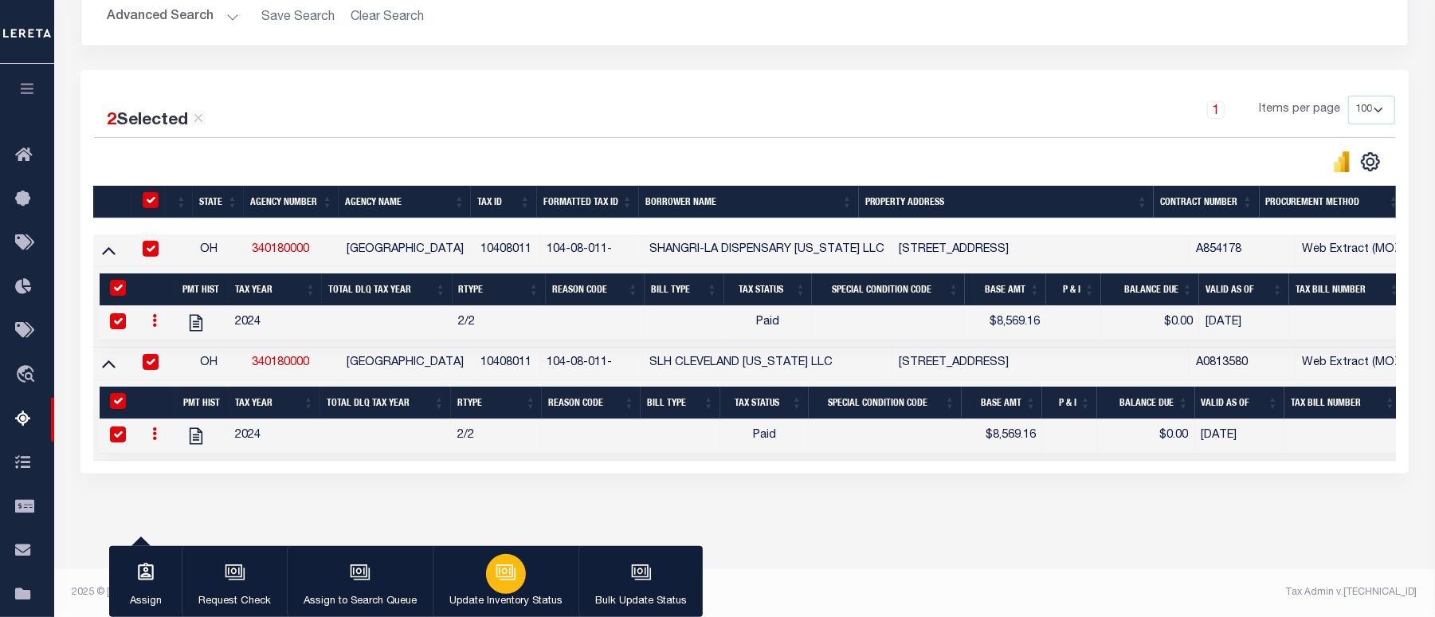
click at [507, 571] on icon "button" at bounding box center [506, 572] width 21 height 21
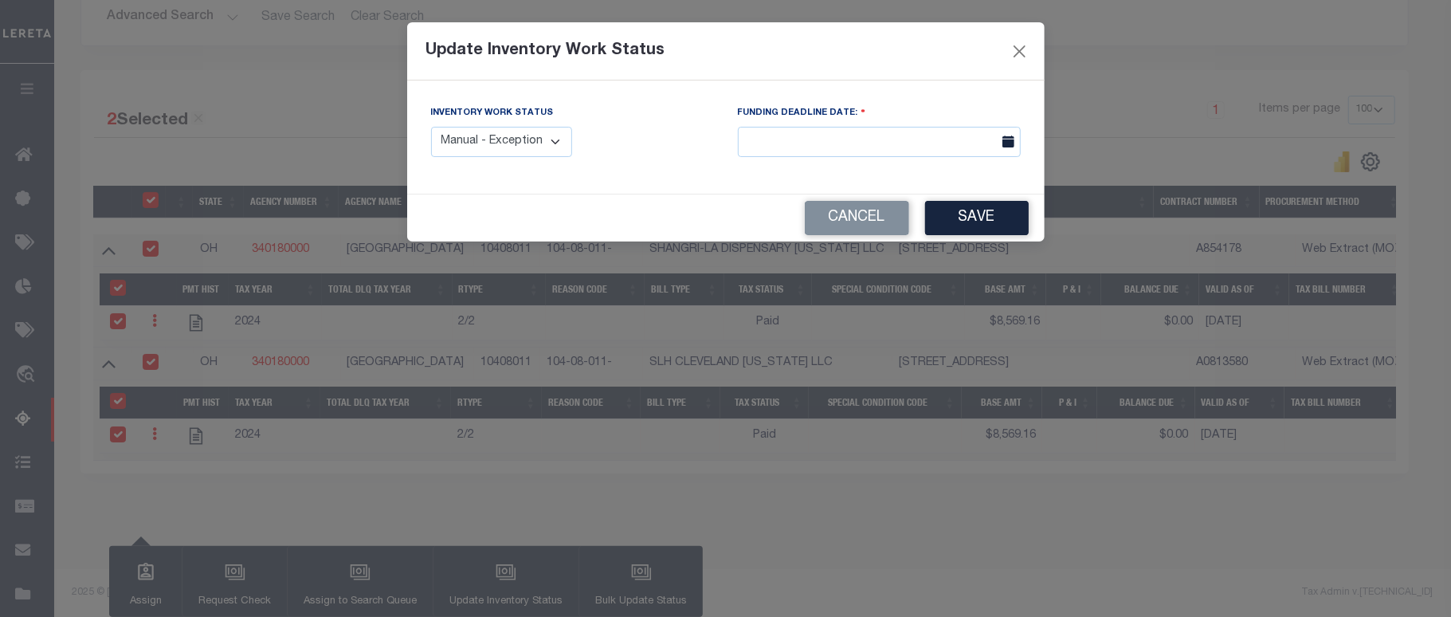
click at [520, 144] on select "Manual - Exception Pended - Awaiting Search Late Add Exception Completed" at bounding box center [502, 142] width 142 height 31
select select "4"
click at [431, 127] on select "Manual - Exception Pended - Awaiting Search Late Add Exception Completed" at bounding box center [502, 142] width 142 height 31
click at [970, 226] on button "Save" at bounding box center [977, 218] width 104 height 34
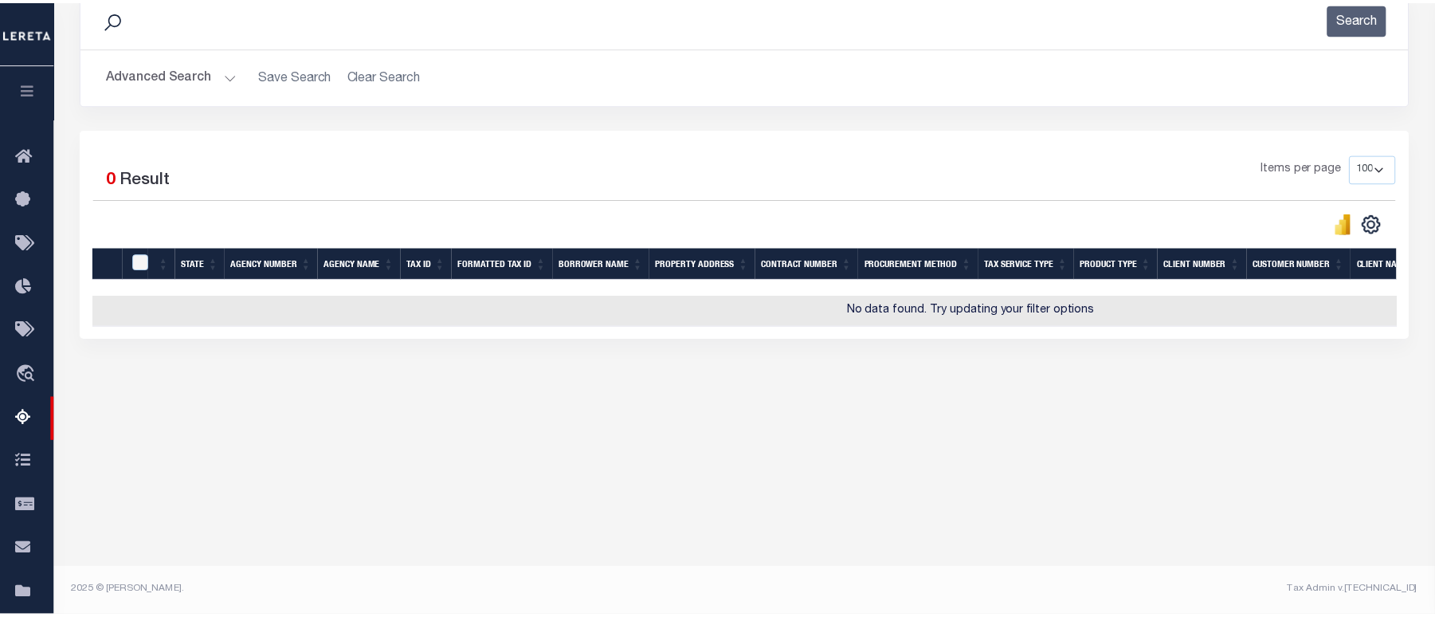
scroll to position [227, 0]
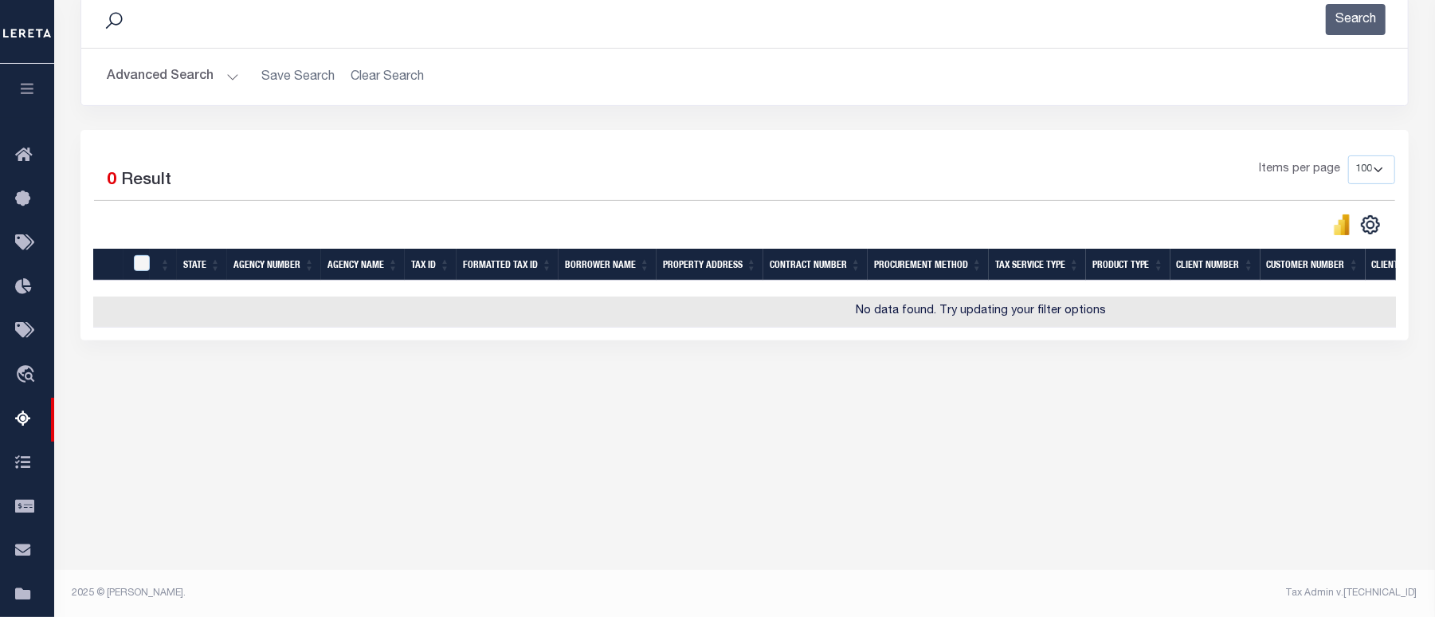
click at [166, 83] on button "Advanced Search" at bounding box center [173, 76] width 132 height 31
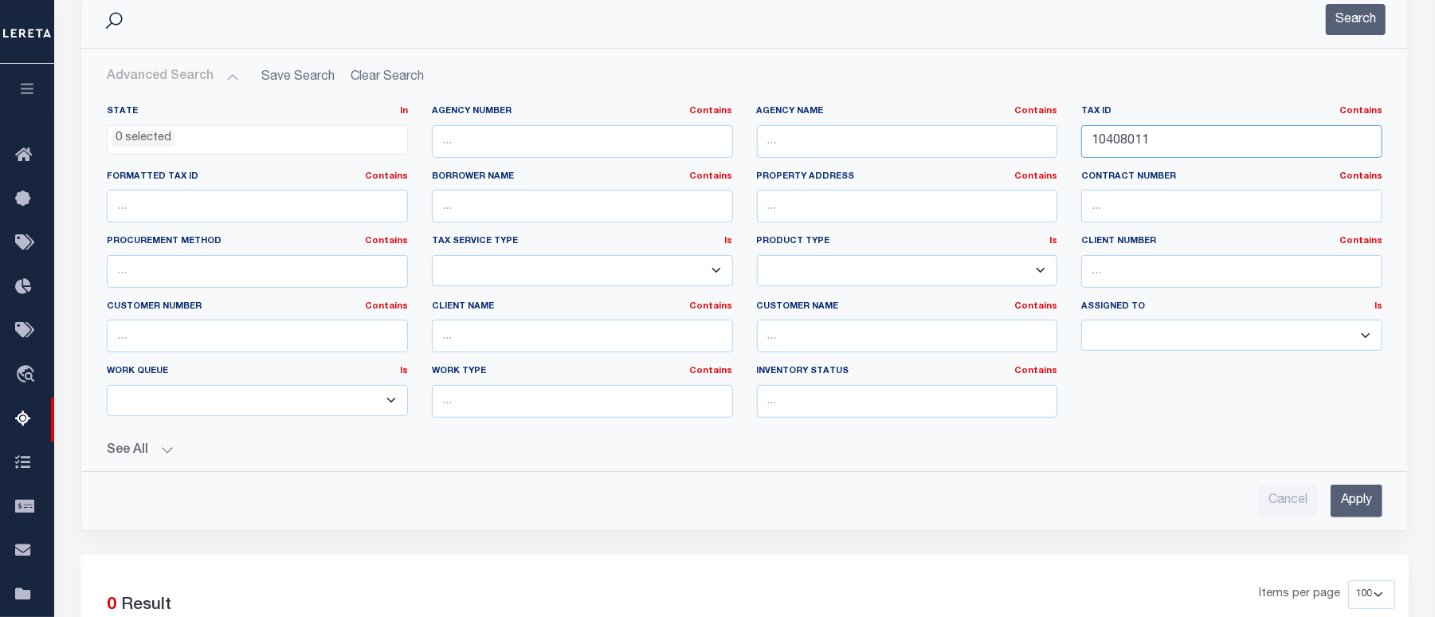
click at [1118, 139] on input "10408011" at bounding box center [1231, 141] width 301 height 33
paste input "2010089"
type input "12010089"
click at [1362, 497] on input "Apply" at bounding box center [1356, 500] width 52 height 33
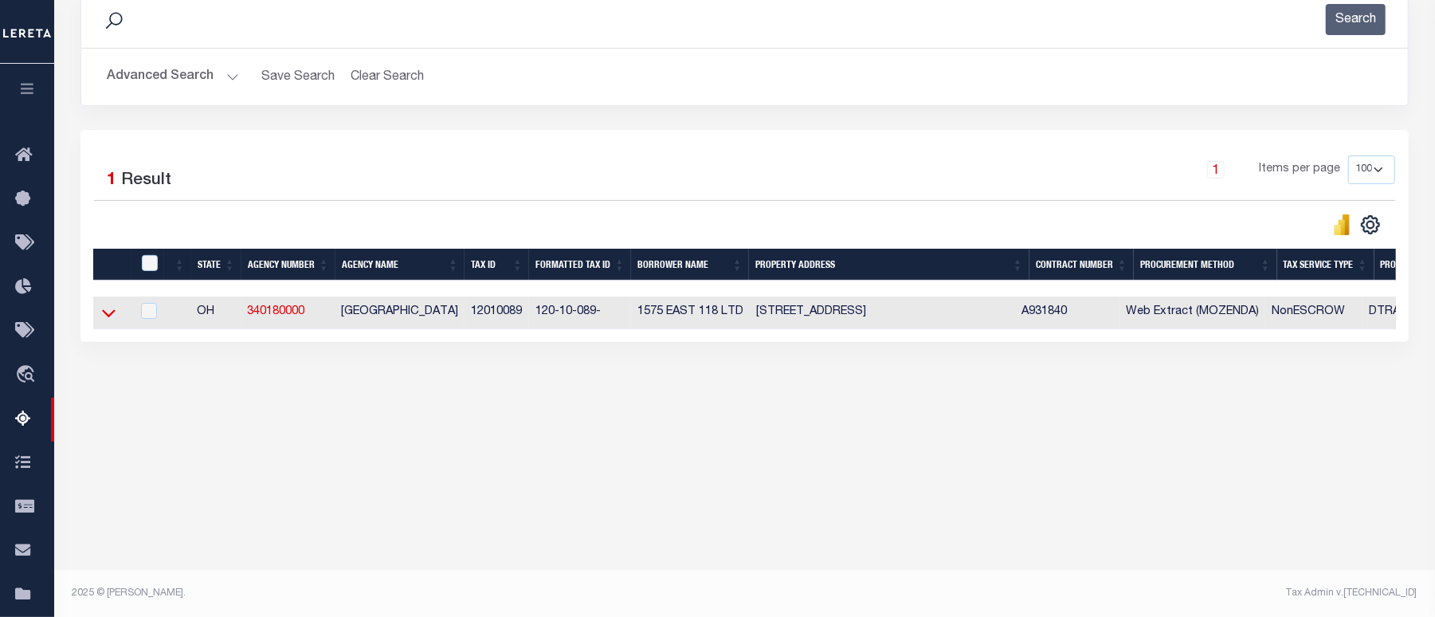
click at [104, 321] on icon at bounding box center [109, 312] width 14 height 17
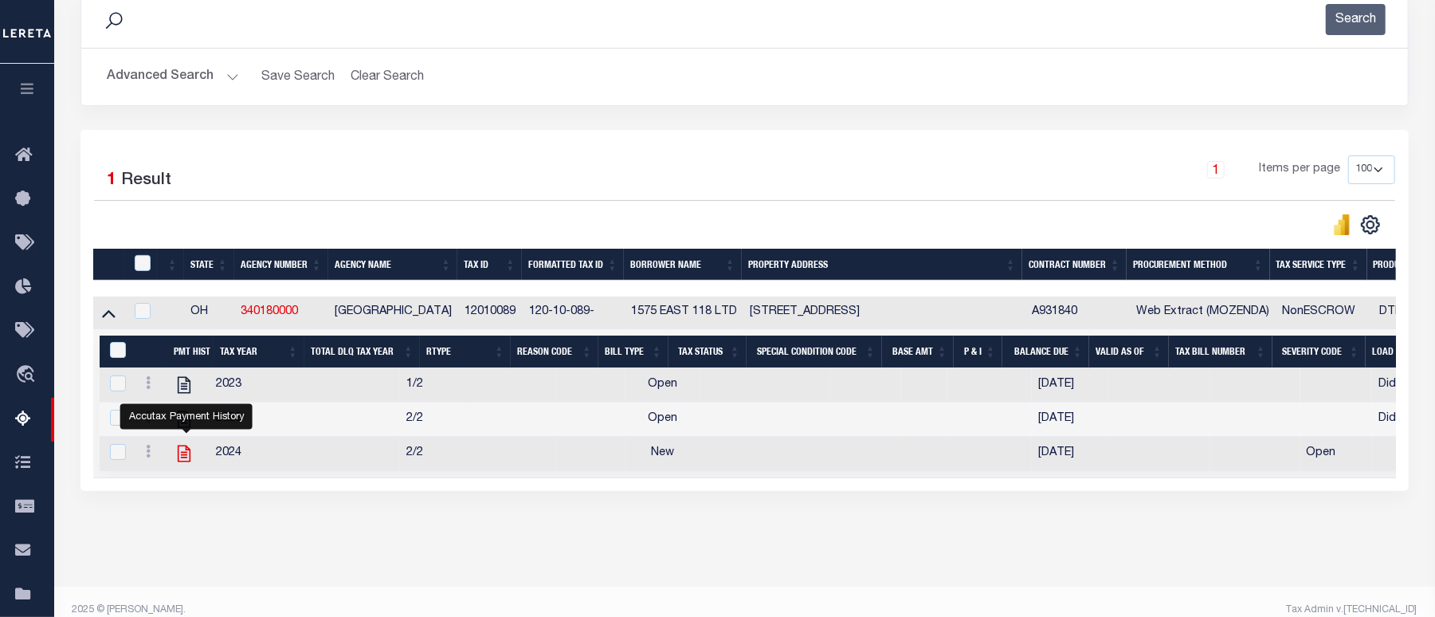
click at [183, 462] on icon "" at bounding box center [184, 453] width 13 height 17
checkbox input "false"
checkbox input "true"
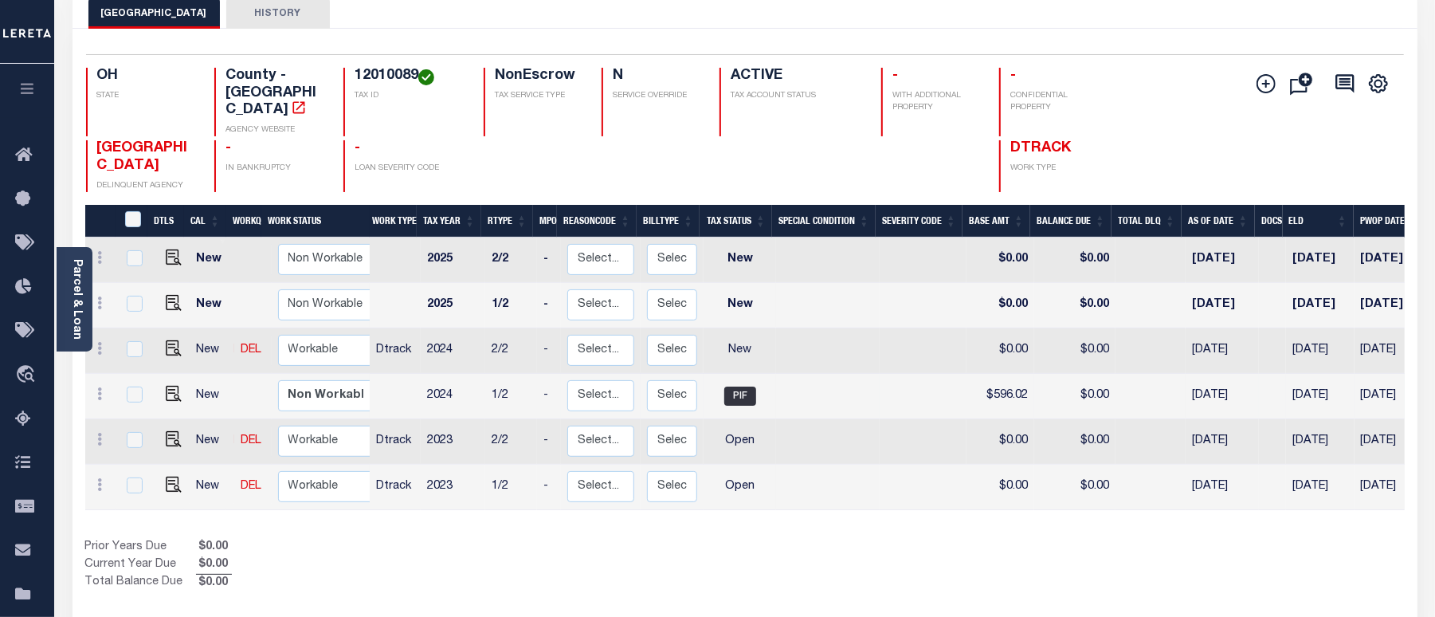
scroll to position [106, 0]
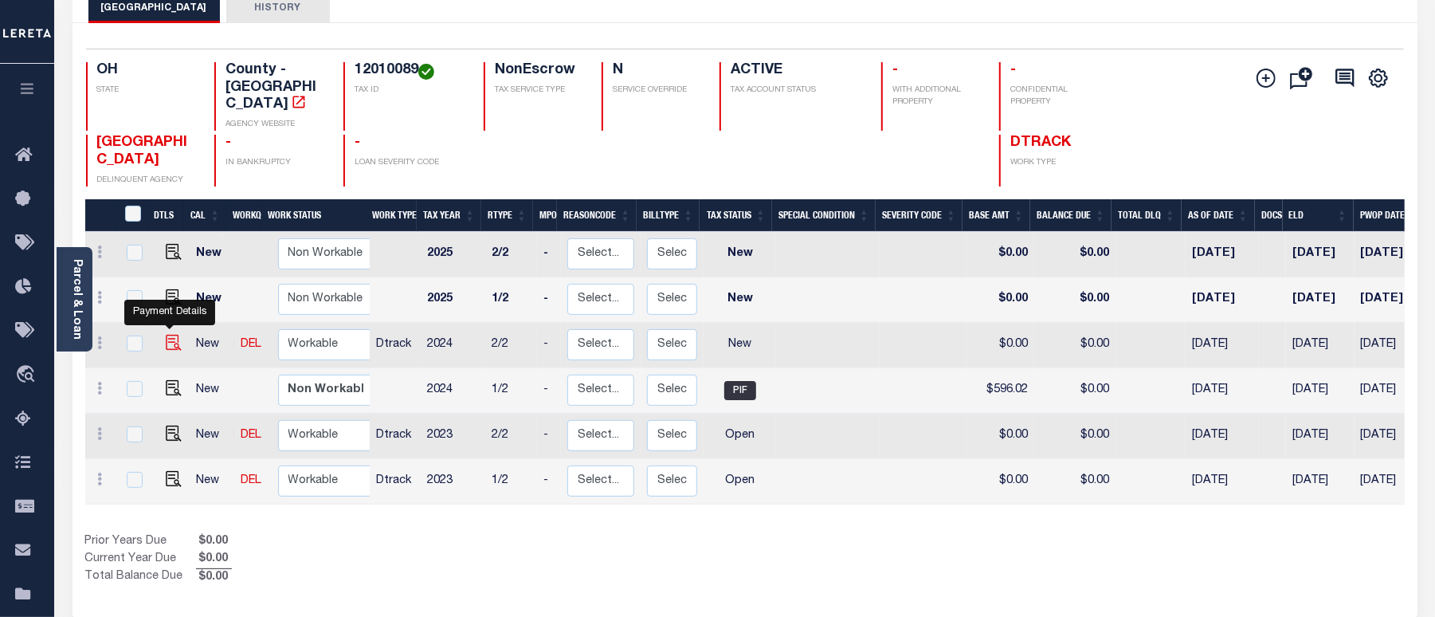
click at [166, 335] on img "" at bounding box center [174, 343] width 16 height 16
checkbox input "true"
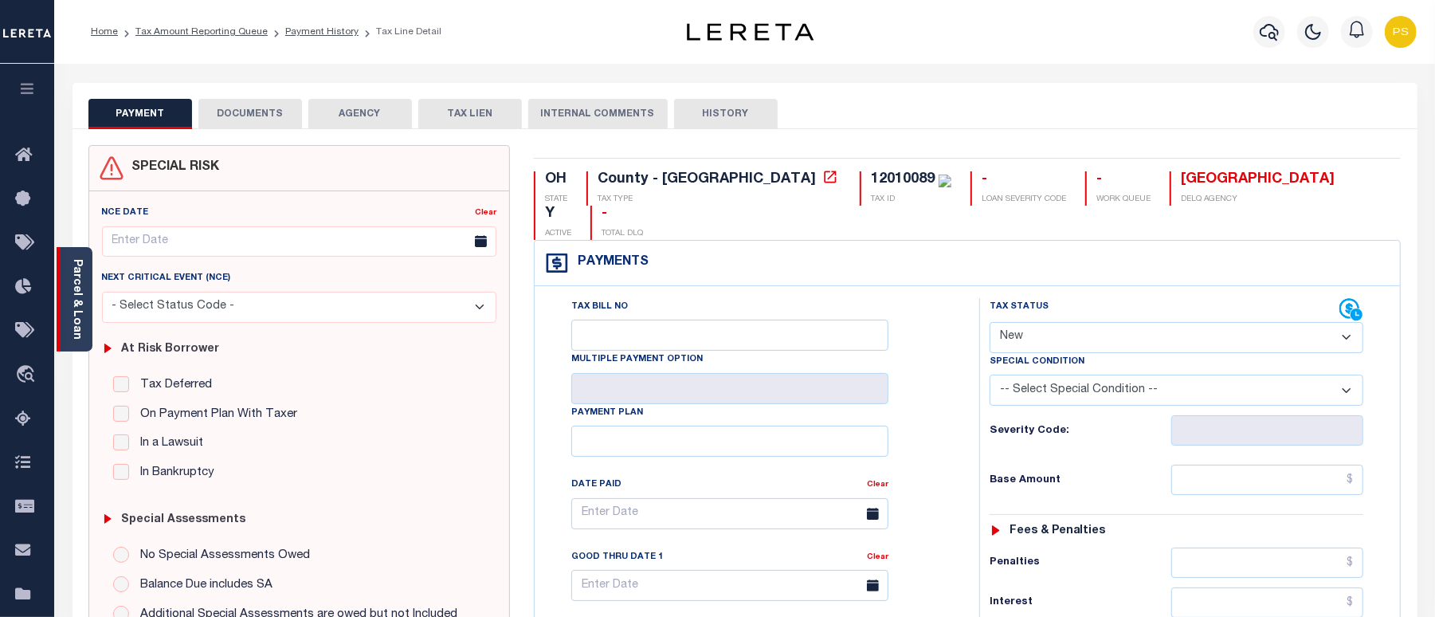
click at [80, 300] on link "Parcel & Loan" at bounding box center [76, 299] width 11 height 80
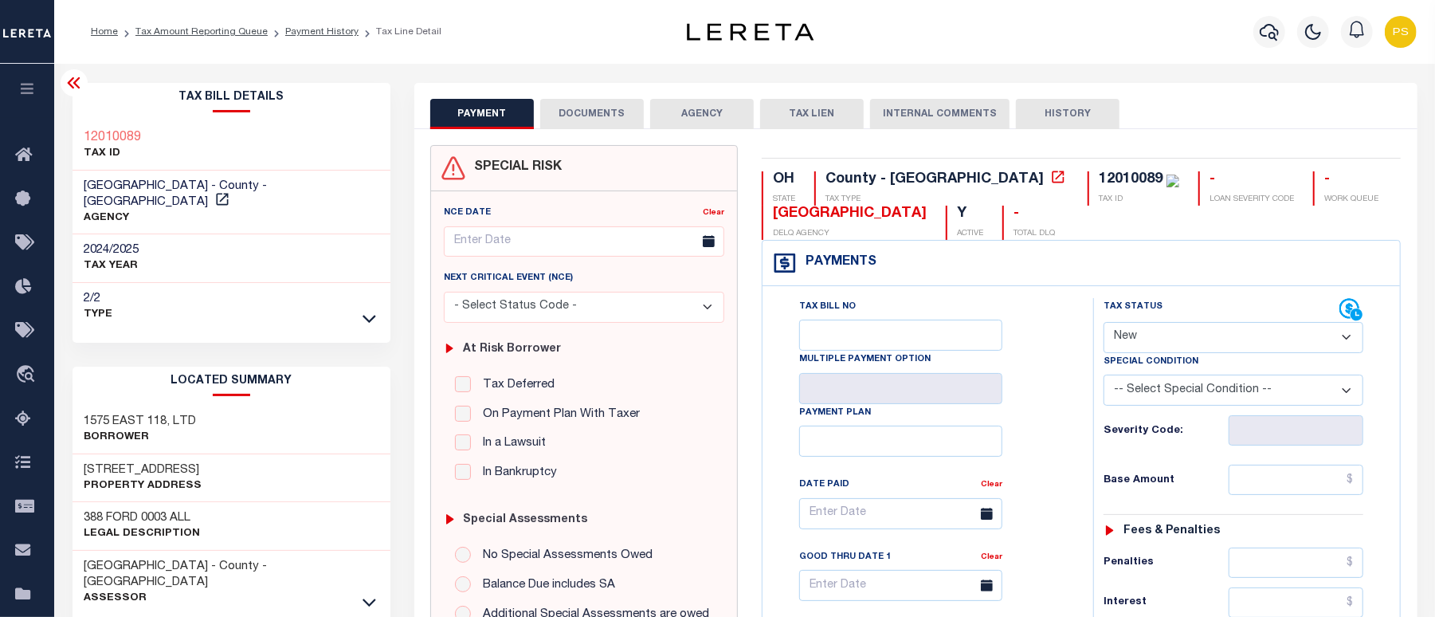
click at [1154, 336] on select "- Select Status Code - Open Due/Unpaid Paid Incomplete No Tax Due Internal Refu…" at bounding box center [1233, 337] width 260 height 31
select select "PYD"
click at [1103, 323] on select "- Select Status Code - Open Due/Unpaid Paid Incomplete No Tax Due Internal Refu…" at bounding box center [1233, 337] width 260 height 31
type input "[DATE]"
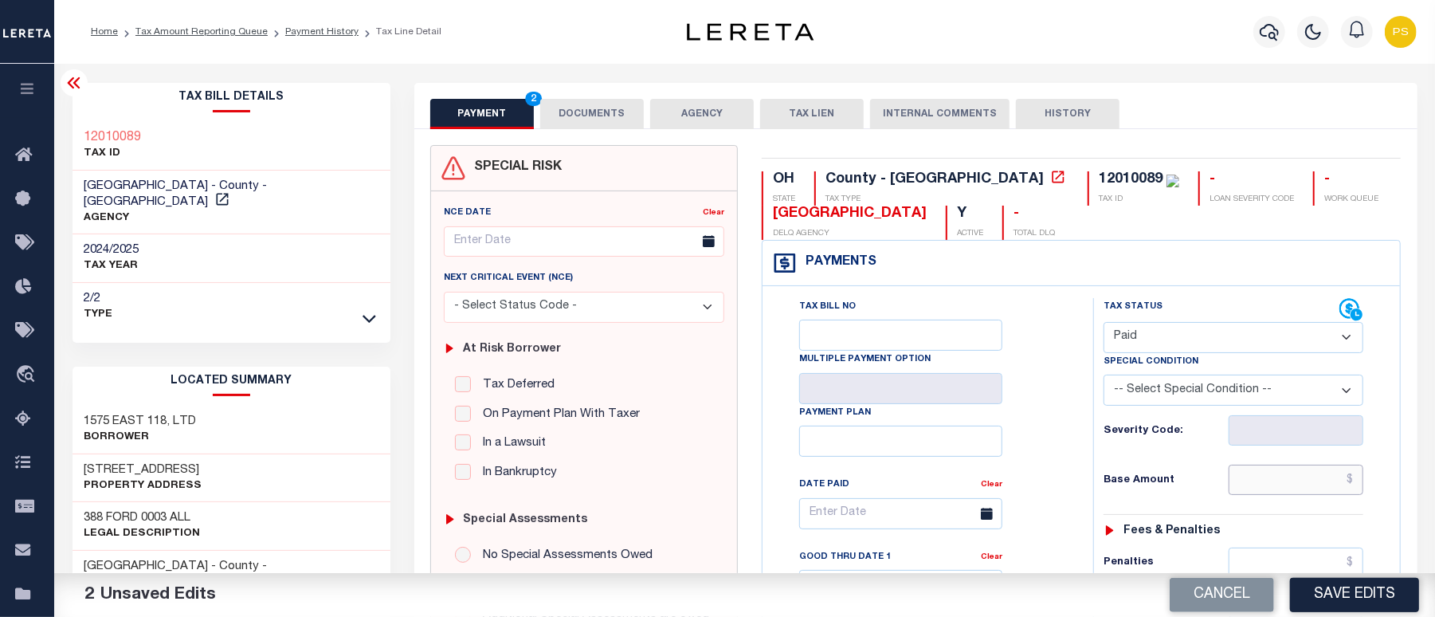
click at [1355, 476] on input "text" at bounding box center [1295, 479] width 135 height 30
paste input "596.18"
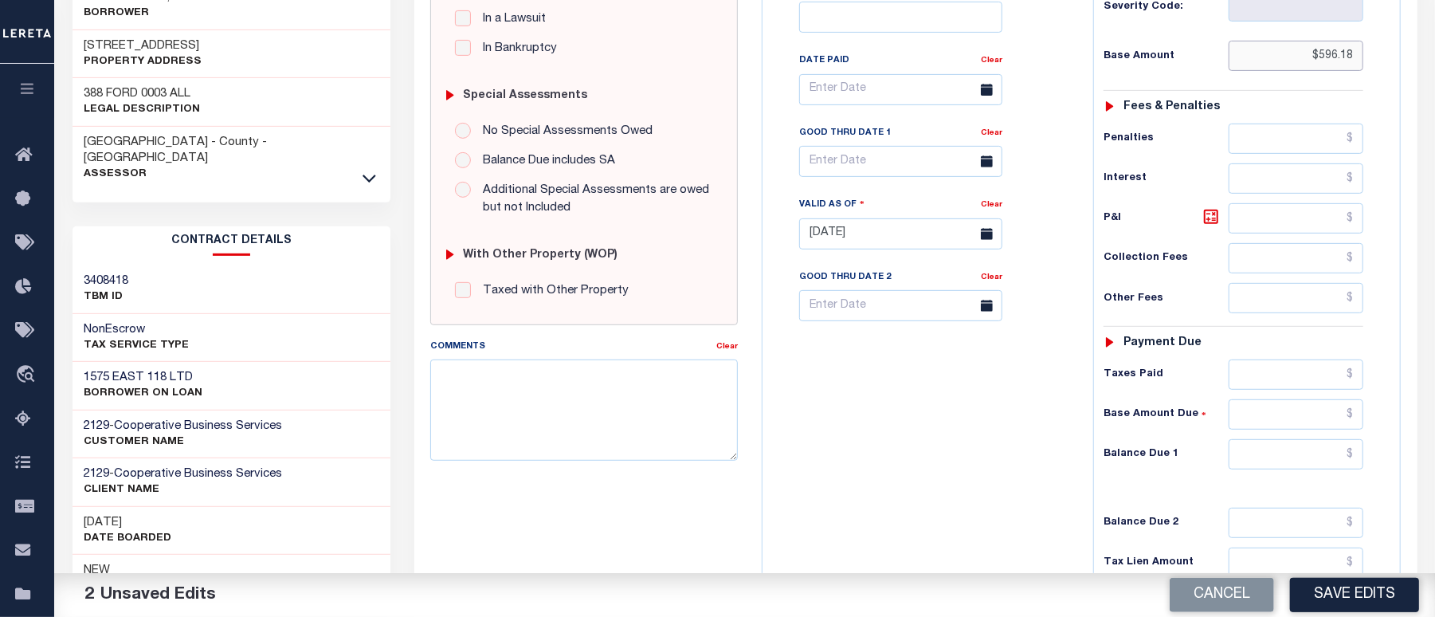
scroll to position [425, 0]
type input "$596.18"
click at [1302, 460] on input "text" at bounding box center [1295, 453] width 135 height 30
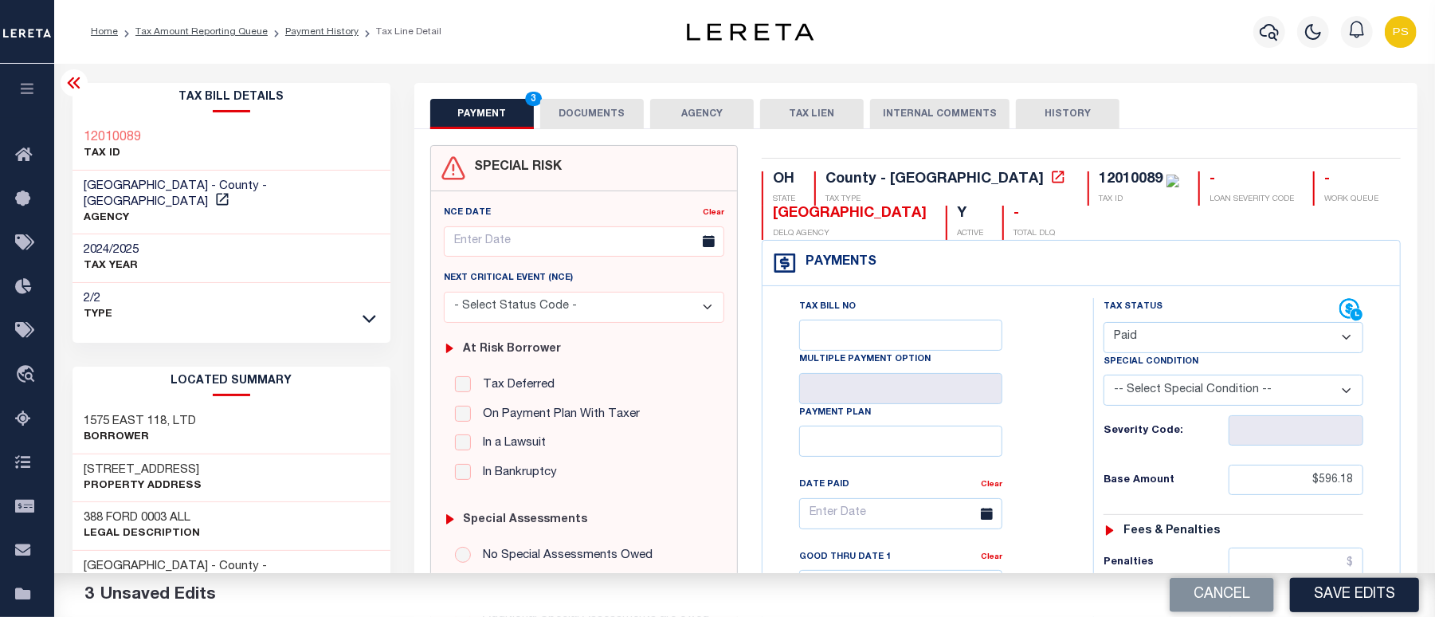
type input "$0.00"
click at [570, 118] on button "DOCUMENTS" at bounding box center [592, 114] width 104 height 30
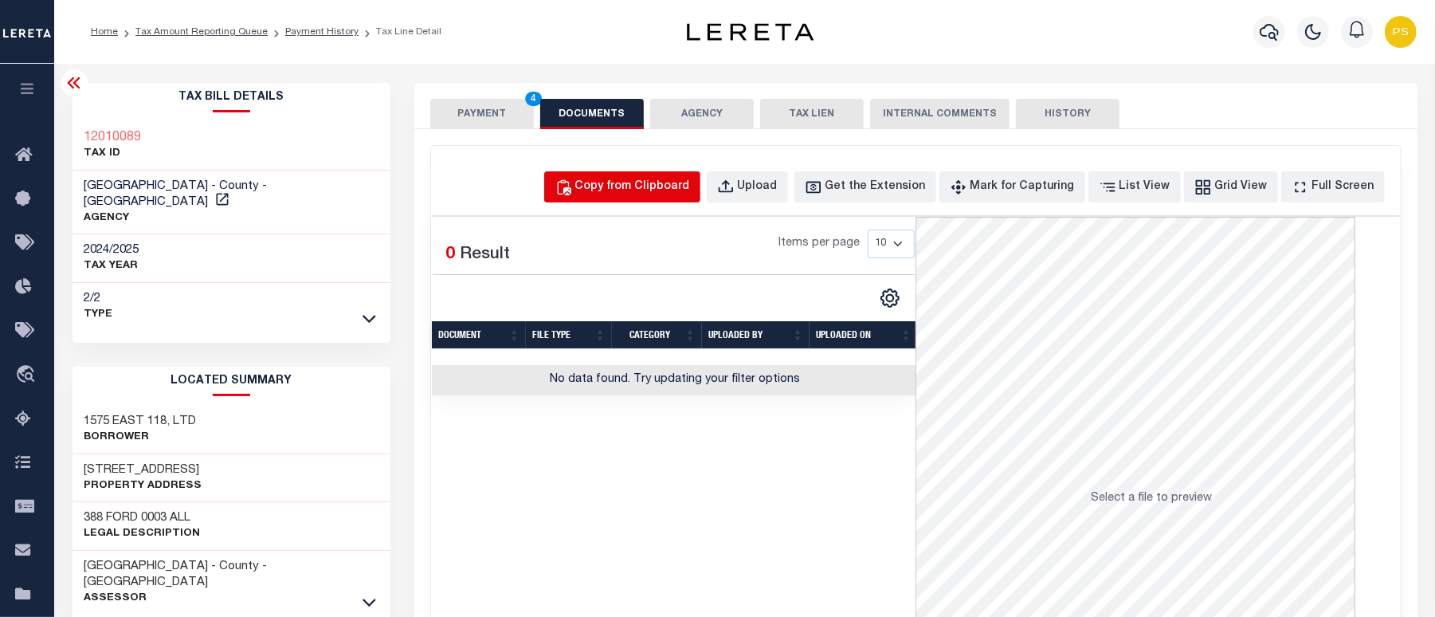
click at [655, 191] on div "Copy from Clipboard" at bounding box center [632, 187] width 115 height 18
select select "POP"
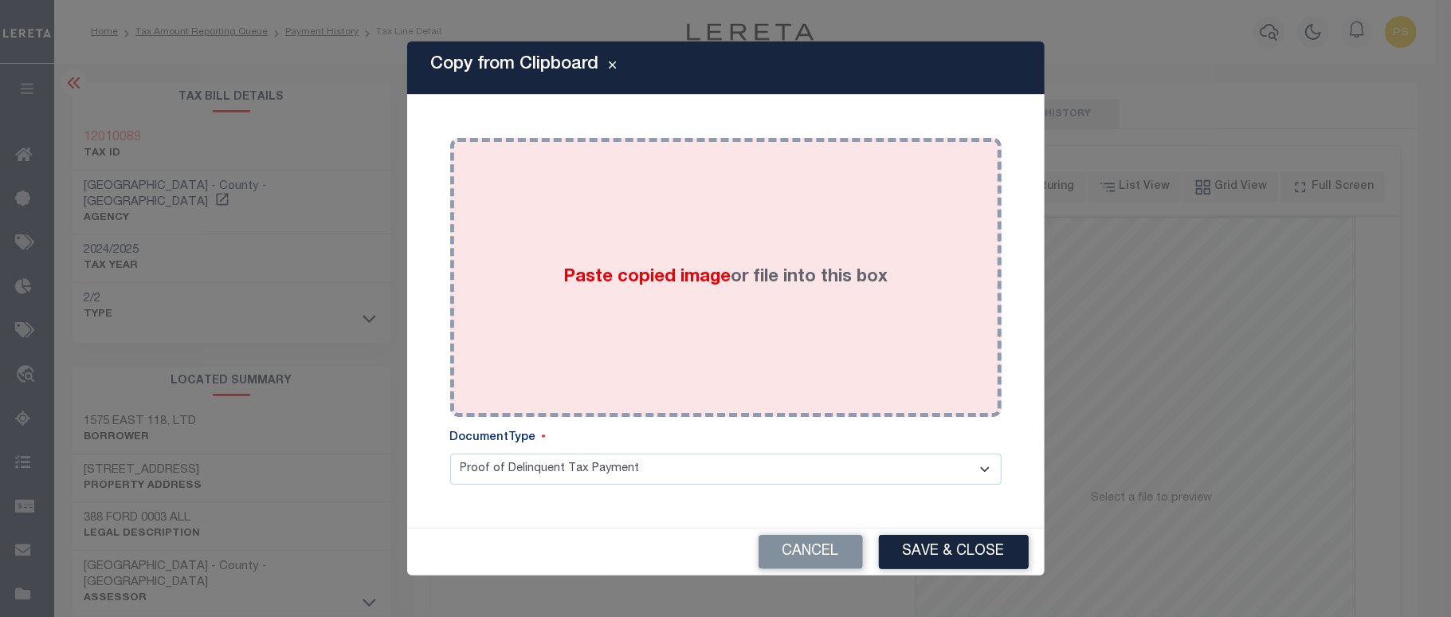
click at [794, 326] on div "Paste copied image or file into this box" at bounding box center [725, 277] width 527 height 255
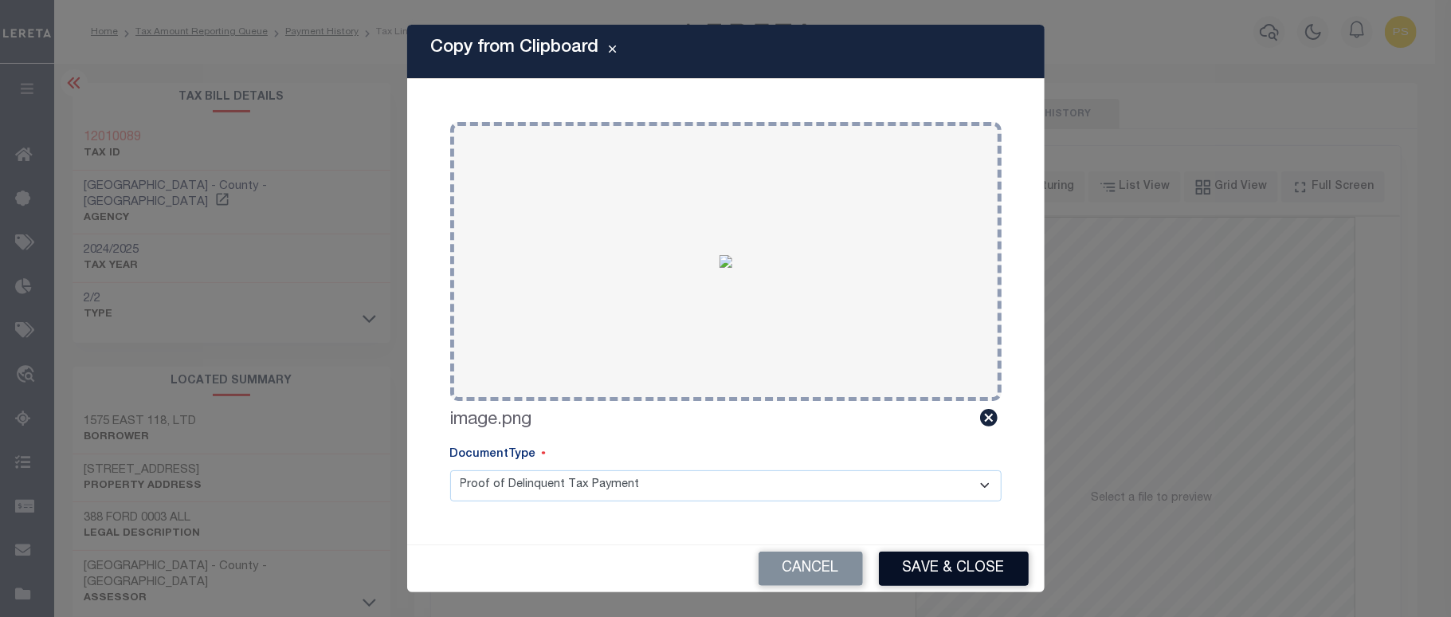
click at [954, 575] on button "Save & Close" at bounding box center [954, 568] width 150 height 34
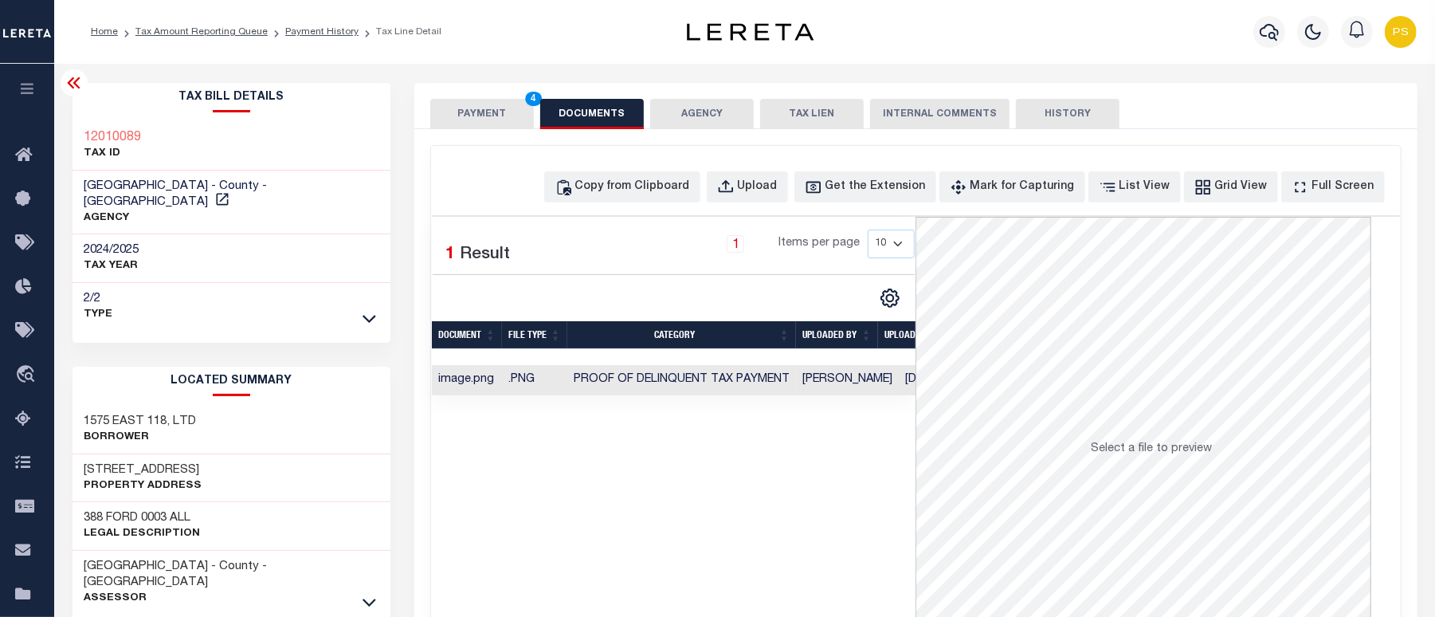
click at [463, 127] on button "PAYMENT 4" at bounding box center [482, 114] width 104 height 30
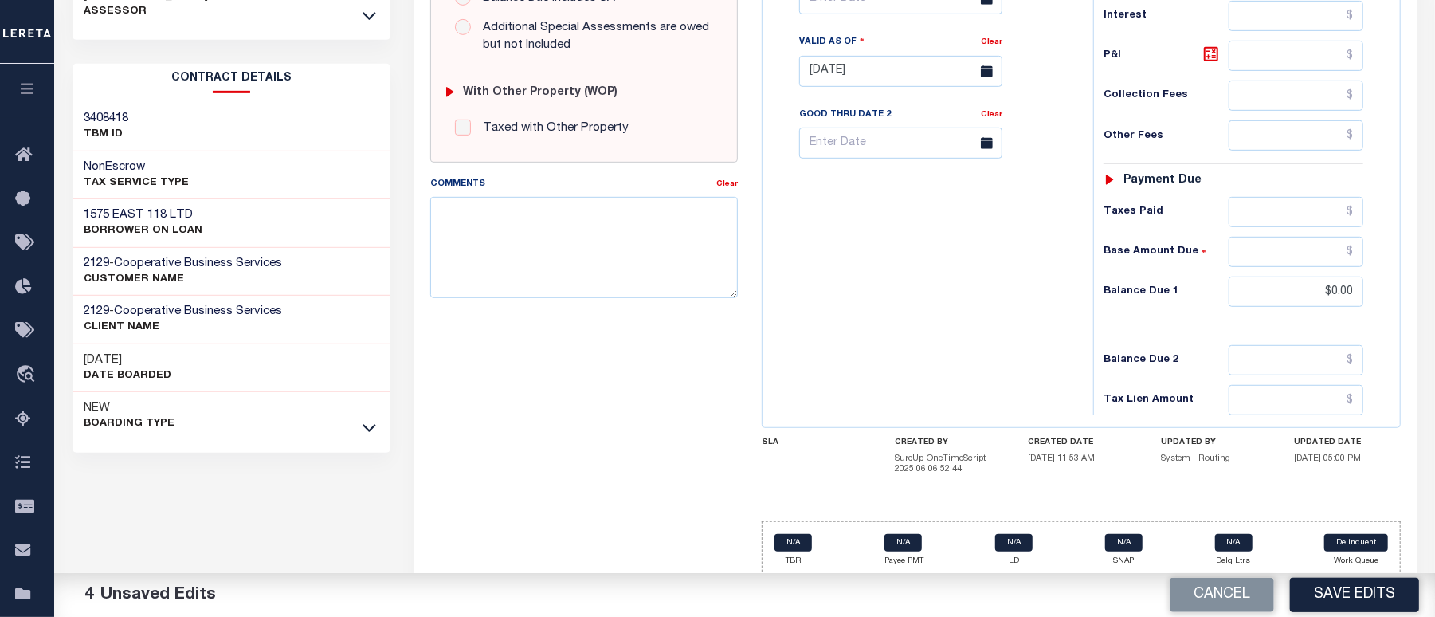
scroll to position [605, 0]
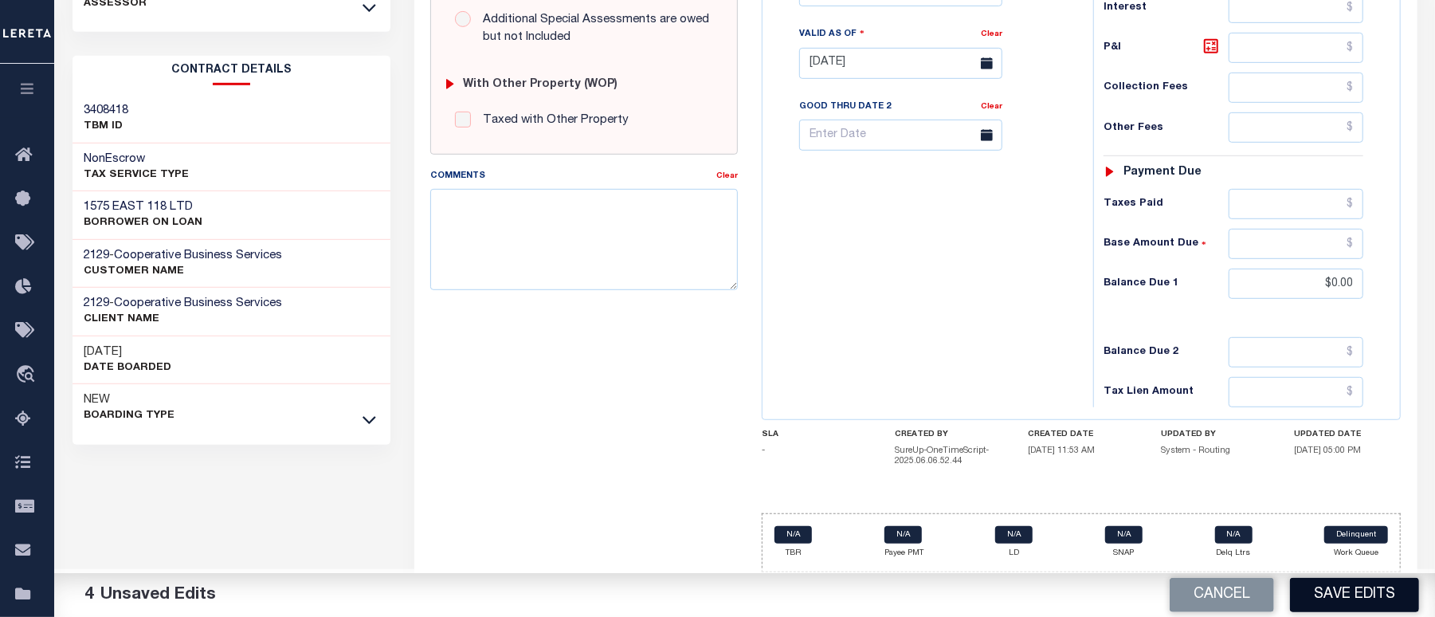
click at [1361, 593] on button "Save Edits" at bounding box center [1354, 595] width 129 height 34
checkbox input "false"
type input "$596.18"
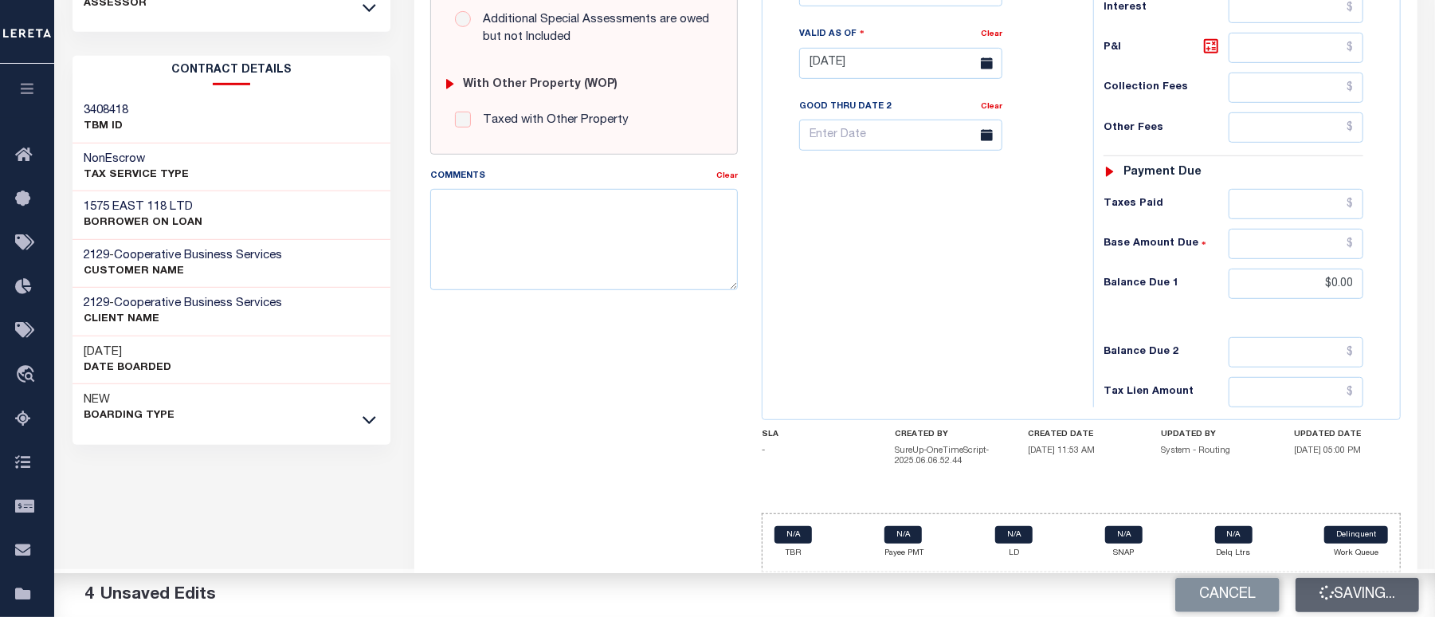
type input "$0"
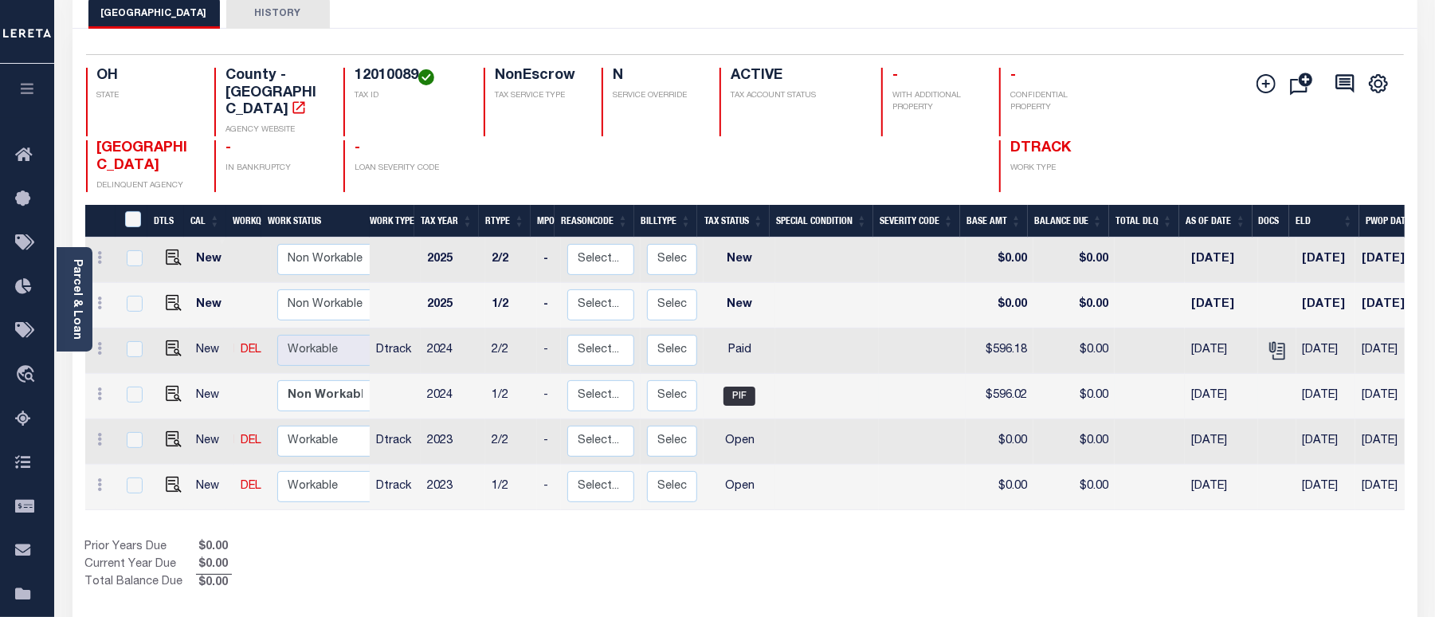
scroll to position [106, 0]
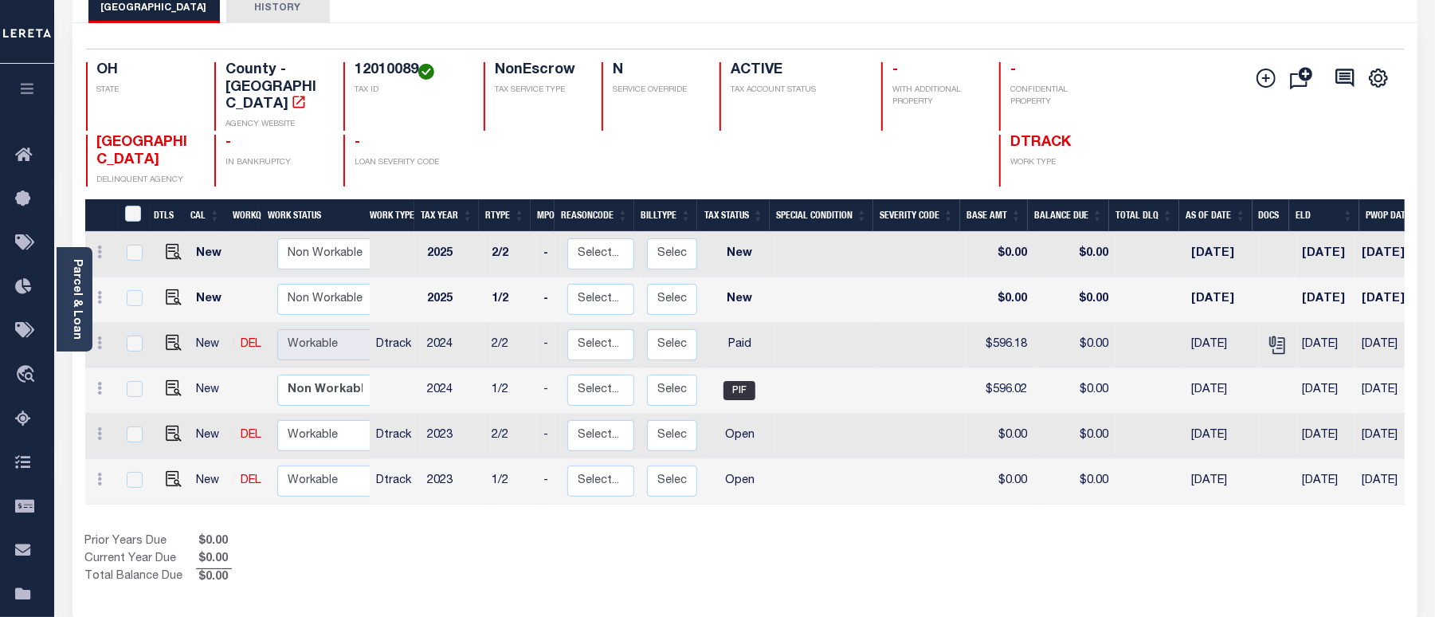
click at [169, 472] on td at bounding box center [170, 481] width 39 height 45
checkbox input "true"
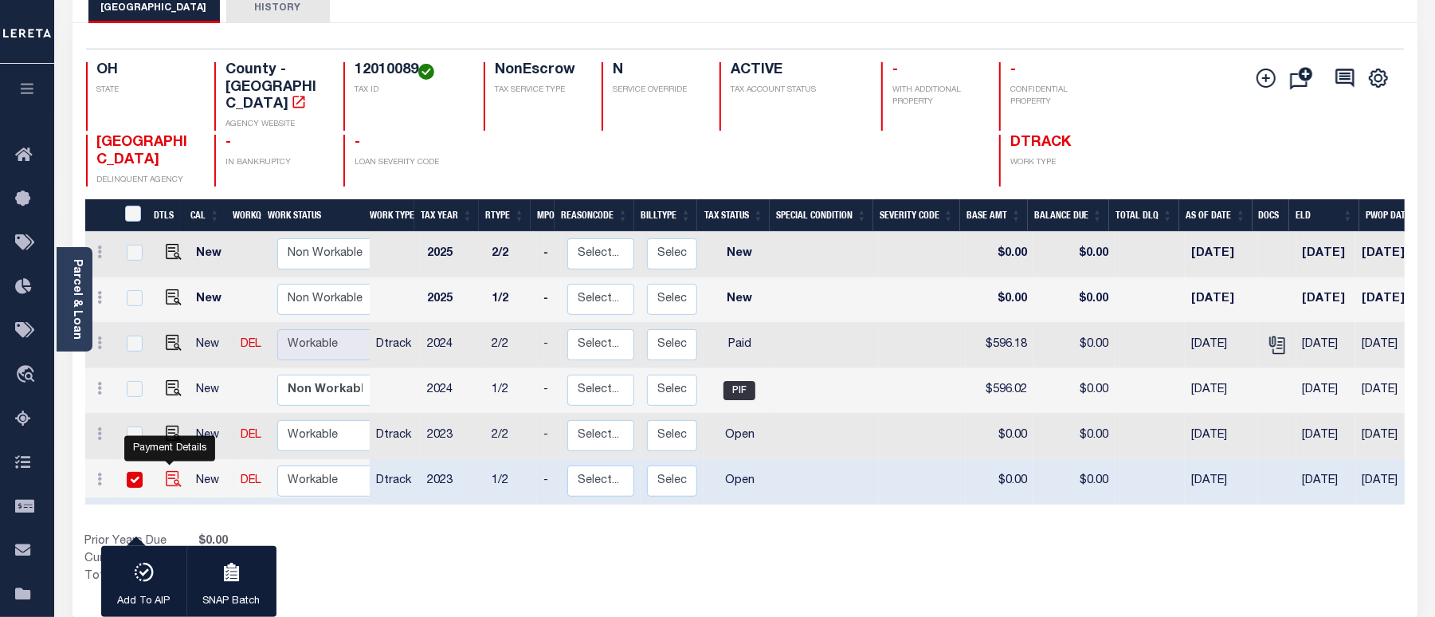
click at [169, 471] on img "" at bounding box center [174, 479] width 16 height 16
checkbox input "false"
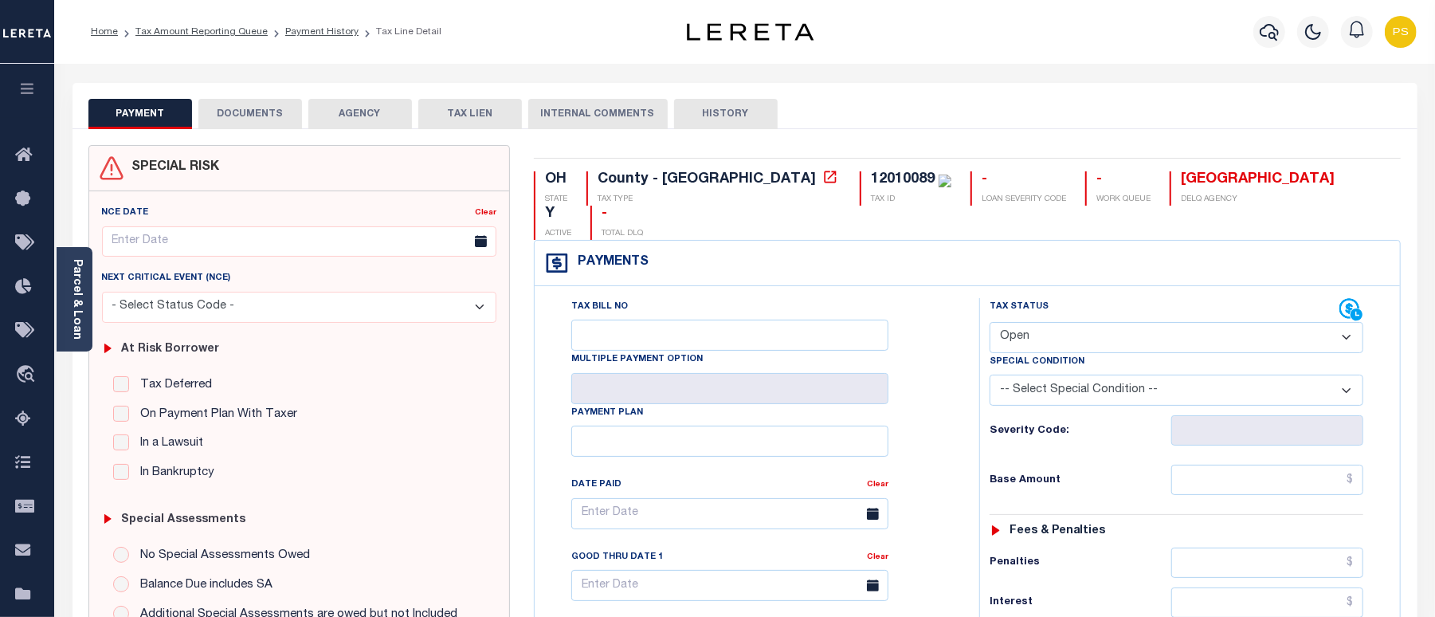
click at [1024, 322] on select "- Select Status Code - Open Due/Unpaid Paid Incomplete No Tax Due Internal Refu…" at bounding box center [1176, 337] width 374 height 31
select select "PYD"
click at [989, 322] on select "- Select Status Code - Open Due/Unpaid Paid Incomplete No Tax Due Internal Refu…" at bounding box center [1176, 337] width 374 height 31
type input "[DATE]"
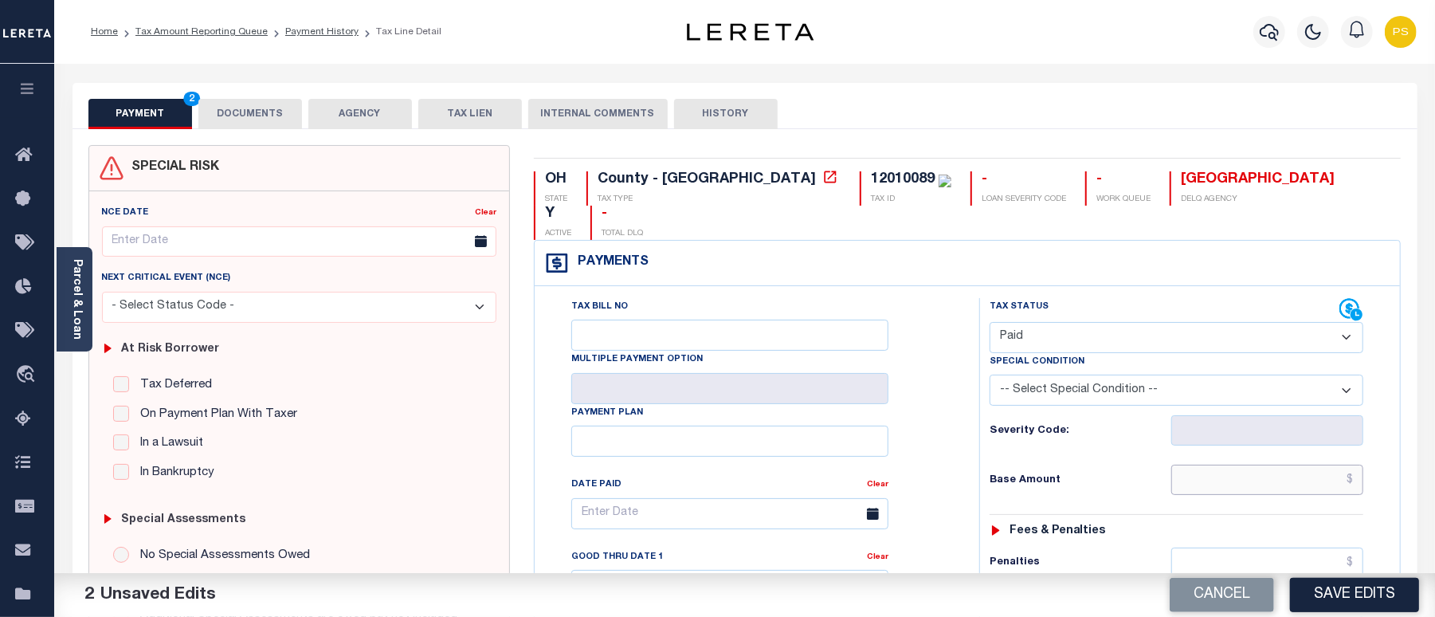
click at [1333, 464] on input "text" at bounding box center [1267, 479] width 192 height 30
paste input "489.37"
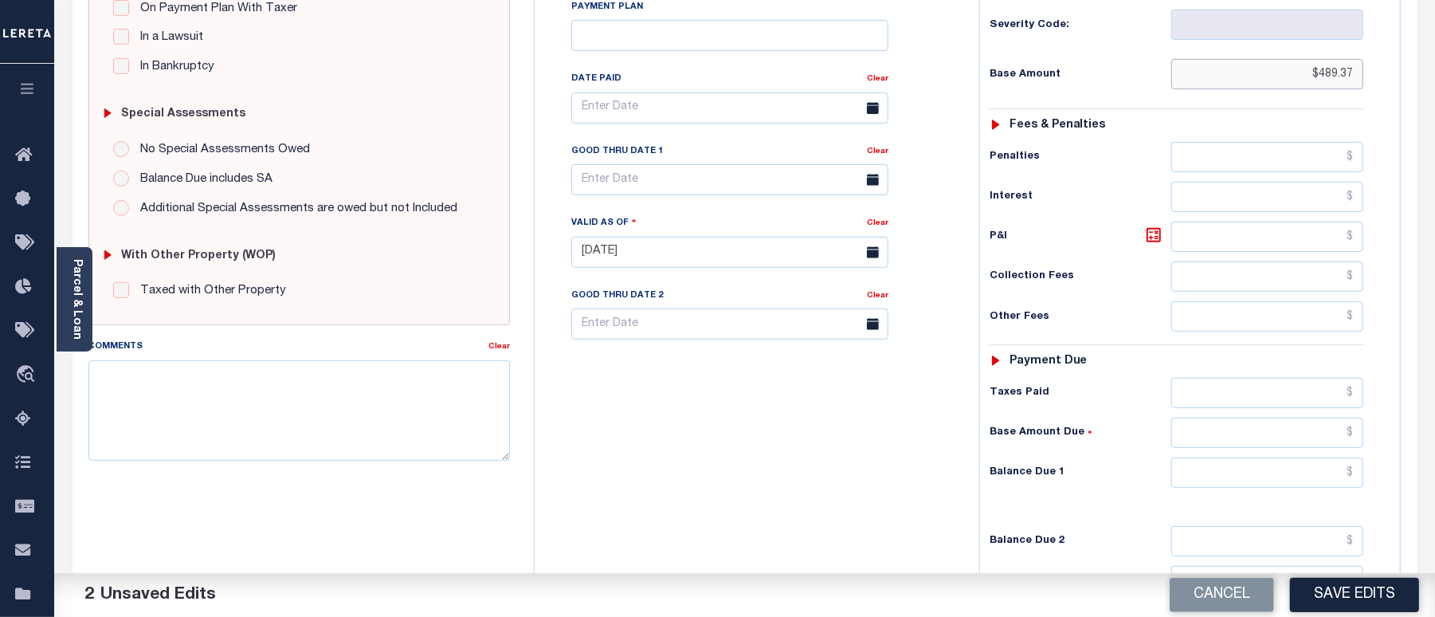
scroll to position [425, 0]
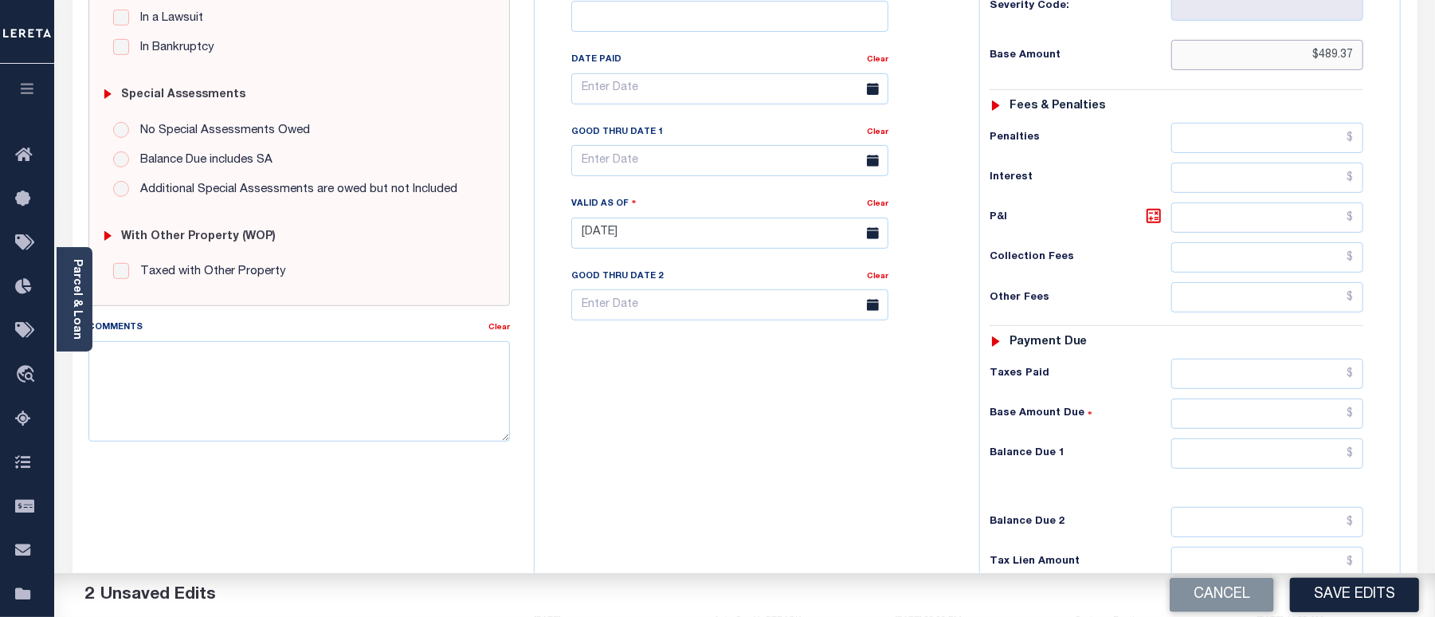
type input "$489.37"
click at [1243, 438] on input "text" at bounding box center [1267, 453] width 192 height 30
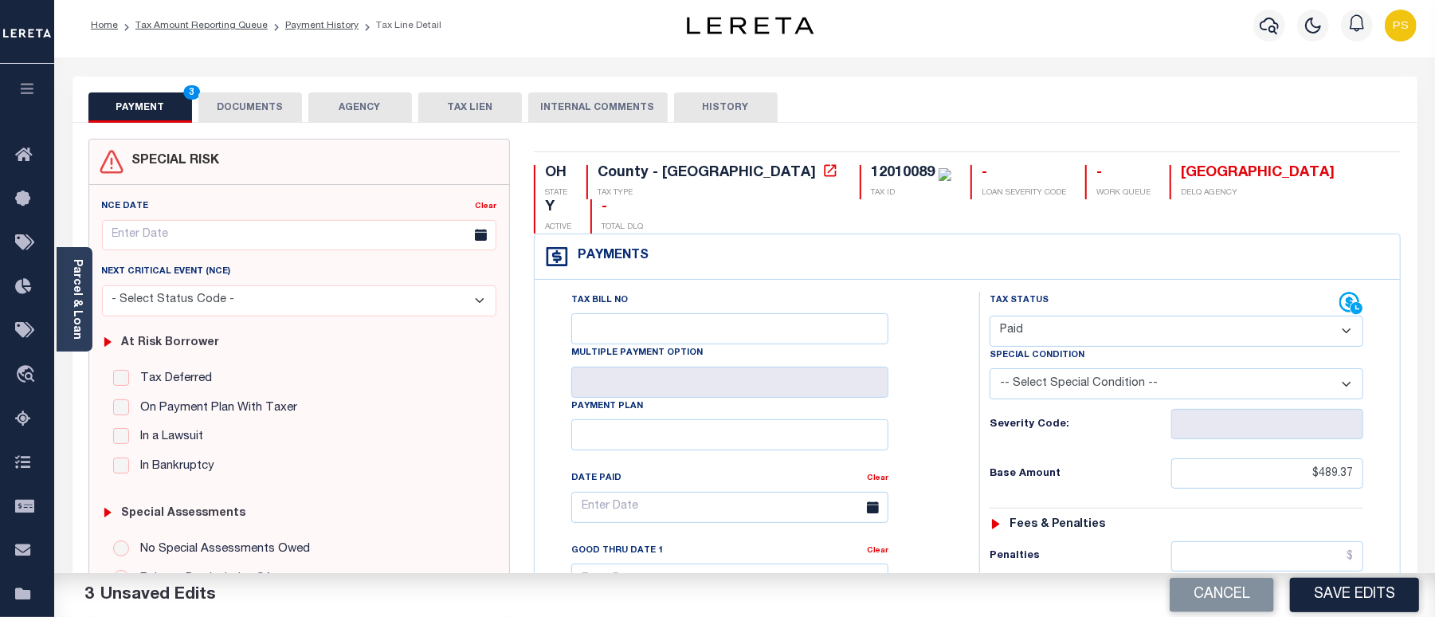
scroll to position [0, 0]
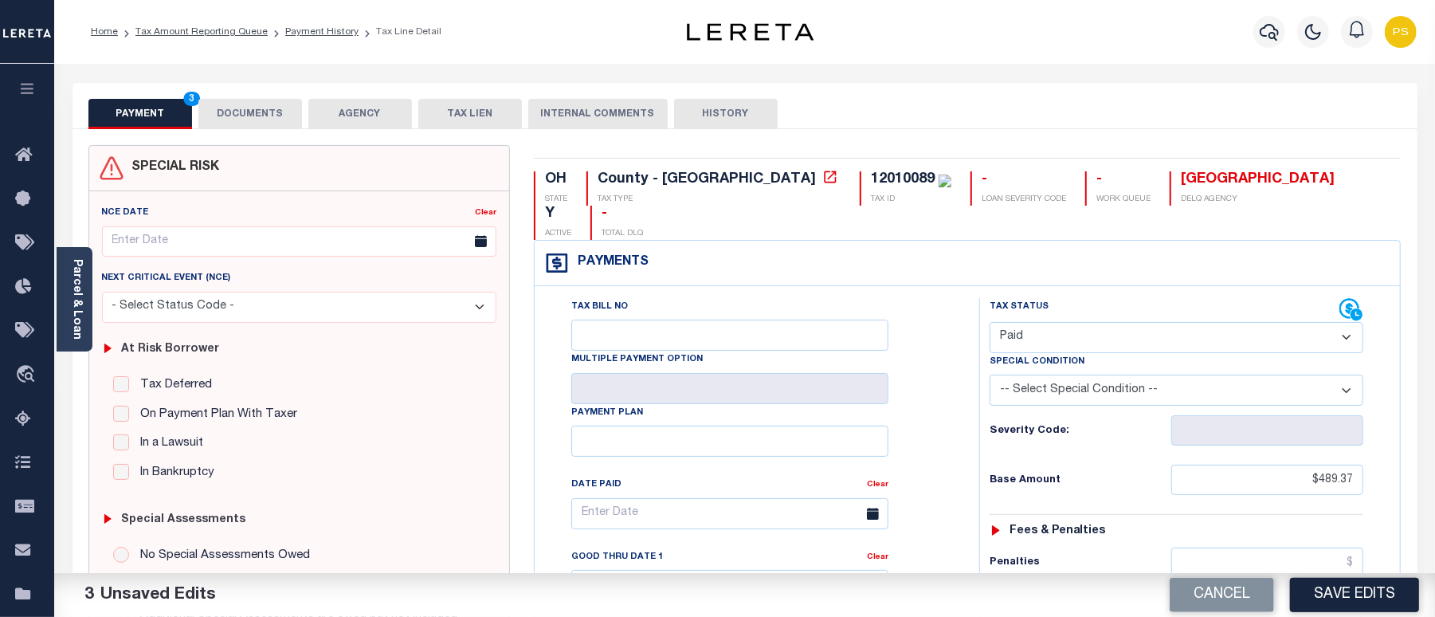
type input "$0.00"
click at [278, 115] on button "DOCUMENTS" at bounding box center [250, 114] width 104 height 30
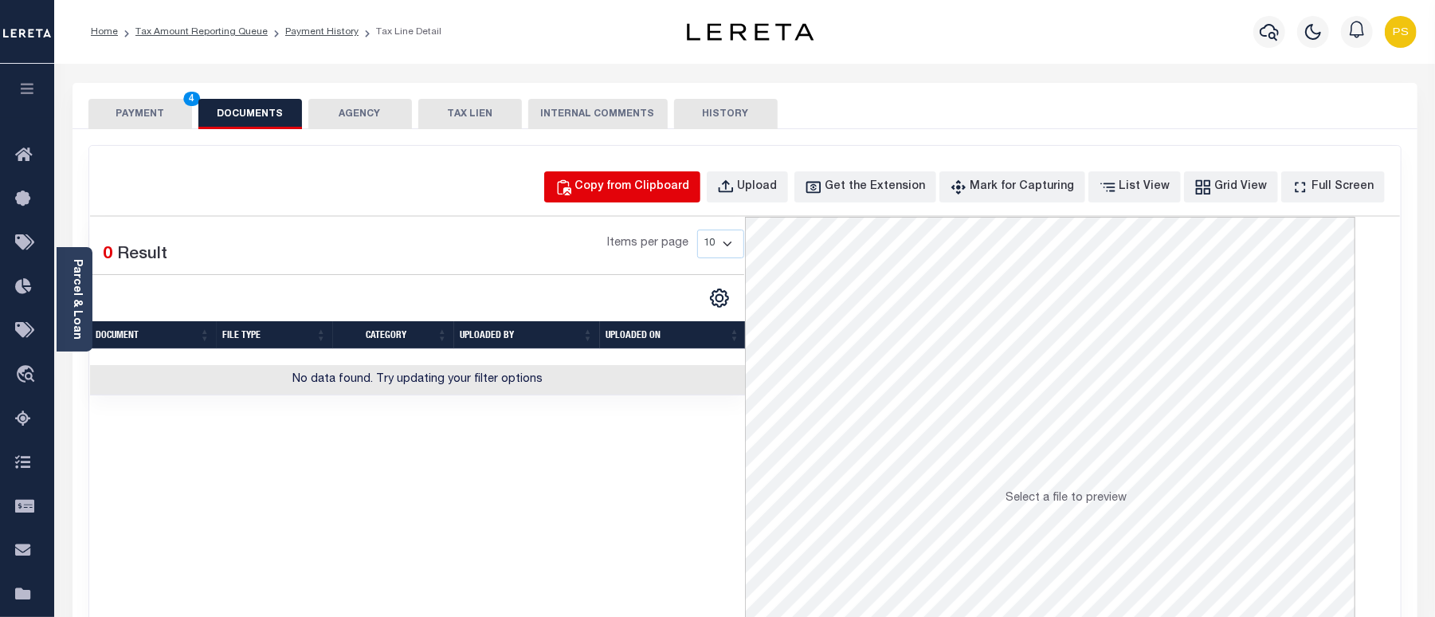
click at [668, 177] on button "Copy from Clipboard" at bounding box center [622, 186] width 156 height 31
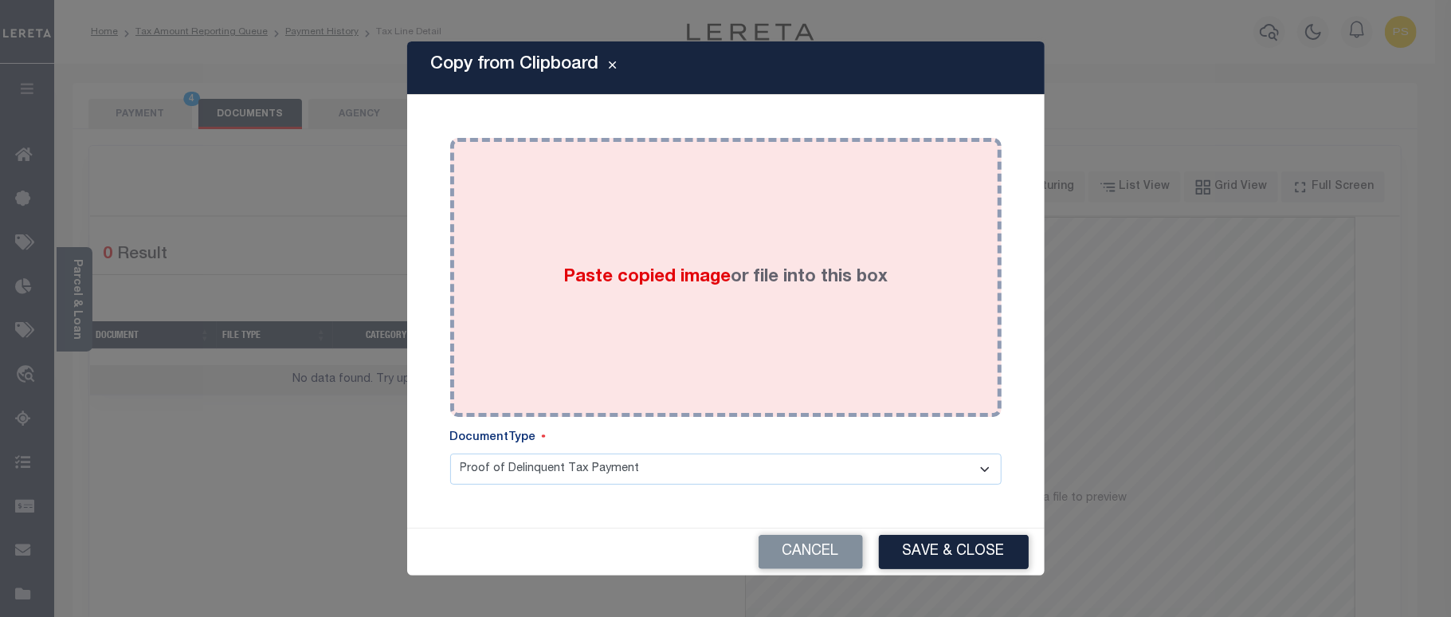
click at [790, 325] on div "Paste copied image or file into this box" at bounding box center [725, 277] width 527 height 255
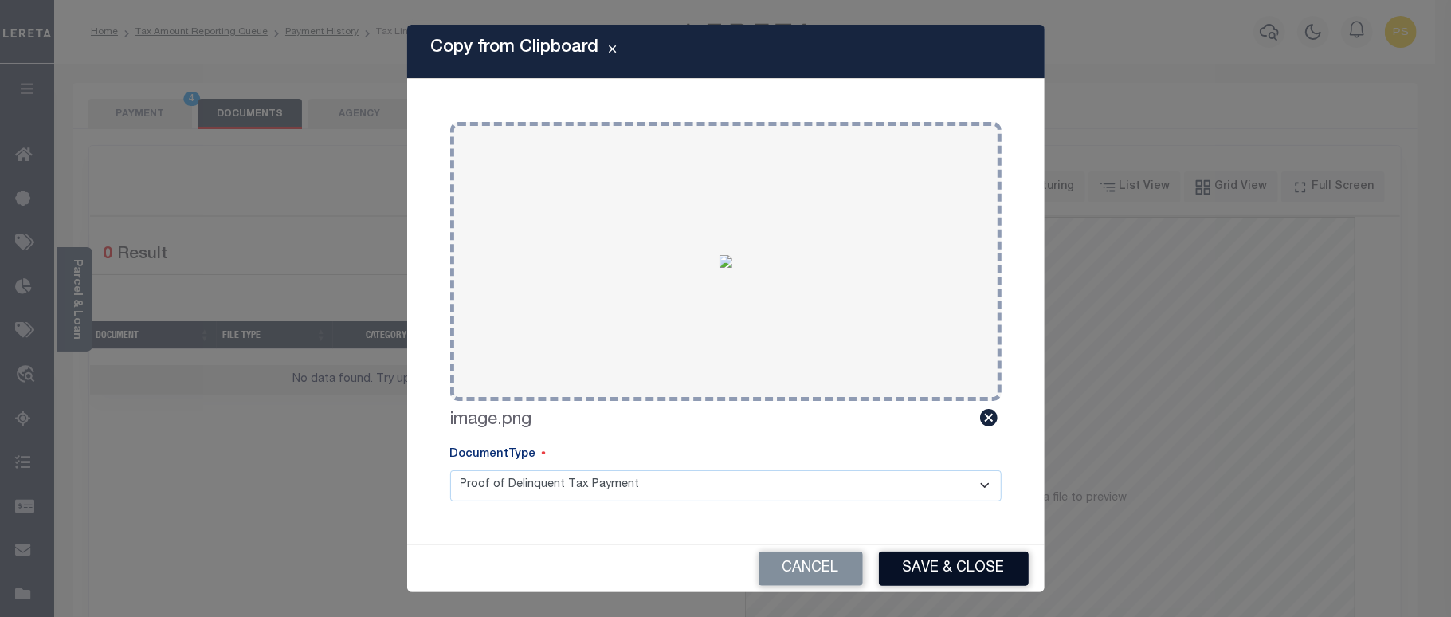
click at [931, 565] on button "Save & Close" at bounding box center [954, 568] width 150 height 34
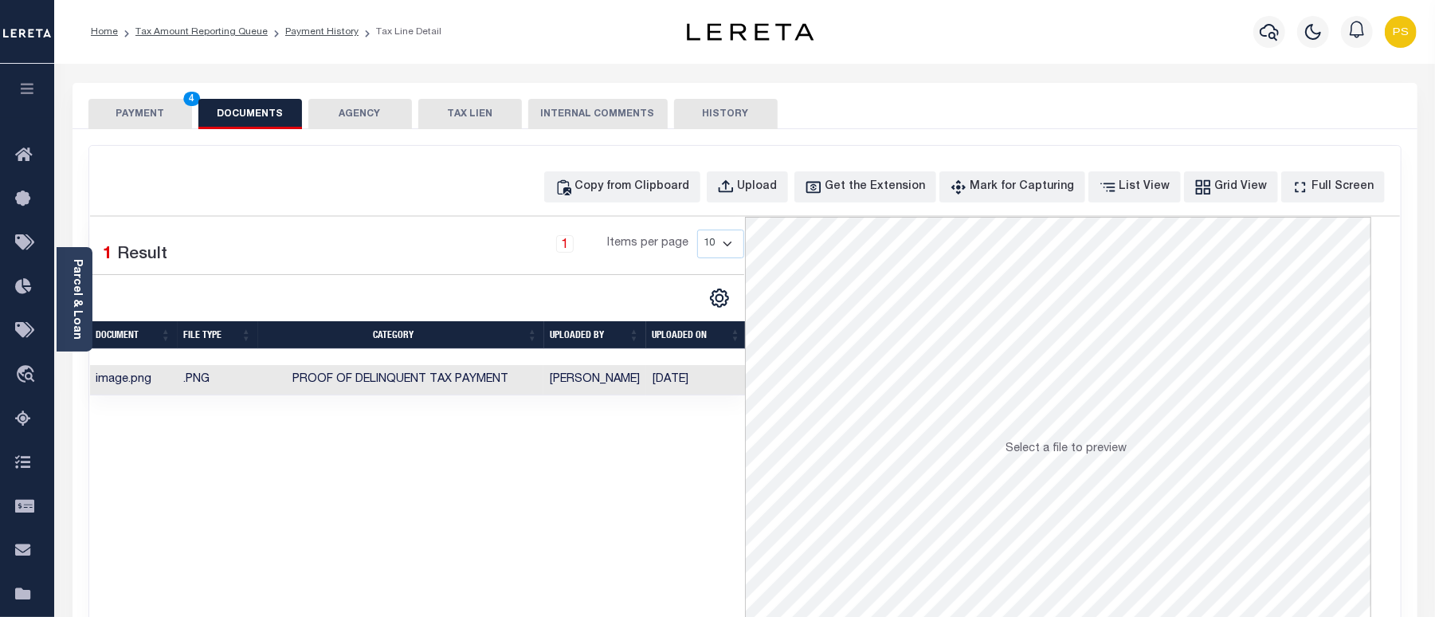
click at [138, 109] on button "PAYMENT 4" at bounding box center [140, 114] width 104 height 30
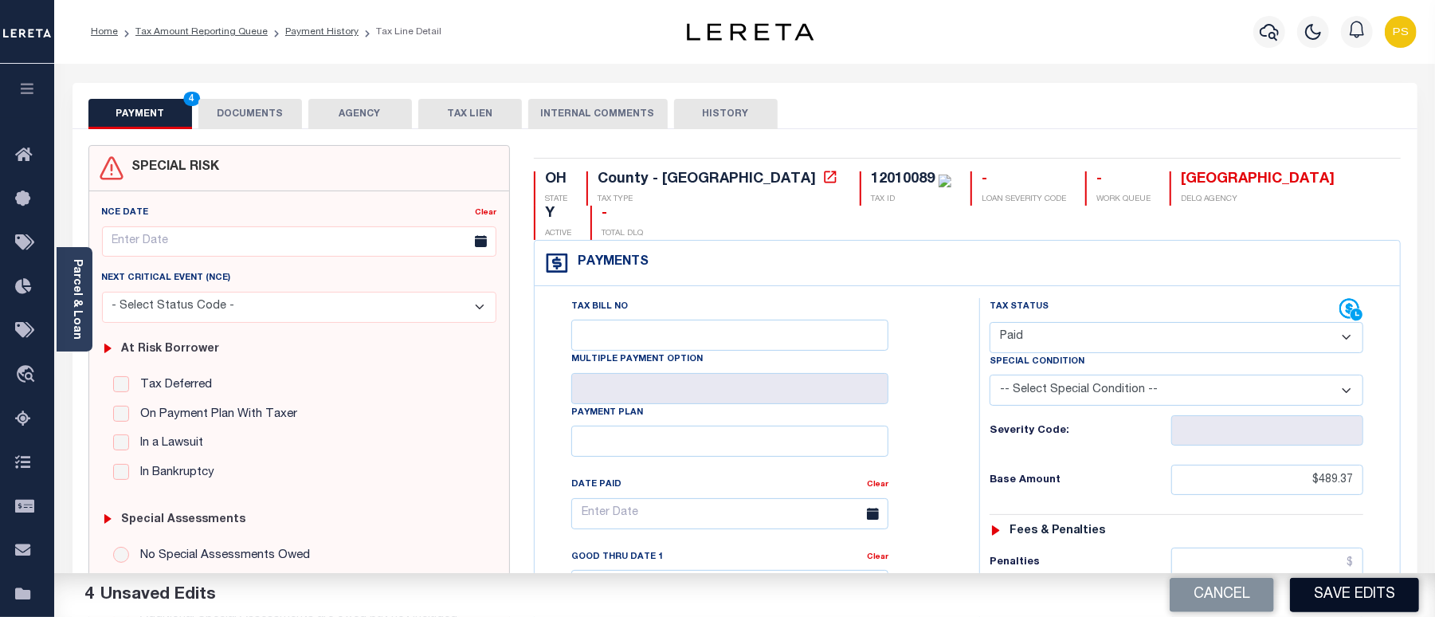
click at [1348, 590] on button "Save Edits" at bounding box center [1354, 595] width 129 height 34
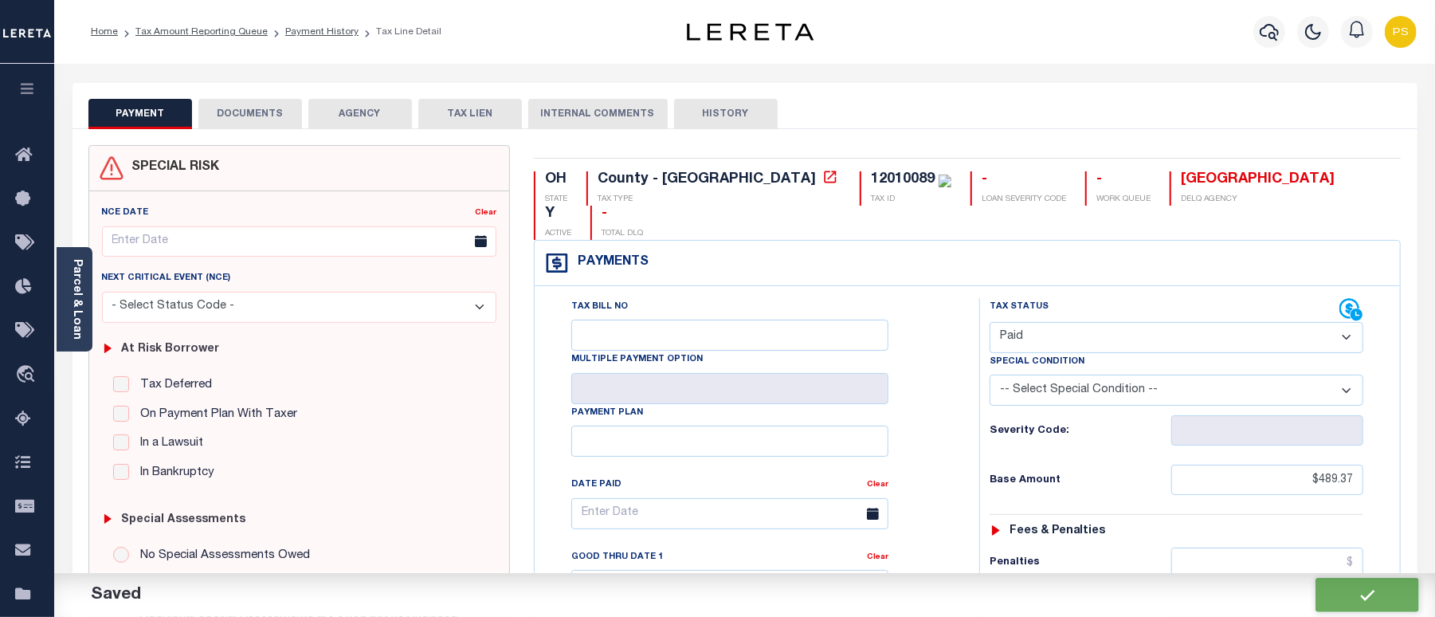
checkbox input "false"
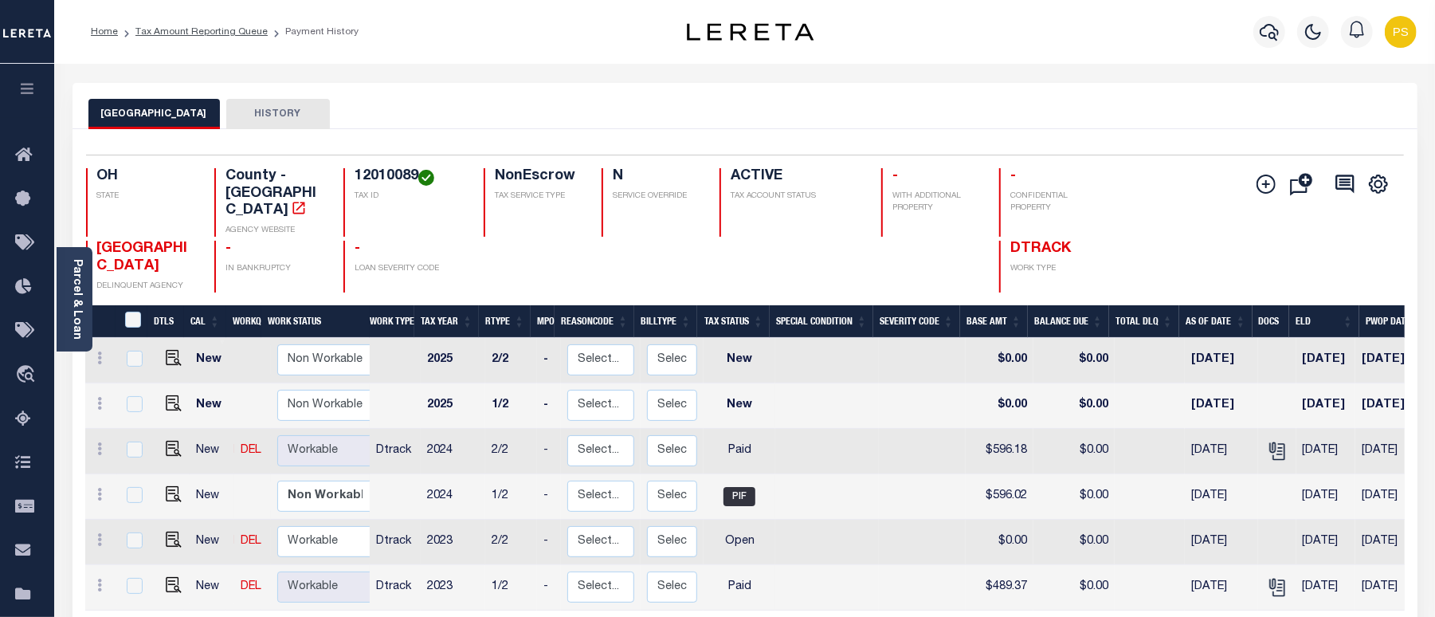
scroll to position [6, 0]
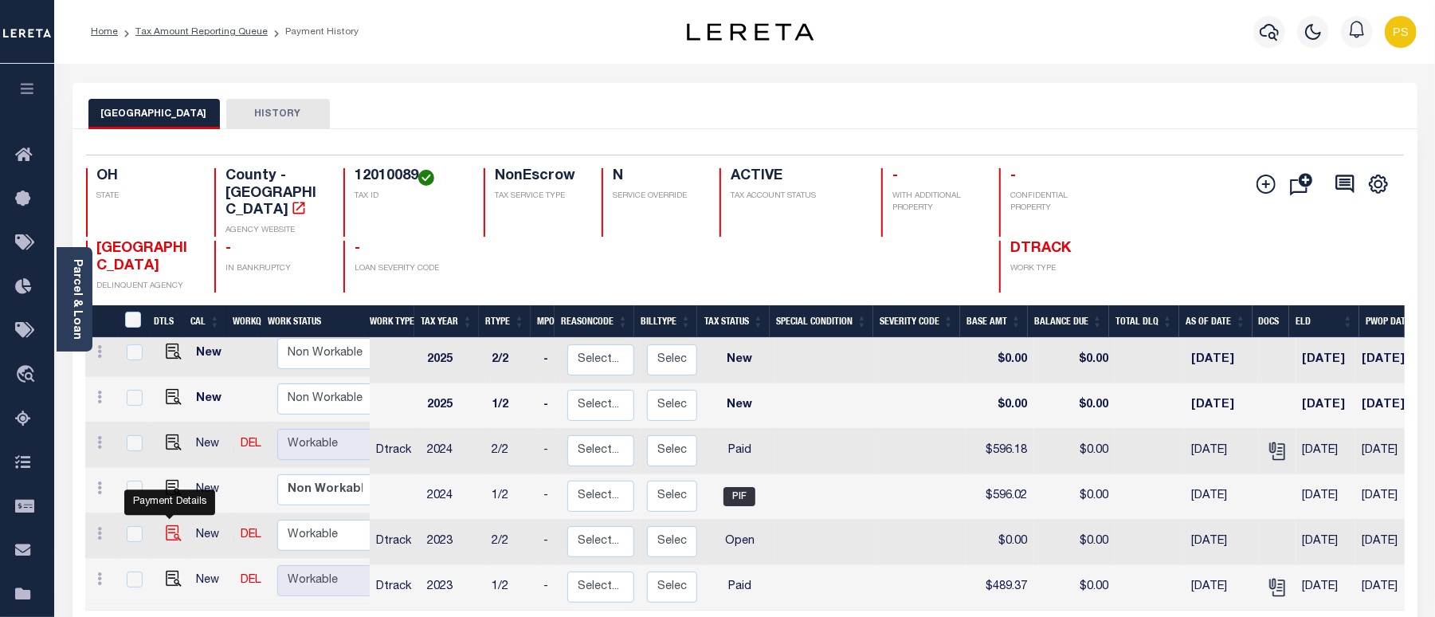
click at [166, 525] on img "" at bounding box center [174, 533] width 16 height 16
checkbox input "true"
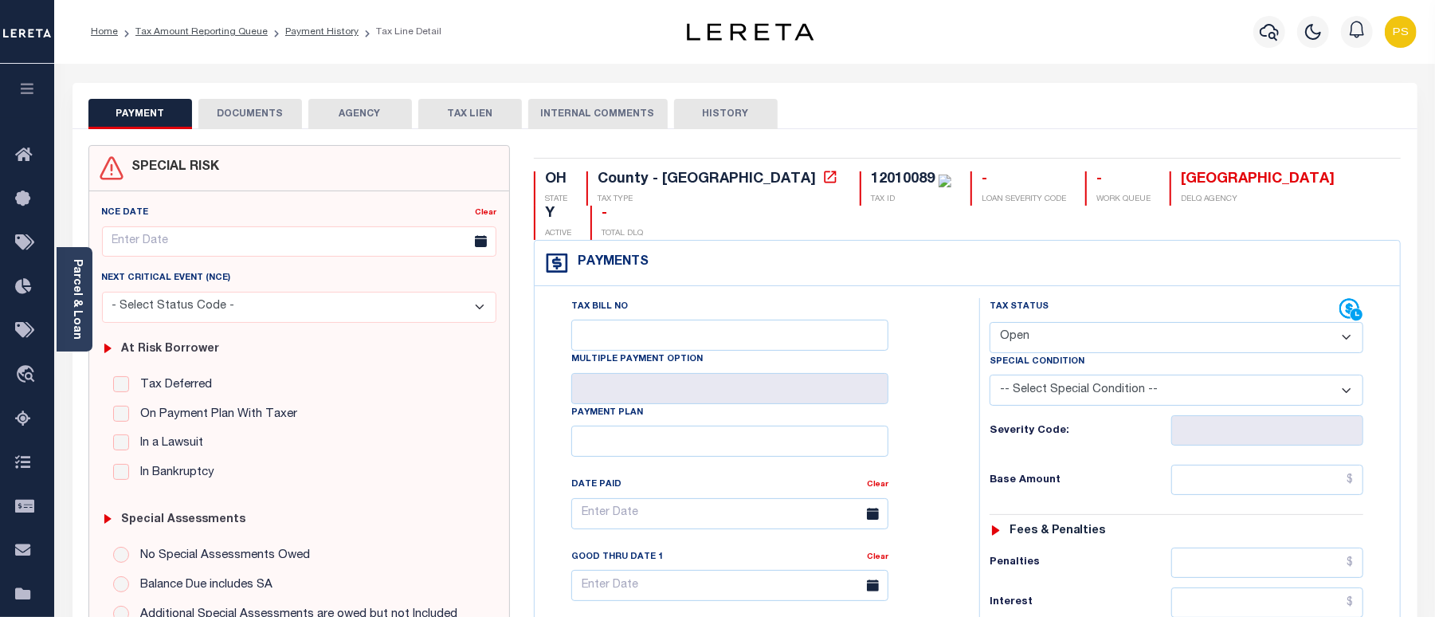
click at [1075, 322] on select "- Select Status Code - Open Due/Unpaid Paid Incomplete No Tax Due Internal Refu…" at bounding box center [1176, 337] width 374 height 31
select select "PYD"
click at [989, 322] on select "- Select Status Code - Open Due/Unpaid Paid Incomplete No Tax Due Internal Refu…" at bounding box center [1176, 337] width 374 height 31
type input "[DATE]"
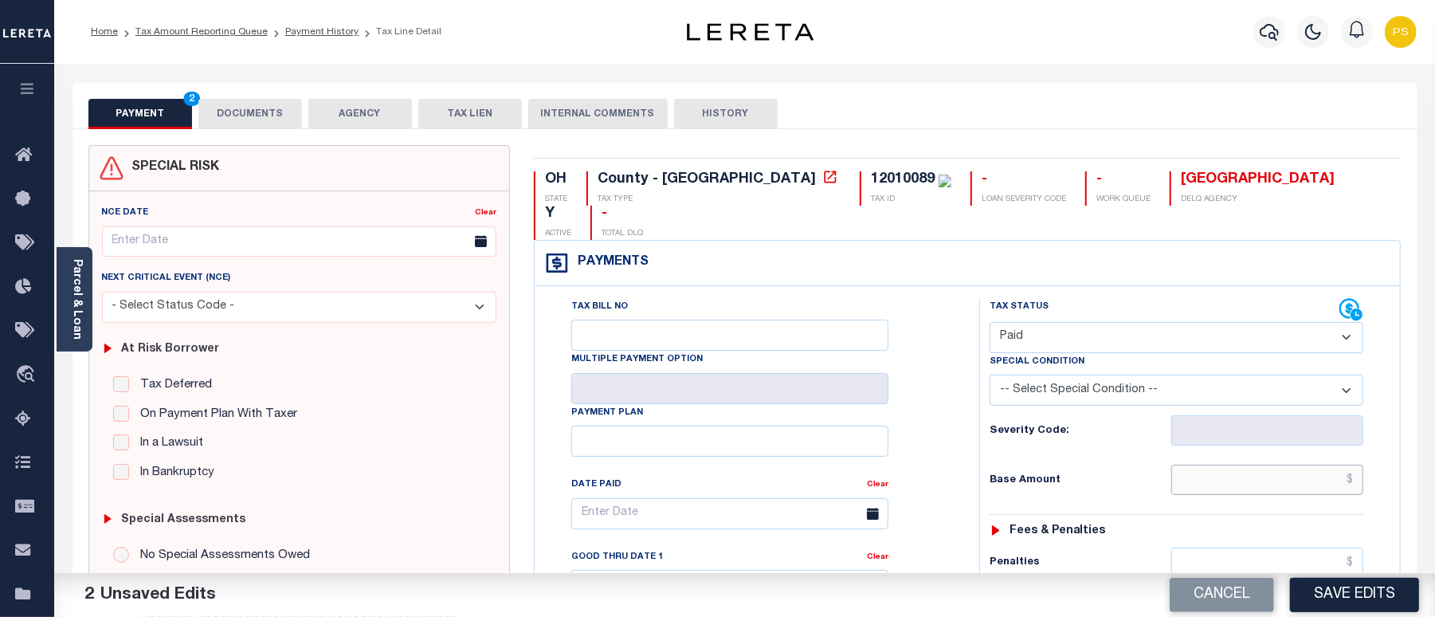
click at [1319, 464] on input "text" at bounding box center [1267, 479] width 192 height 30
paste input "489.37"
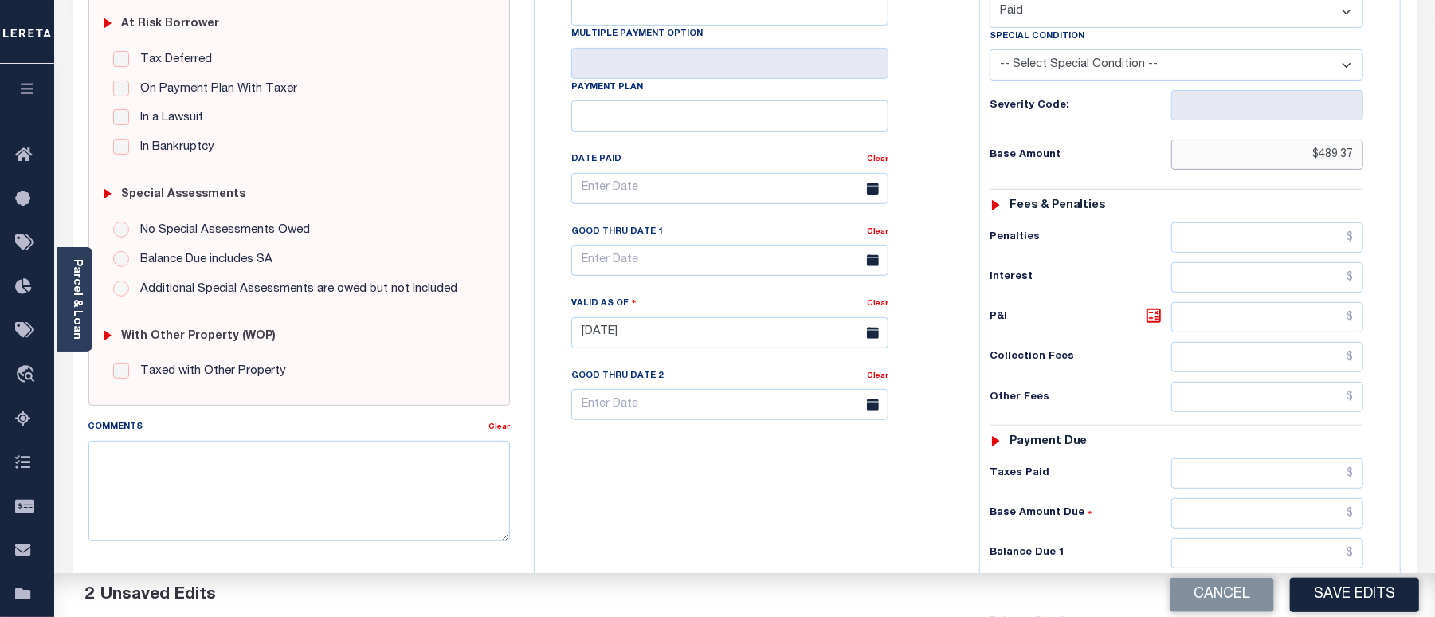
scroll to position [425, 0]
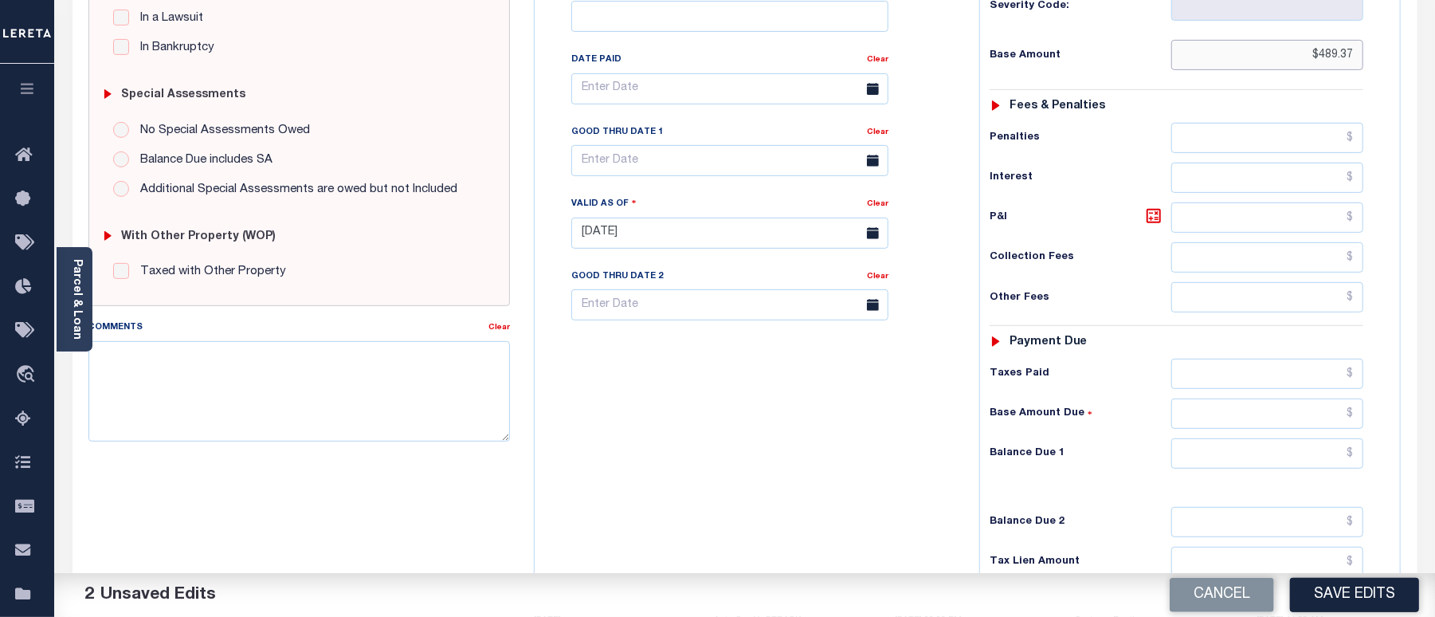
type input "$489.37"
click at [1301, 438] on input "text" at bounding box center [1267, 453] width 192 height 30
type input "$0.00"
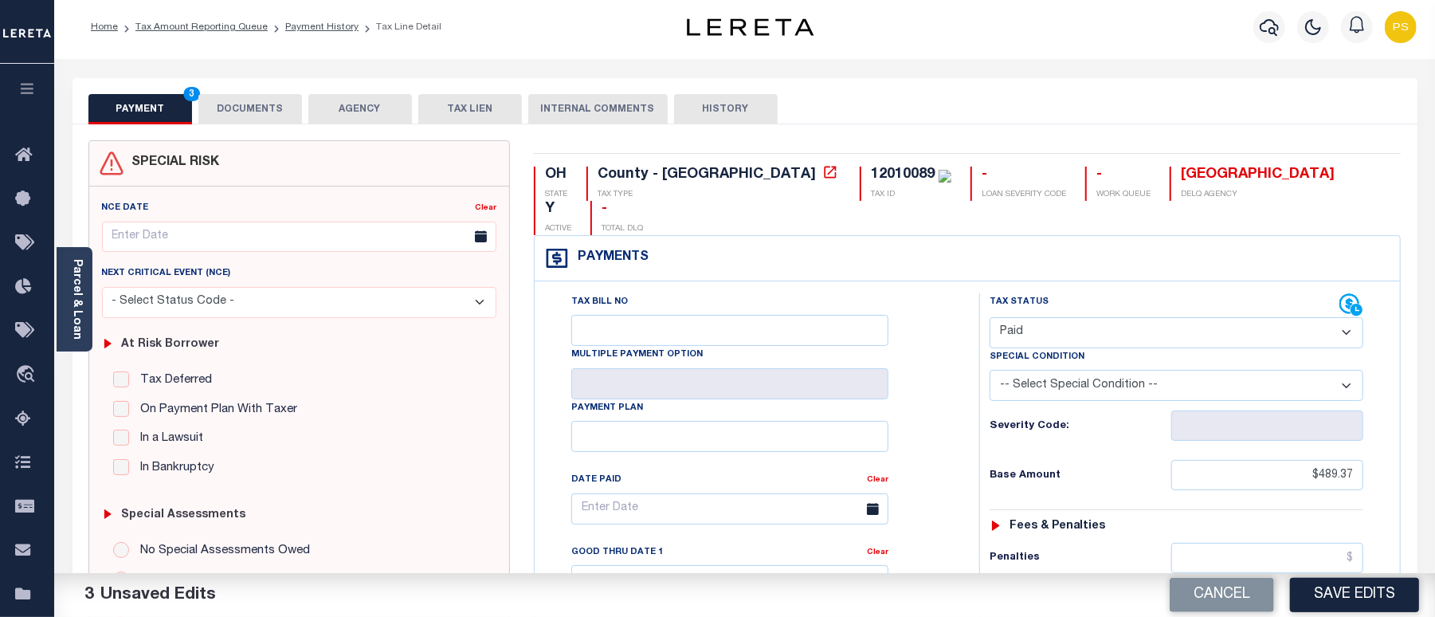
scroll to position [0, 0]
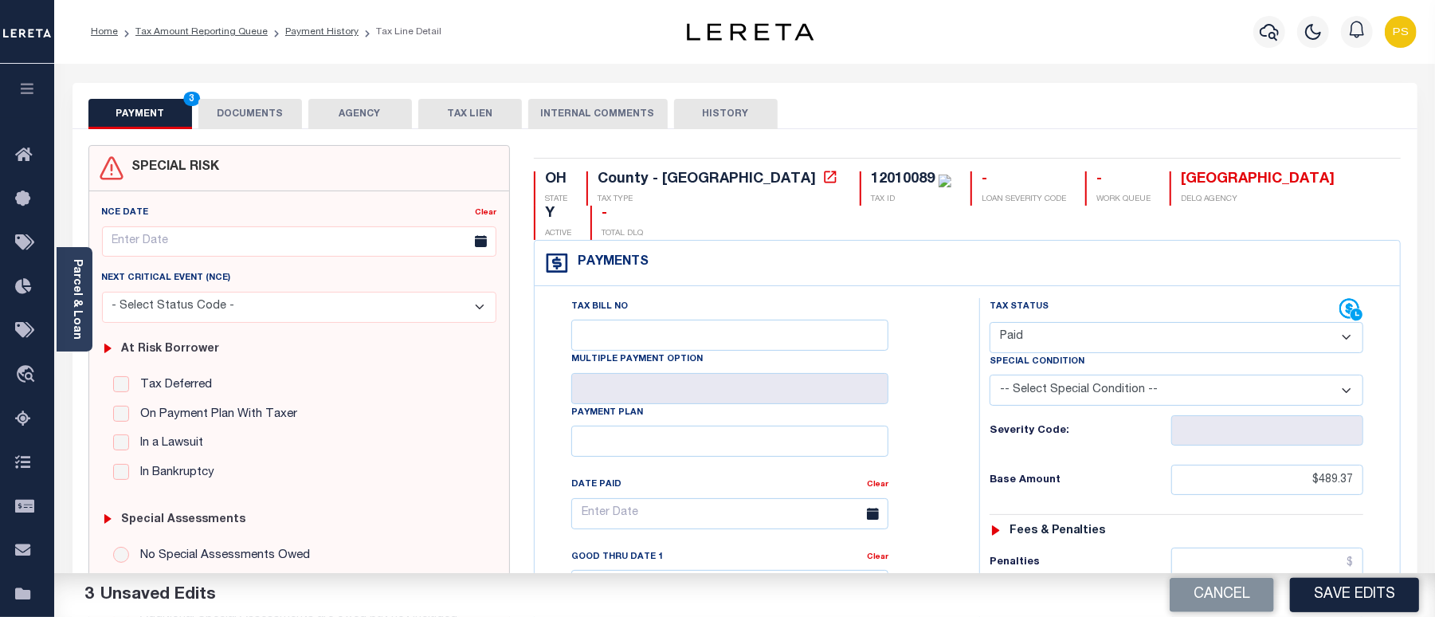
click at [252, 106] on button "DOCUMENTS" at bounding box center [250, 114] width 104 height 30
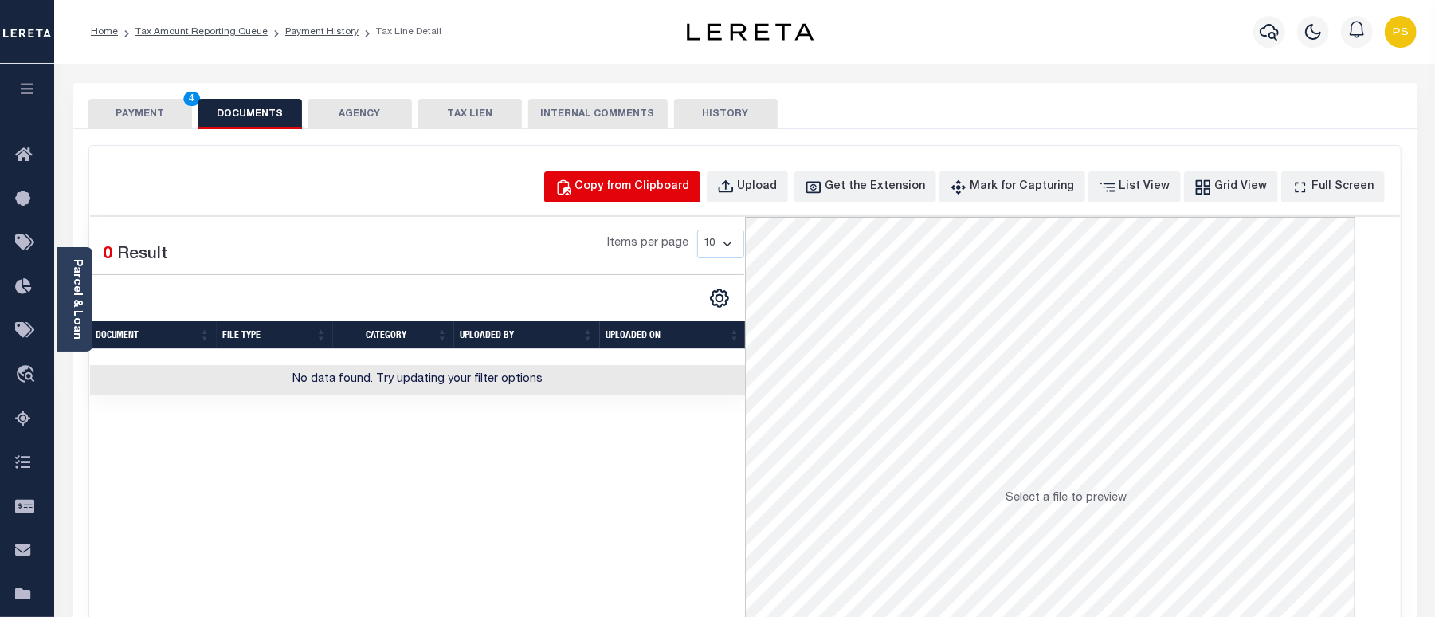
click at [633, 198] on button "Copy from Clipboard" at bounding box center [622, 186] width 156 height 31
select select "POP"
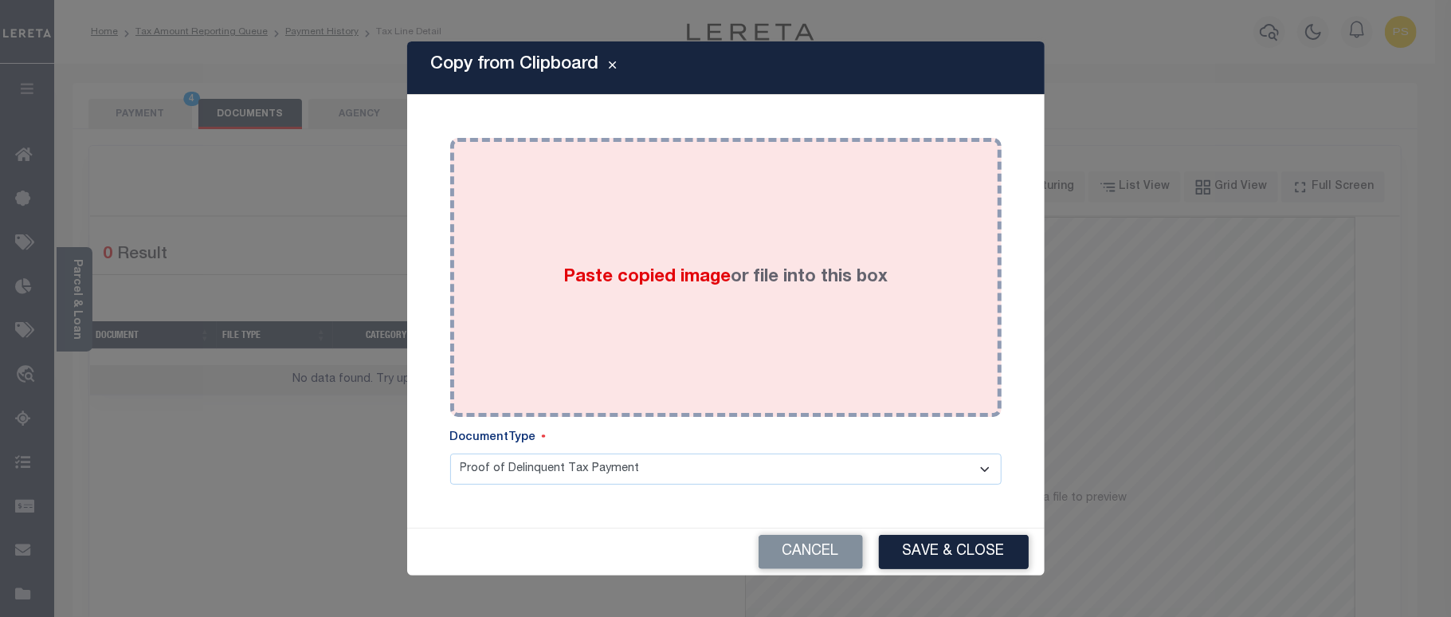
click at [663, 272] on span "Paste copied image" at bounding box center [646, 277] width 167 height 18
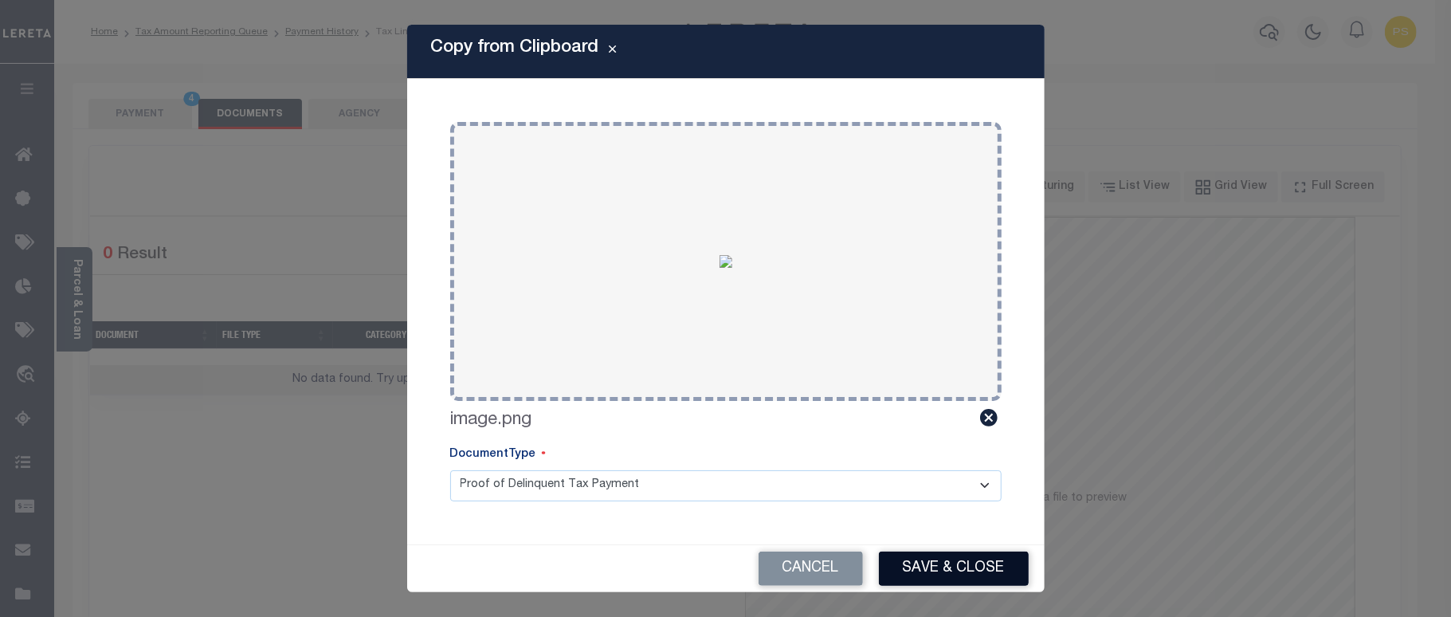
click at [982, 578] on button "Save & Close" at bounding box center [954, 568] width 150 height 34
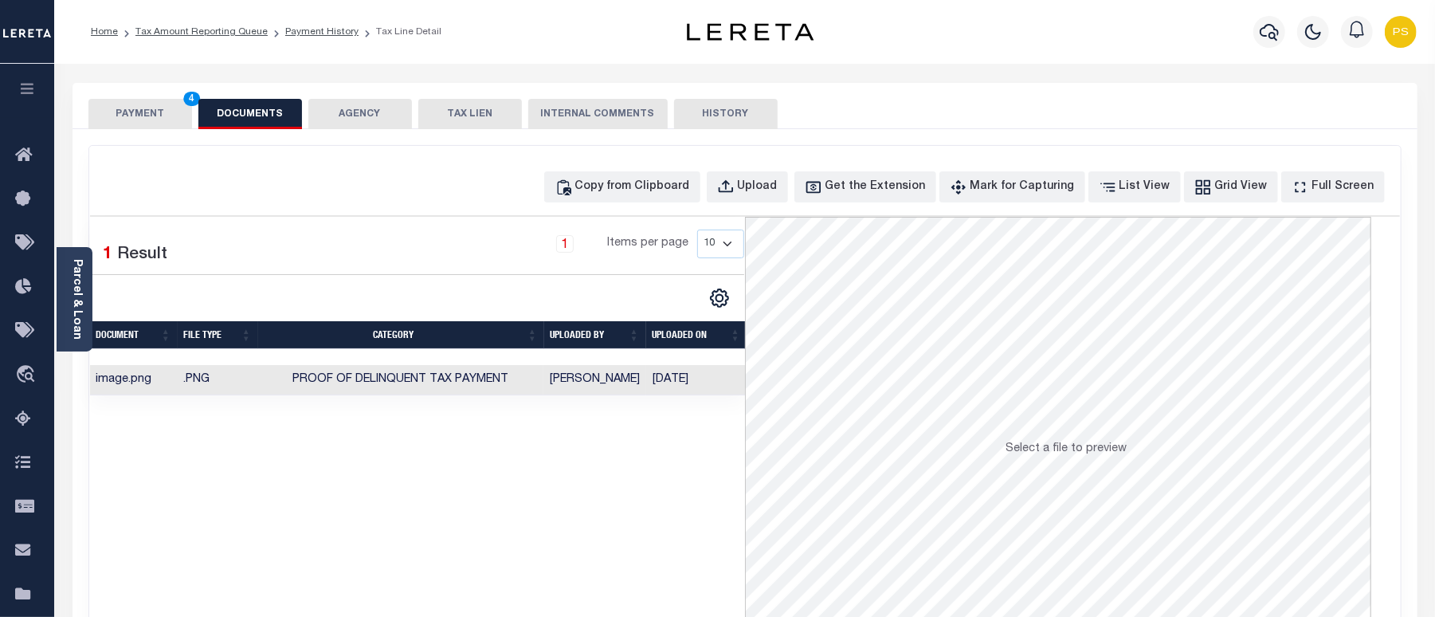
click at [161, 110] on button "PAYMENT 4" at bounding box center [140, 114] width 104 height 30
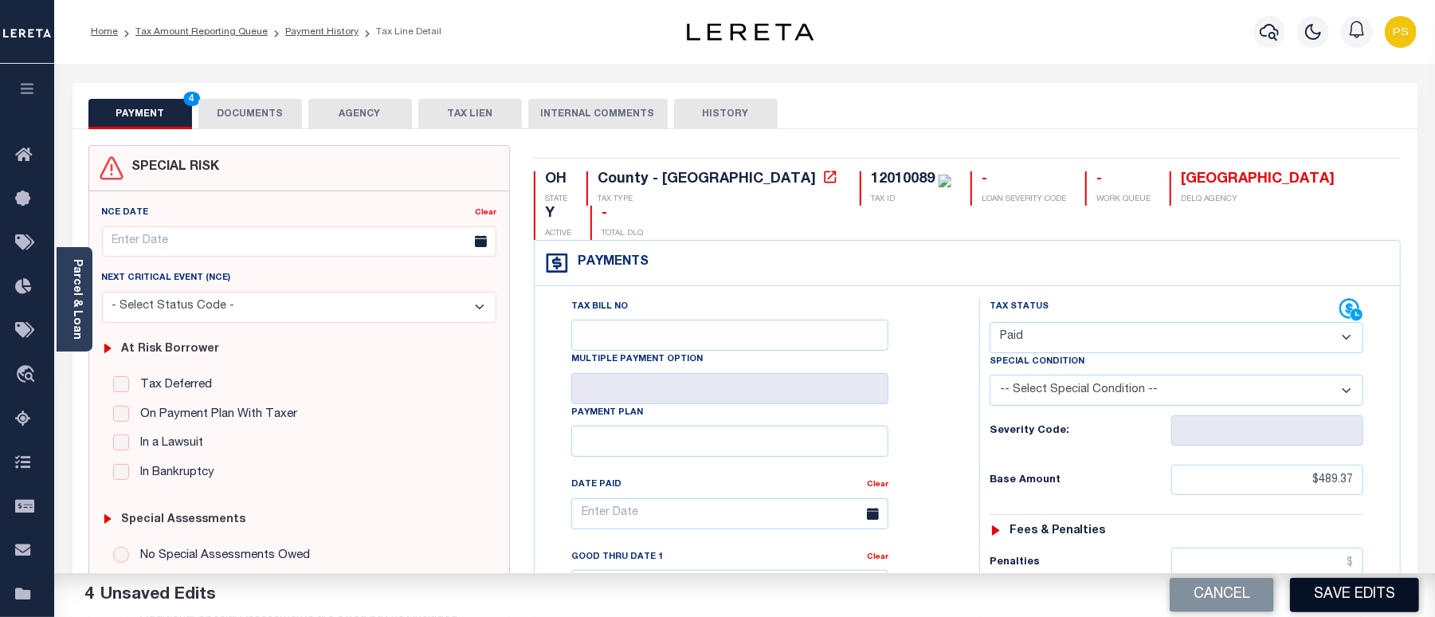
click at [1384, 596] on button "Save Edits" at bounding box center [1354, 595] width 129 height 34
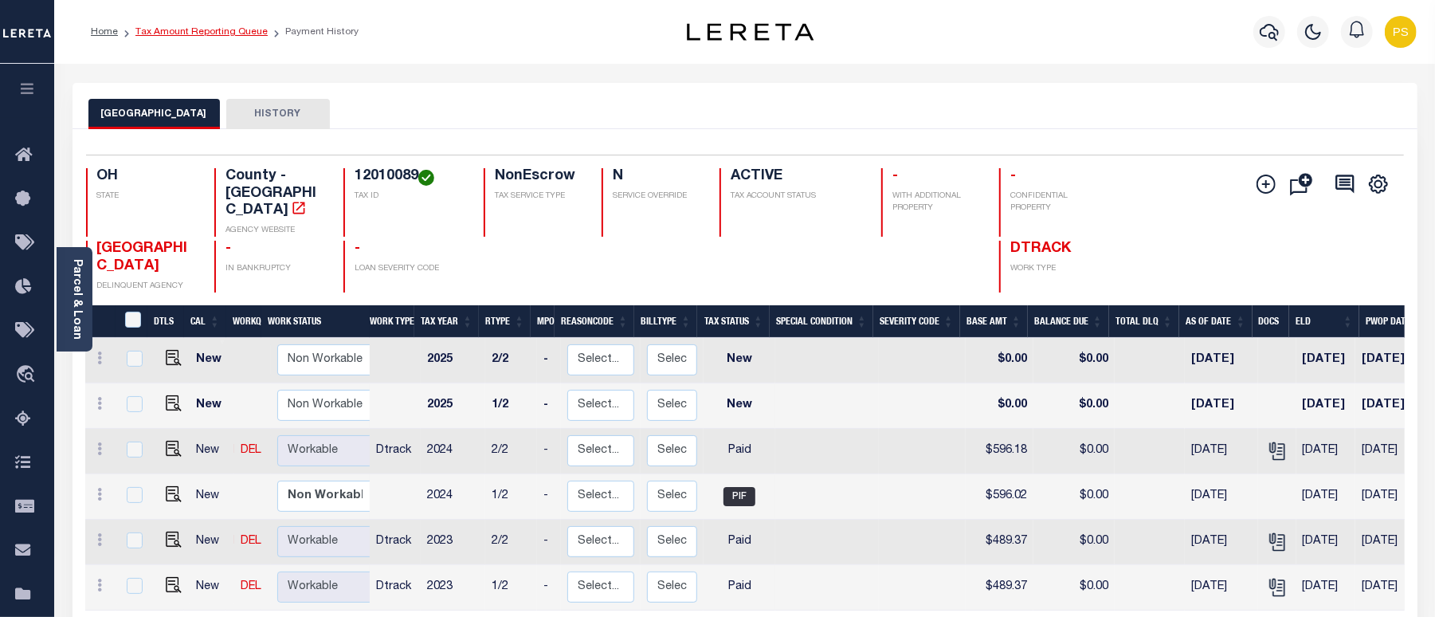
click at [205, 29] on link "Tax Amount Reporting Queue" at bounding box center [201, 32] width 132 height 10
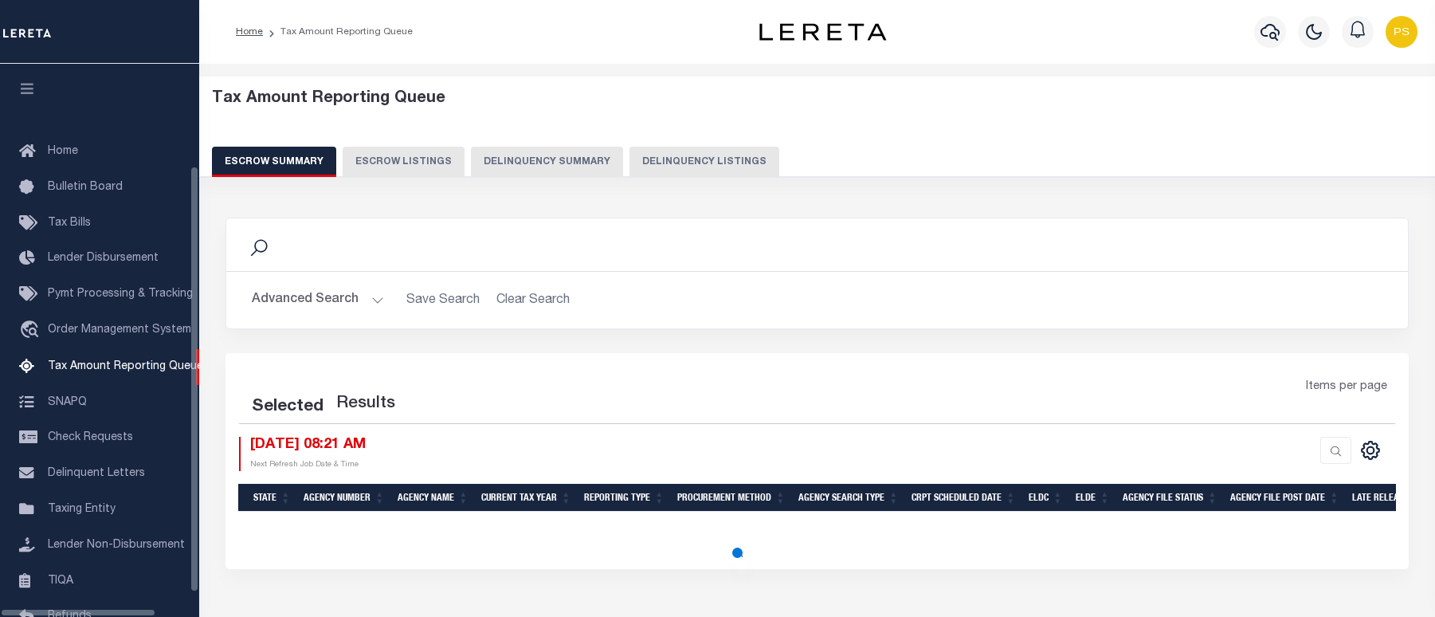
click at [708, 154] on button "Delinquency Listings" at bounding box center [704, 162] width 150 height 30
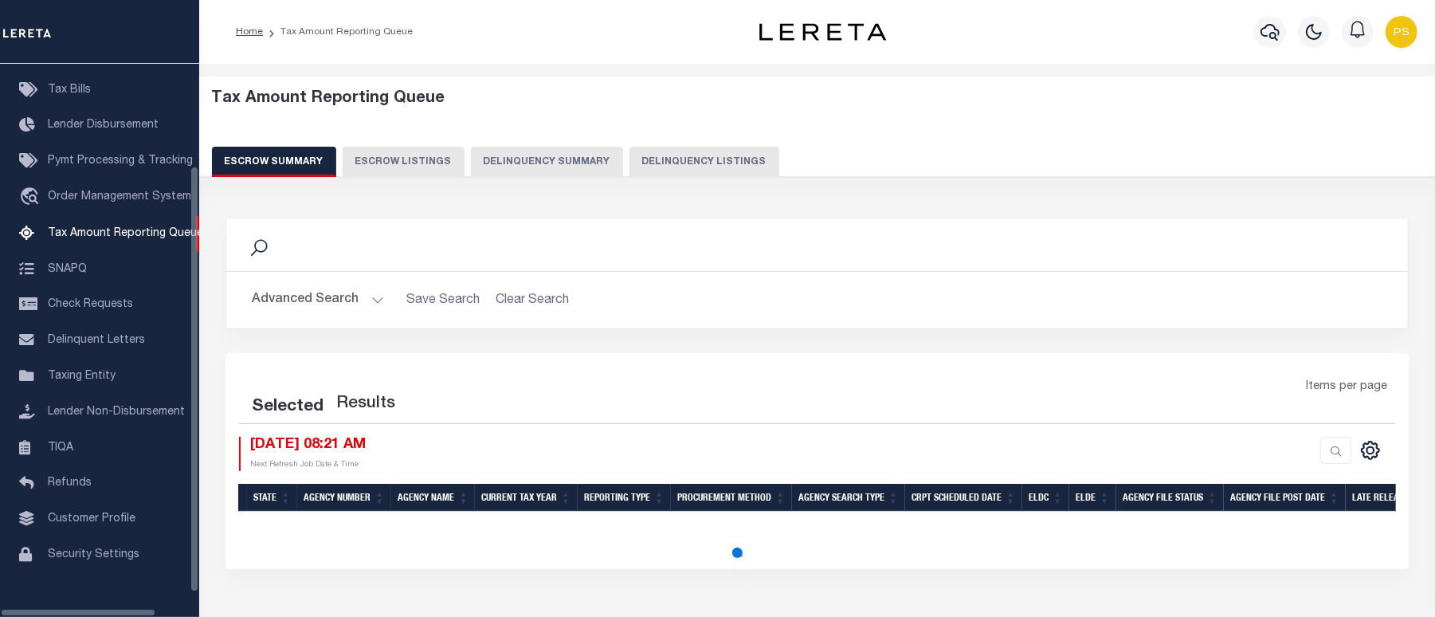
select select "100"
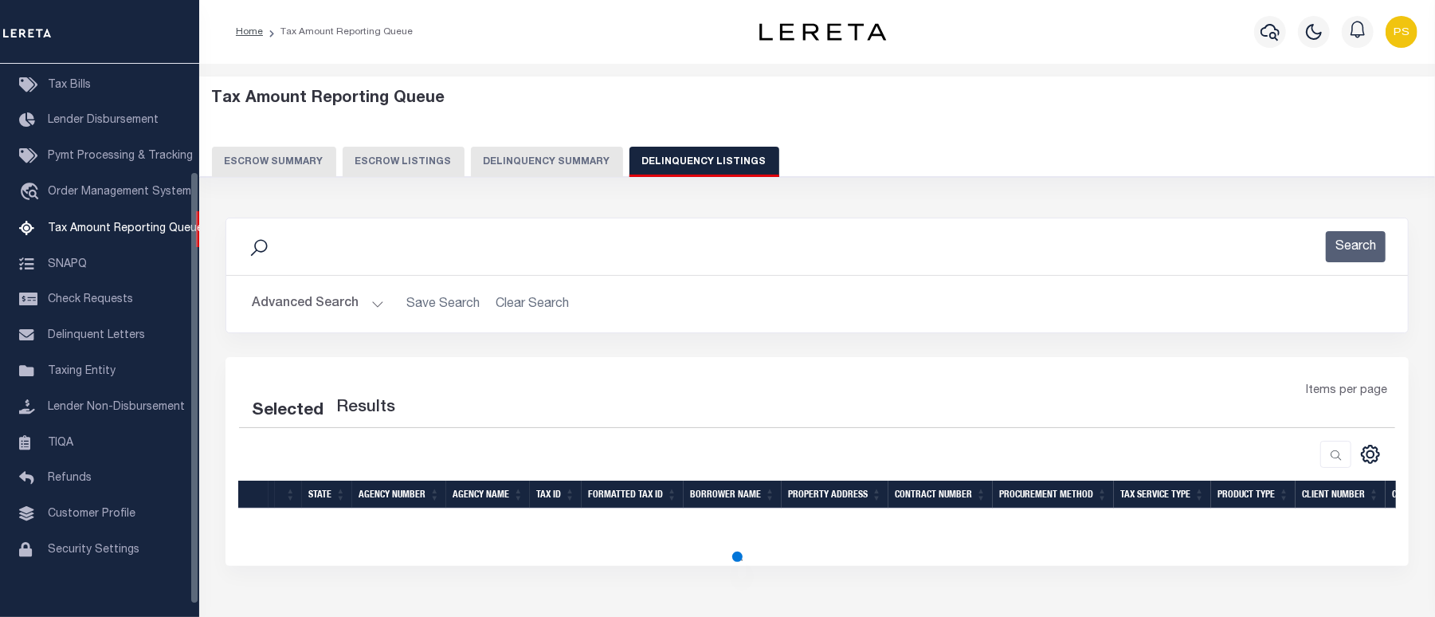
select select "100"
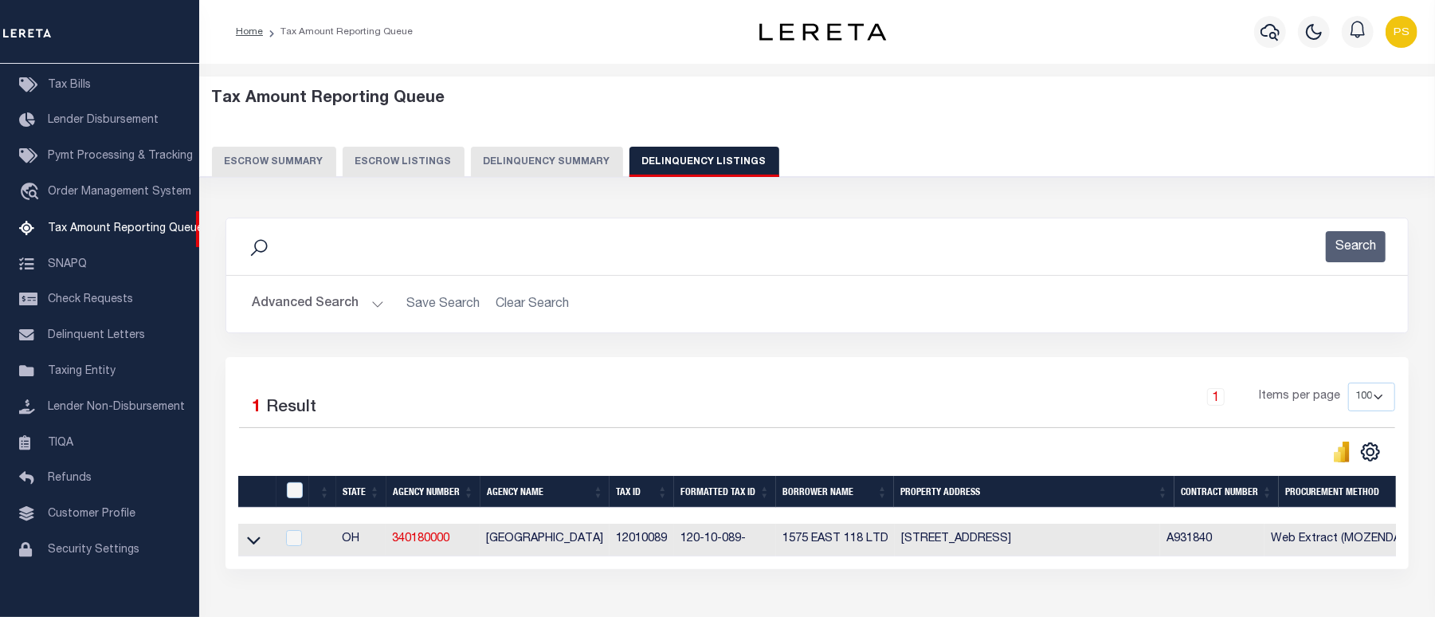
scroll to position [110, 0]
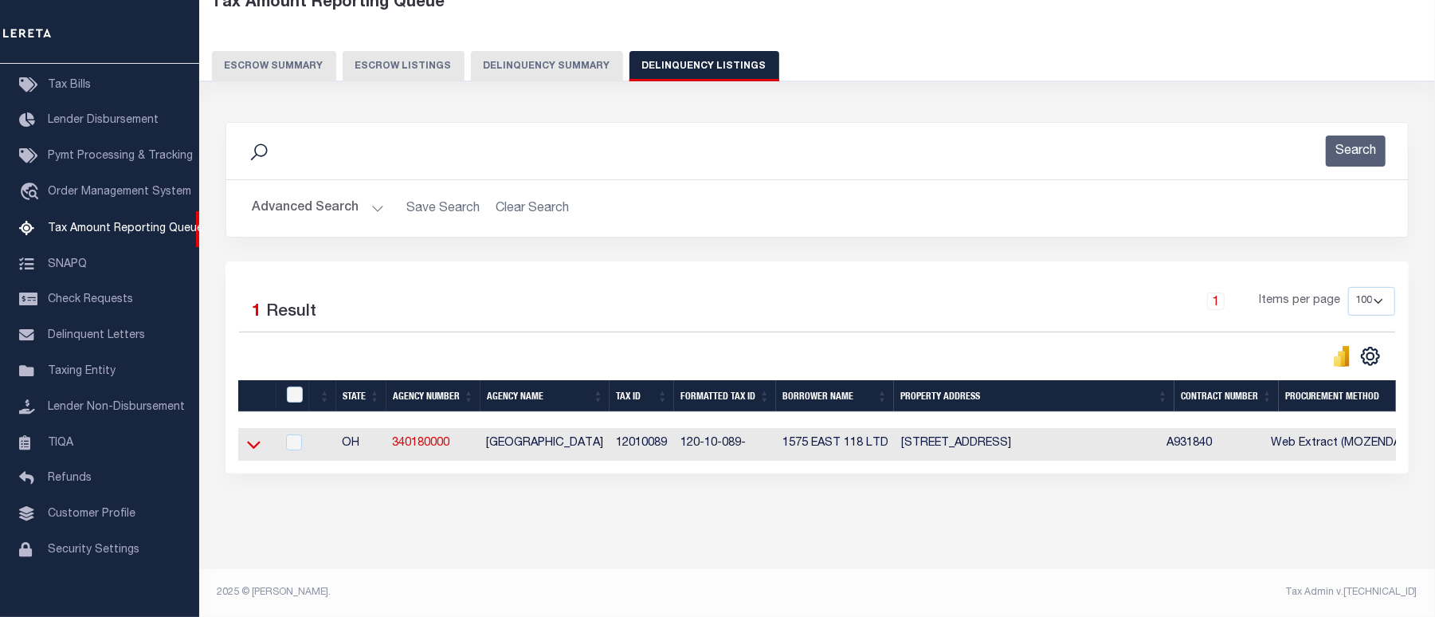
click at [256, 441] on icon at bounding box center [254, 445] width 14 height 8
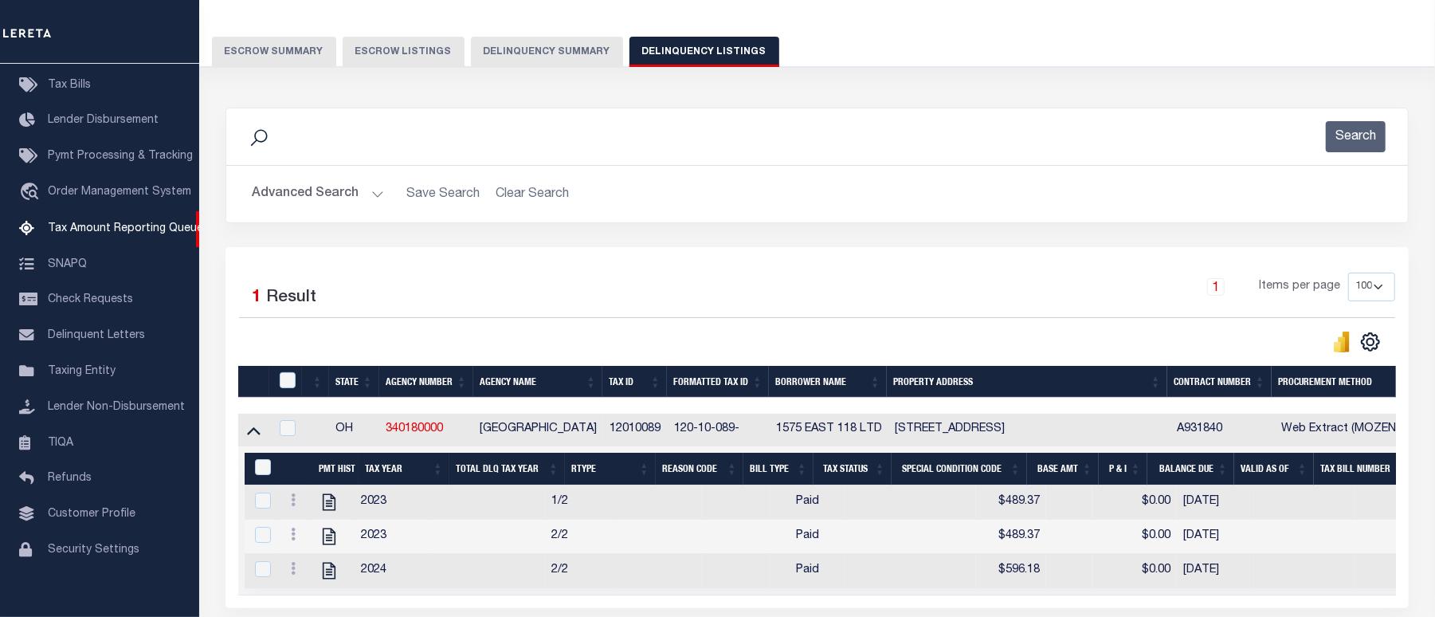
scroll to position [263, 0]
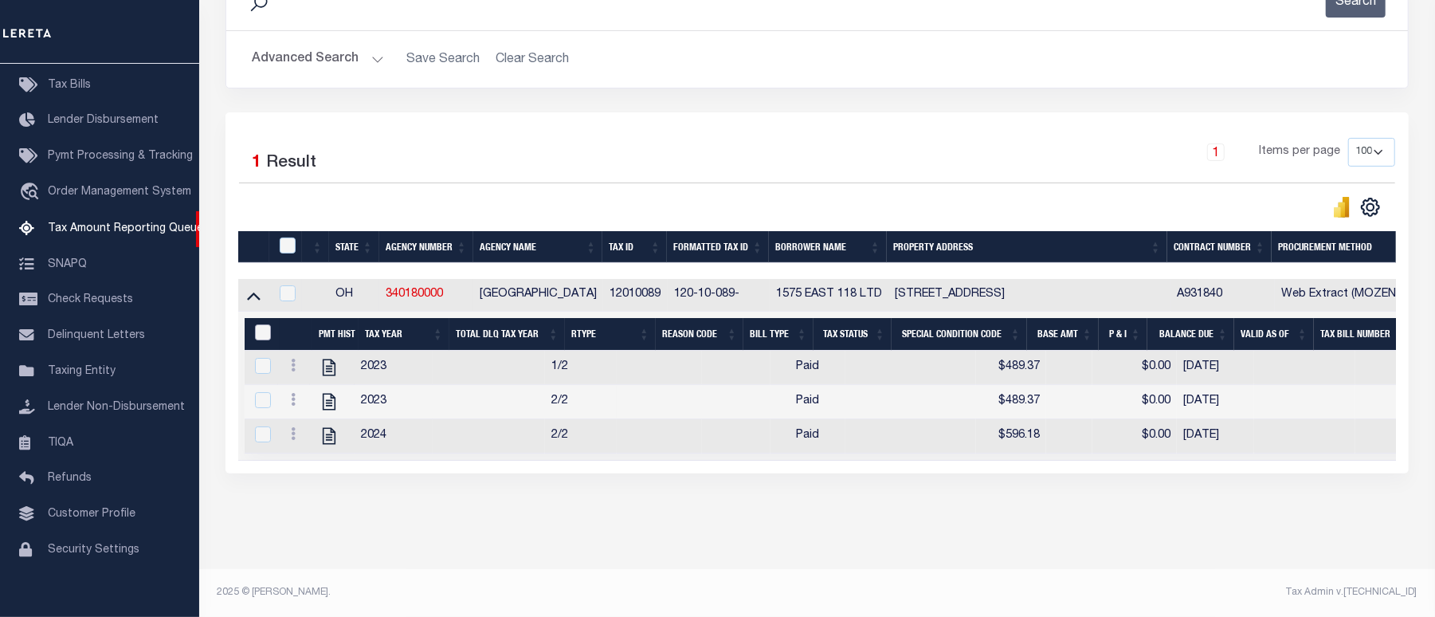
click at [260, 324] on input "&nbsp;" at bounding box center [263, 332] width 16 height 16
checkbox input "true"
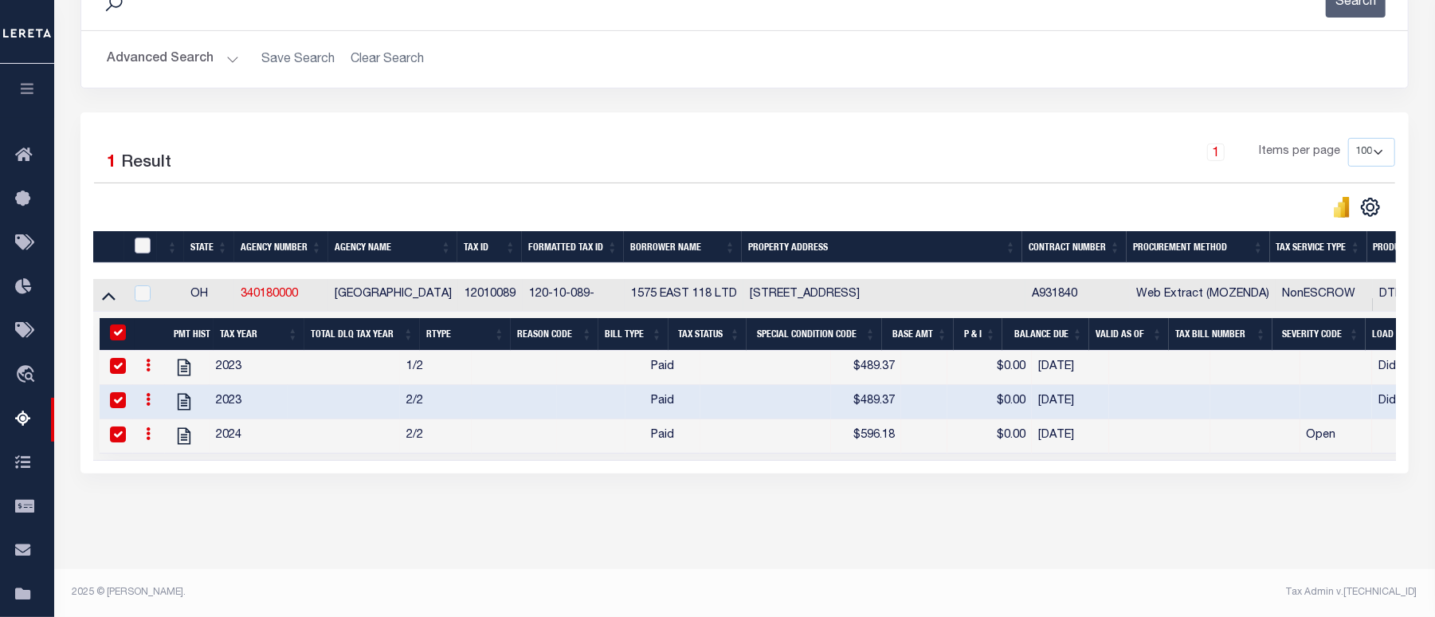
click at [141, 237] on input "checkbox" at bounding box center [143, 245] width 16 height 16
checkbox input "true"
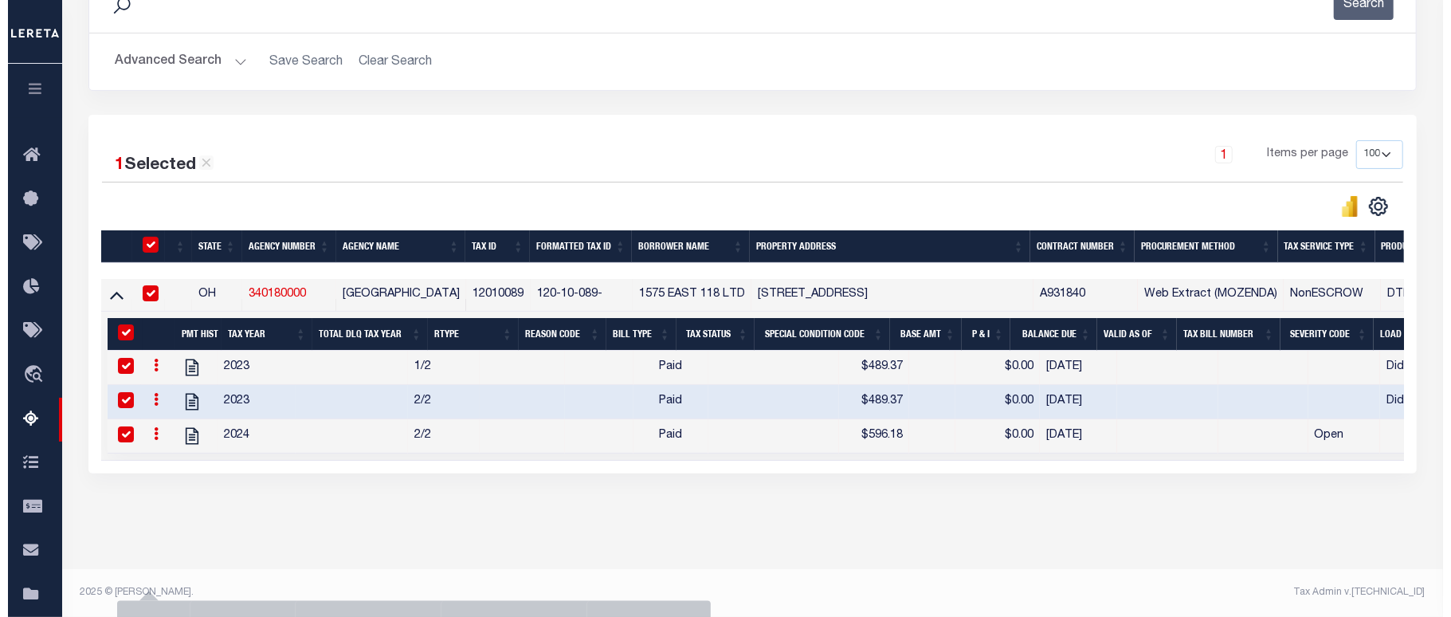
scroll to position [260, 0]
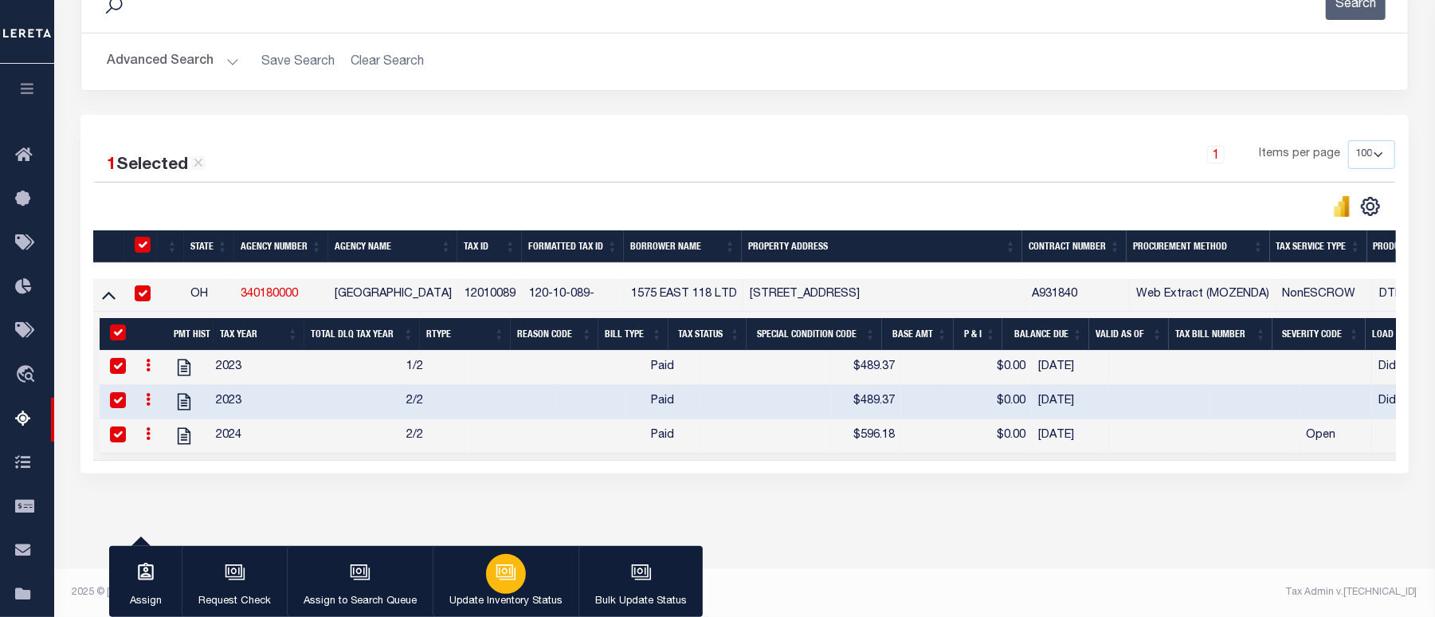
click at [508, 575] on icon "button" at bounding box center [506, 572] width 21 height 21
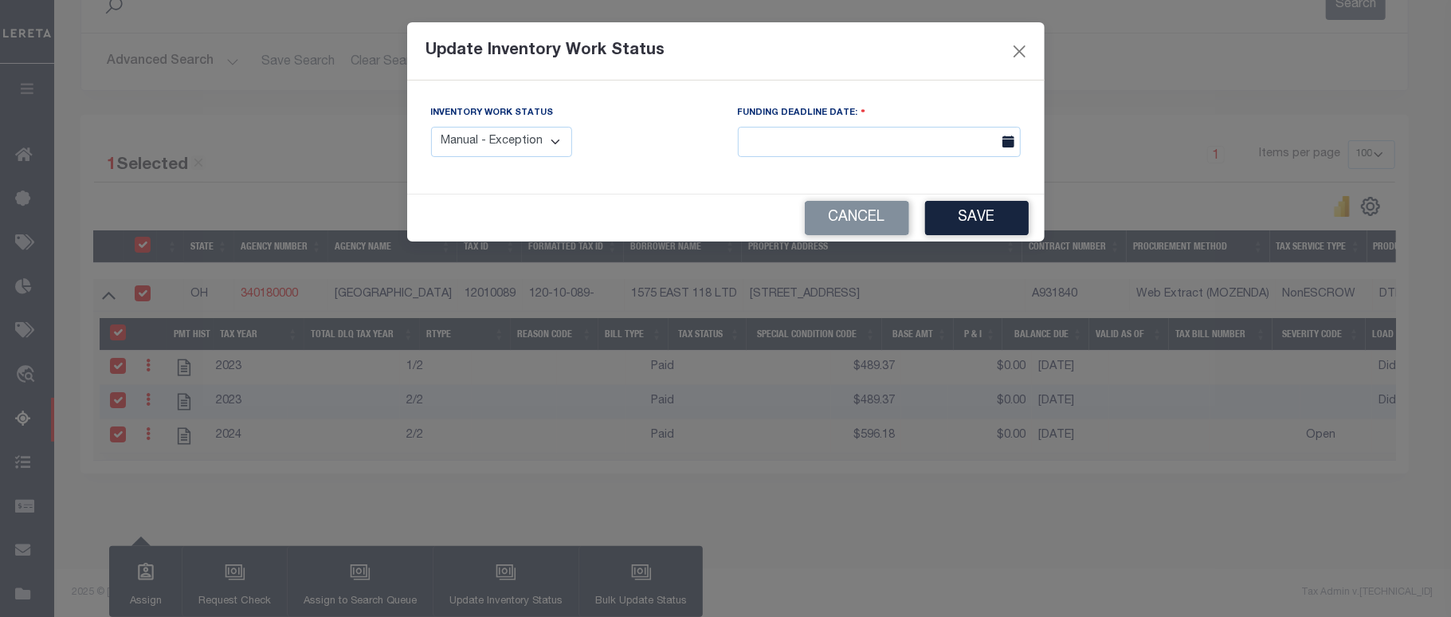
drag, startPoint x: 511, startPoint y: 143, endPoint x: 511, endPoint y: 155, distance: 11.2
click at [511, 143] on select "Manual - Exception Pended - Awaiting Search Late Add Exception Completed" at bounding box center [502, 142] width 142 height 31
select select "4"
click at [431, 127] on select "Manual - Exception Pended - Awaiting Search Late Add Exception Completed" at bounding box center [502, 142] width 142 height 31
click at [988, 211] on button "Save" at bounding box center [977, 218] width 104 height 34
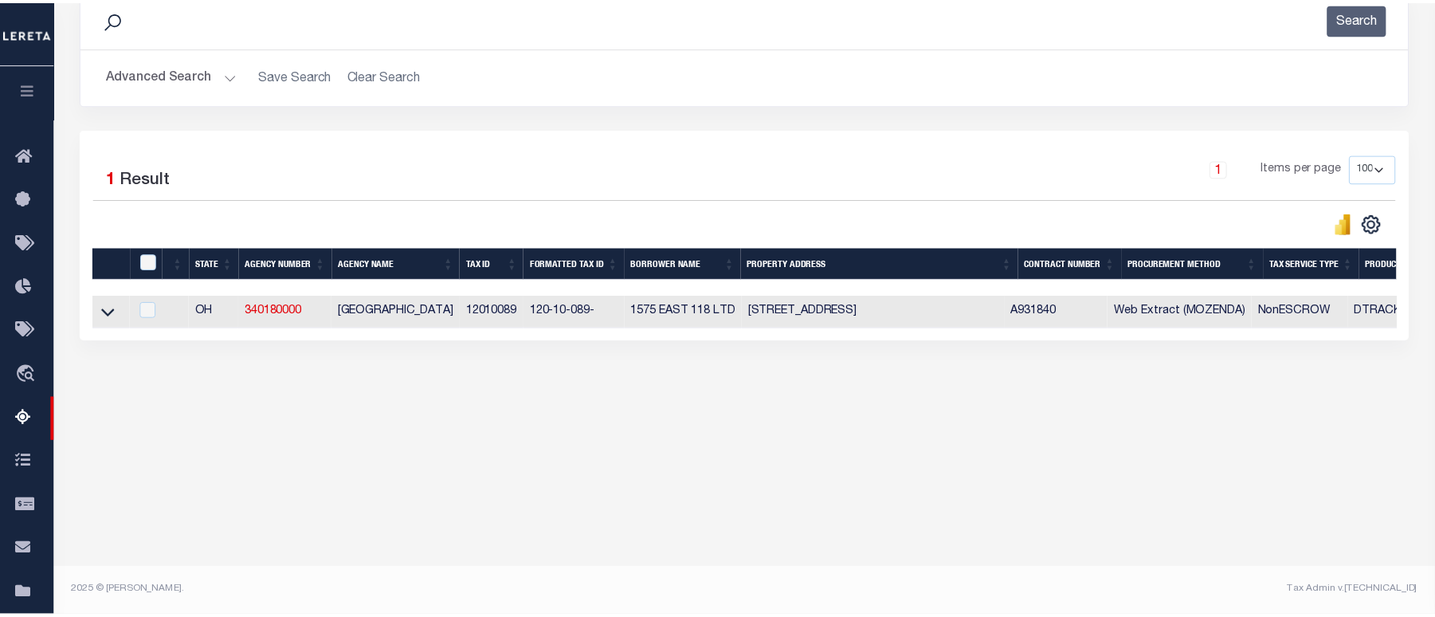
scroll to position [227, 0]
